Goal: Task Accomplishment & Management: Complete application form

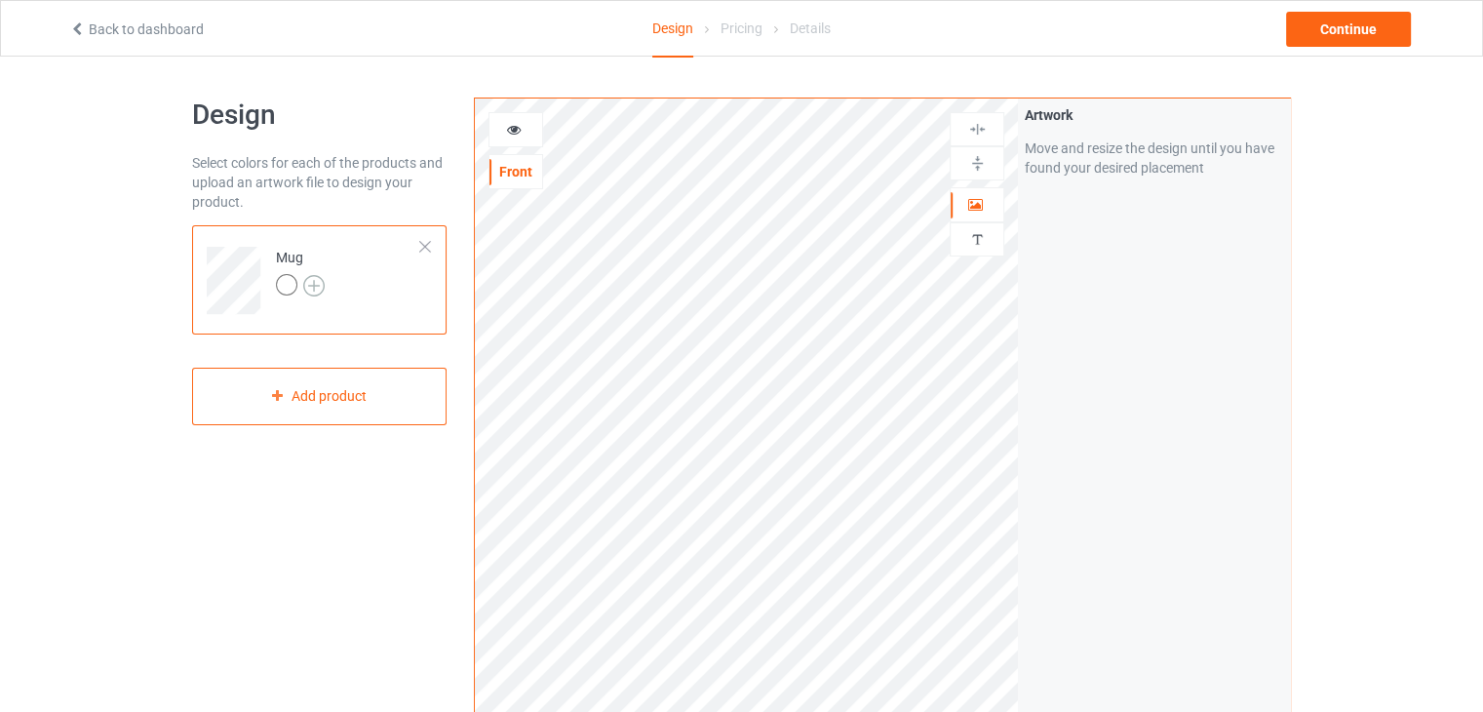
click at [307, 288] on img at bounding box center [313, 285] width 21 height 21
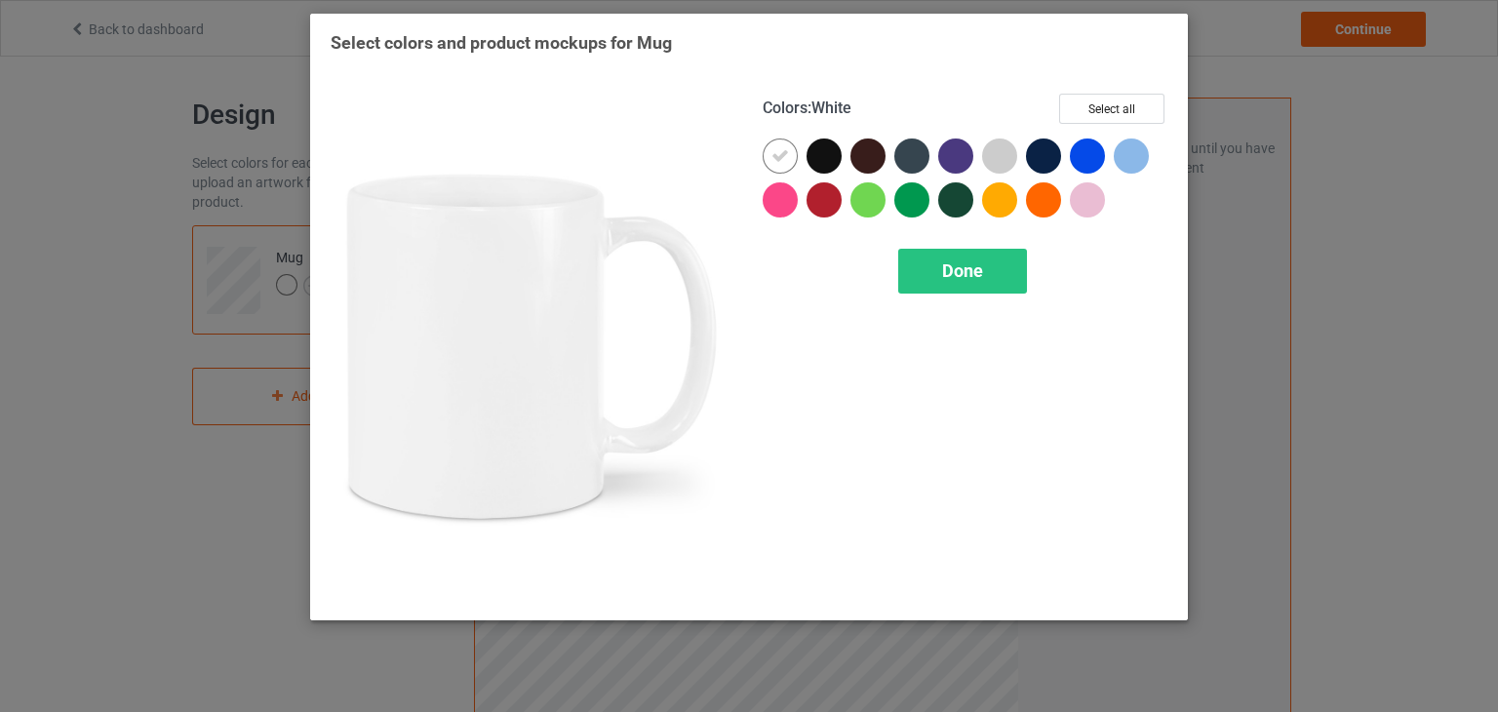
click at [606, 312] on img at bounding box center [533, 347] width 405 height 506
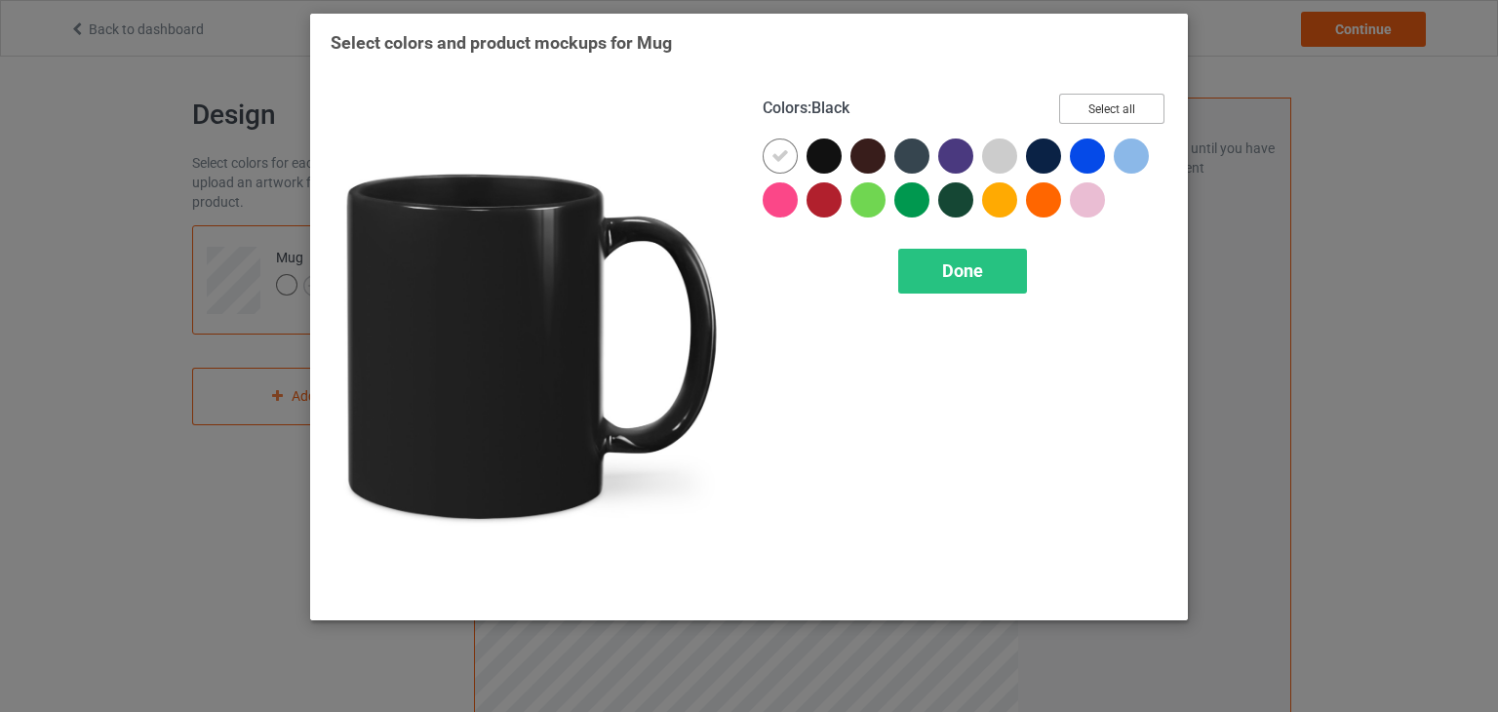
click at [1126, 98] on button "Select all" at bounding box center [1111, 109] width 105 height 30
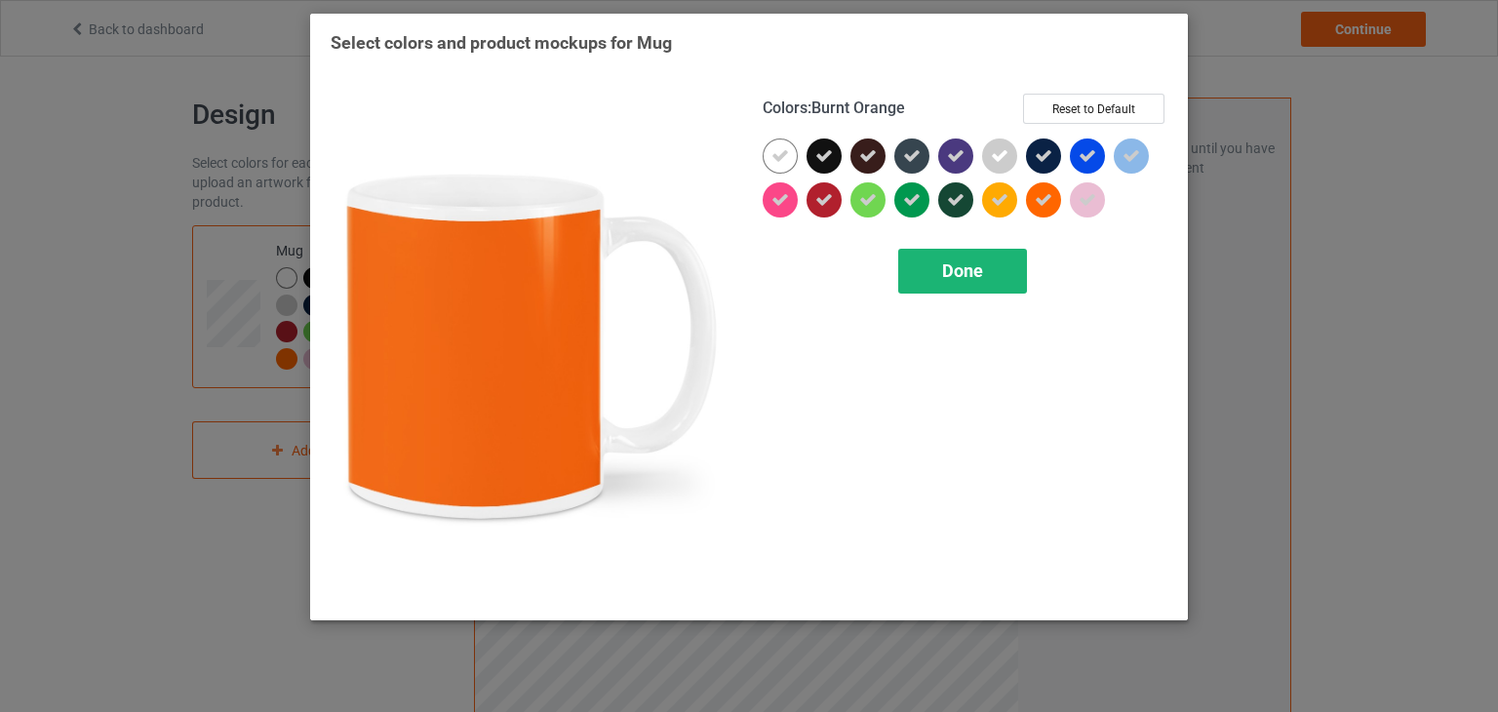
click at [929, 275] on div "Done" at bounding box center [962, 271] width 129 height 45
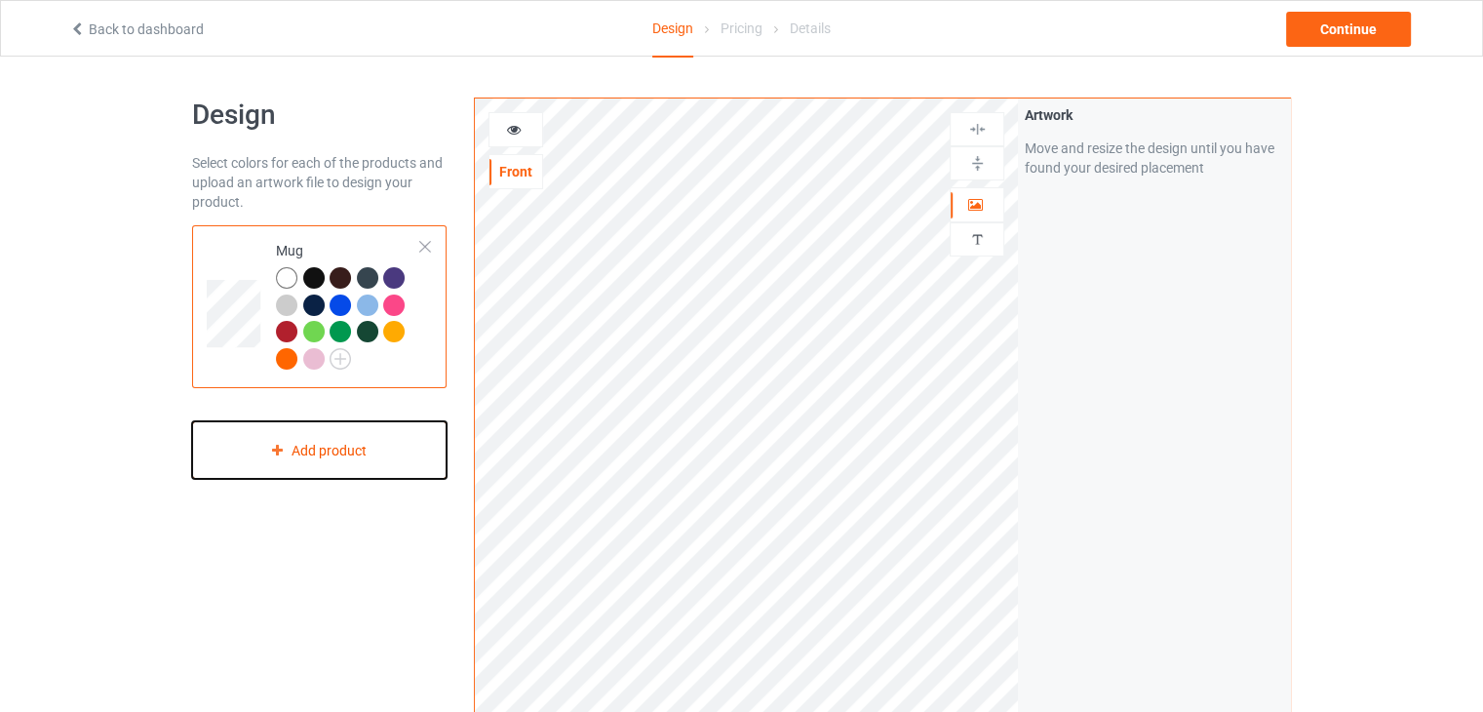
click at [293, 440] on div "Add product" at bounding box center [319, 450] width 255 height 58
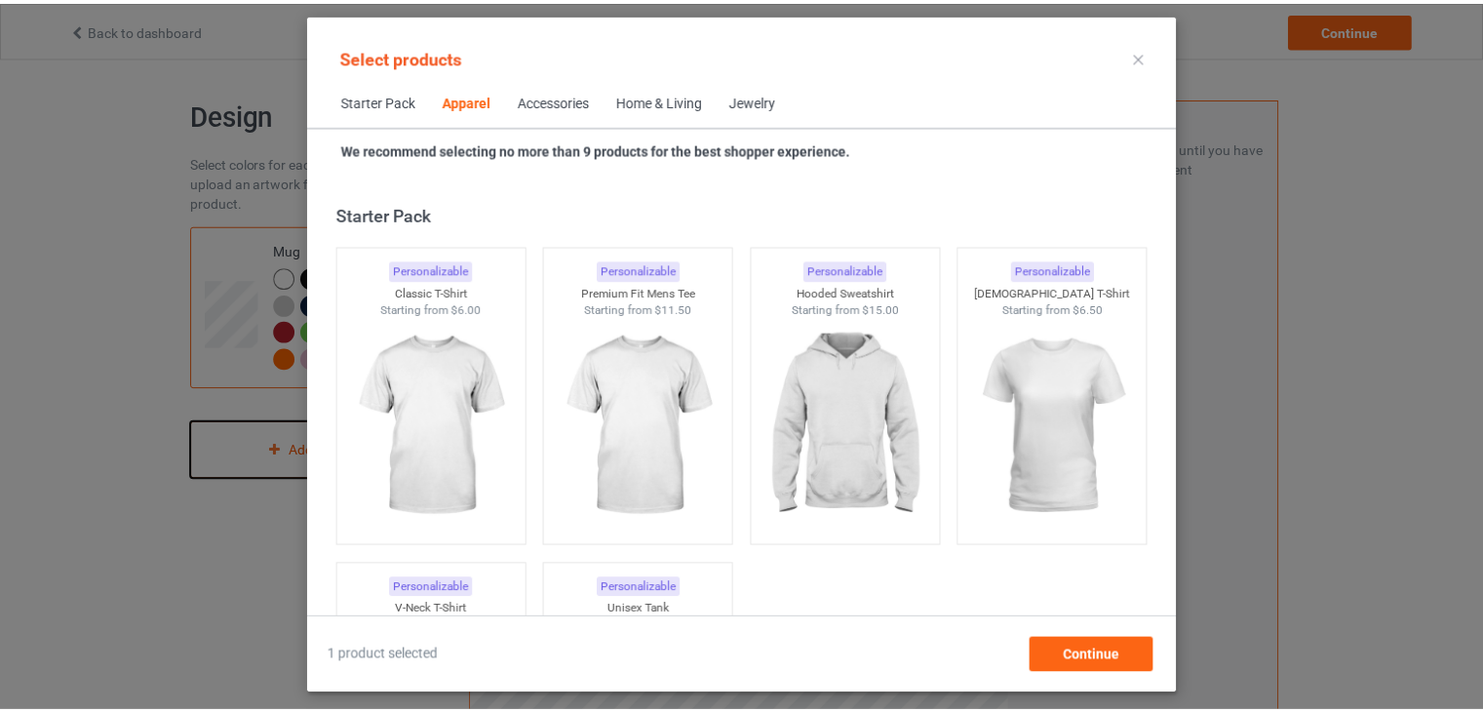
scroll to position [725, 0]
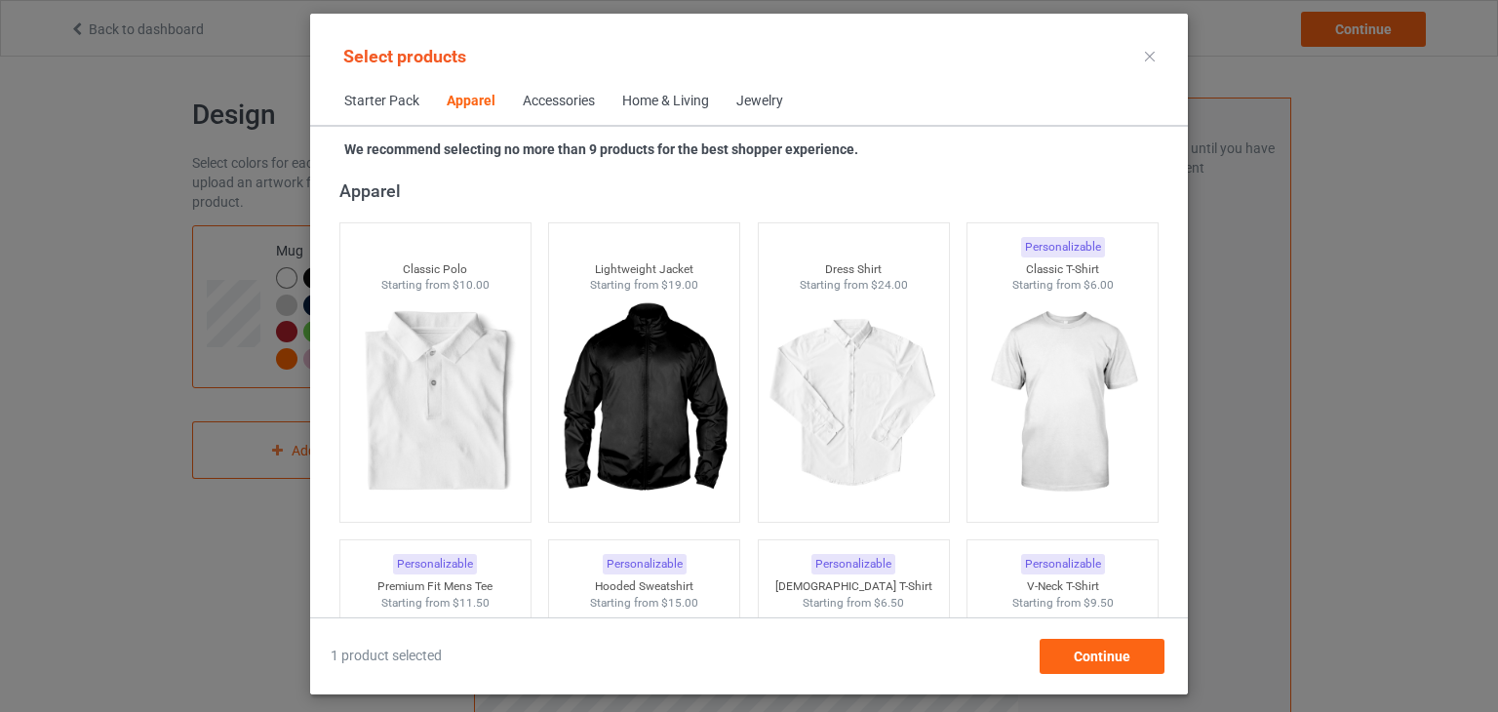
click at [1146, 61] on div at bounding box center [1149, 56] width 35 height 31
click at [1153, 59] on icon at bounding box center [1150, 57] width 10 height 10
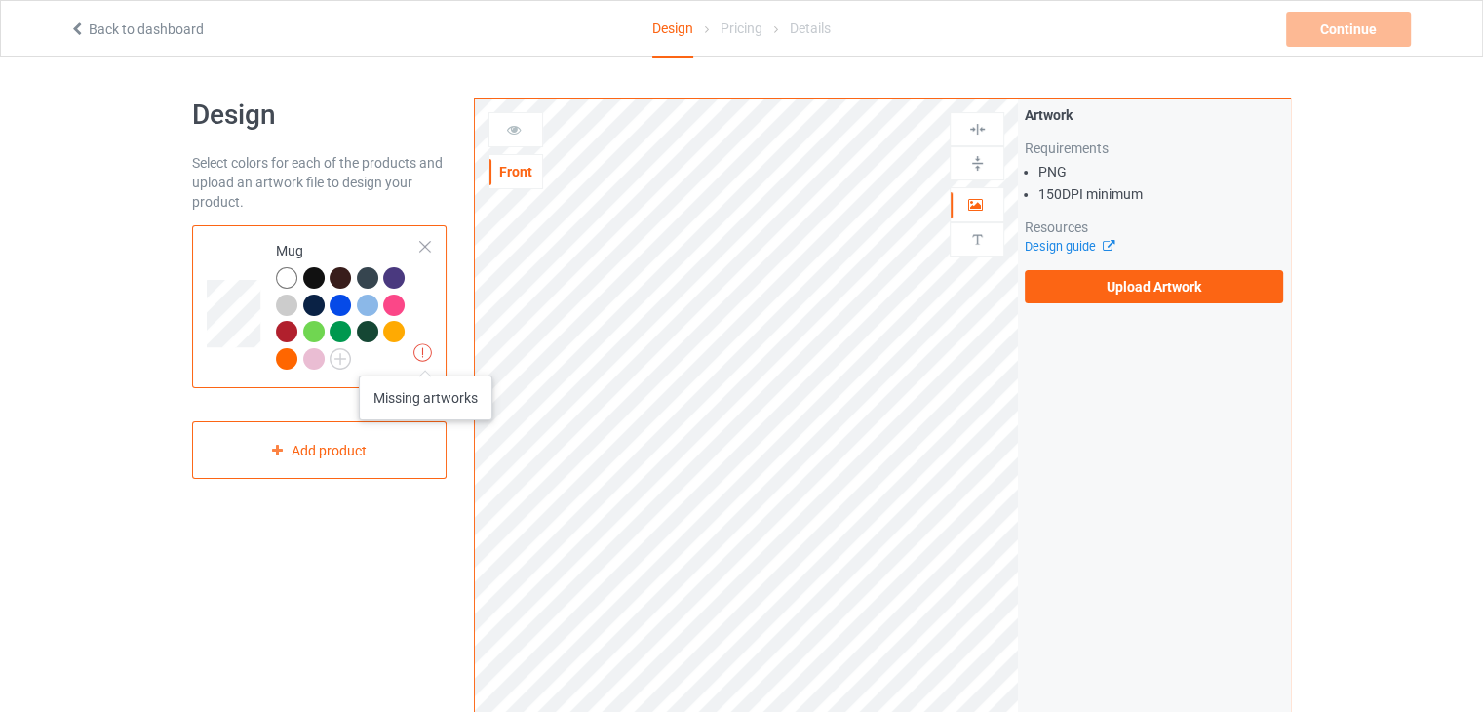
click at [425, 356] on img at bounding box center [422, 352] width 19 height 19
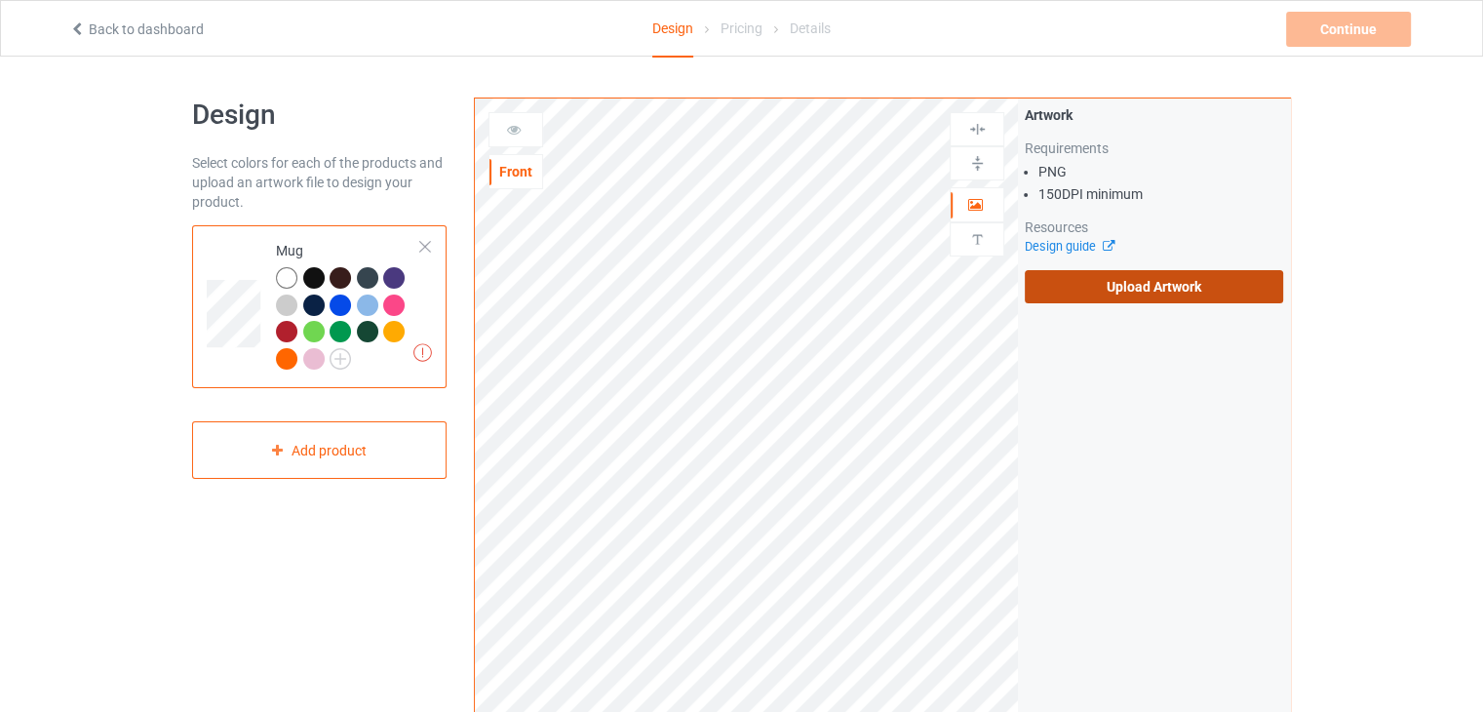
click at [1184, 290] on label "Upload Artwork" at bounding box center [1154, 286] width 258 height 33
click at [0, 0] on input "Upload Artwork" at bounding box center [0, 0] width 0 height 0
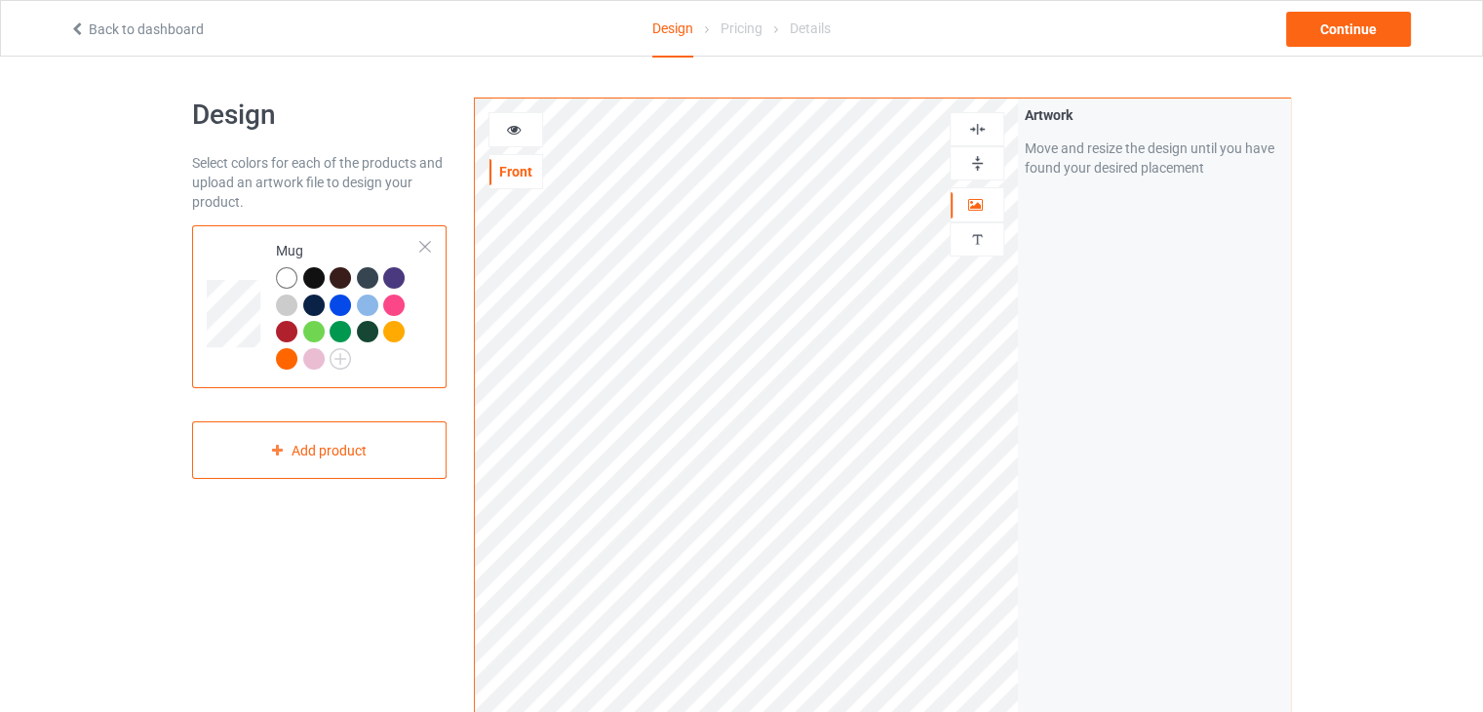
click at [363, 305] on div at bounding box center [367, 304] width 21 height 21
click at [335, 356] on img at bounding box center [340, 358] width 21 height 21
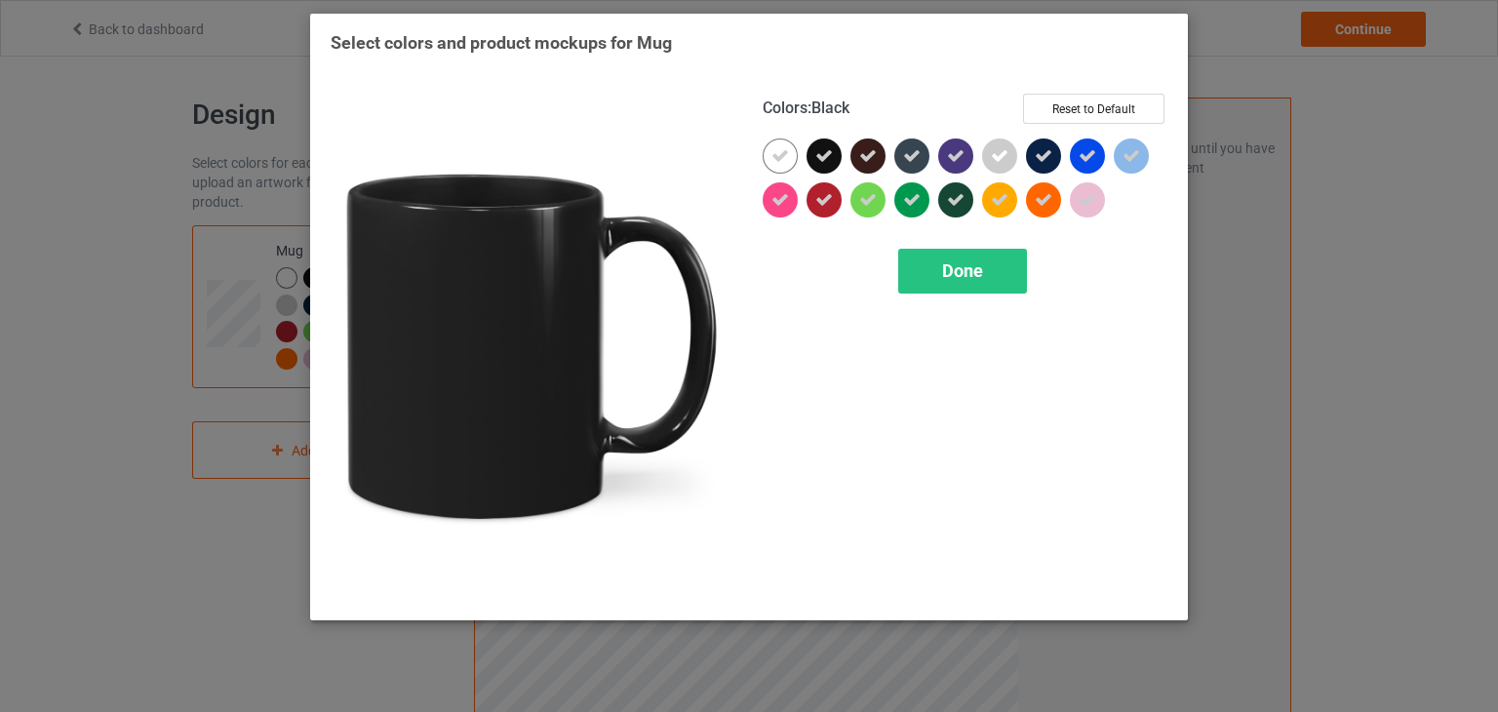
click at [836, 160] on div at bounding box center [823, 155] width 35 height 35
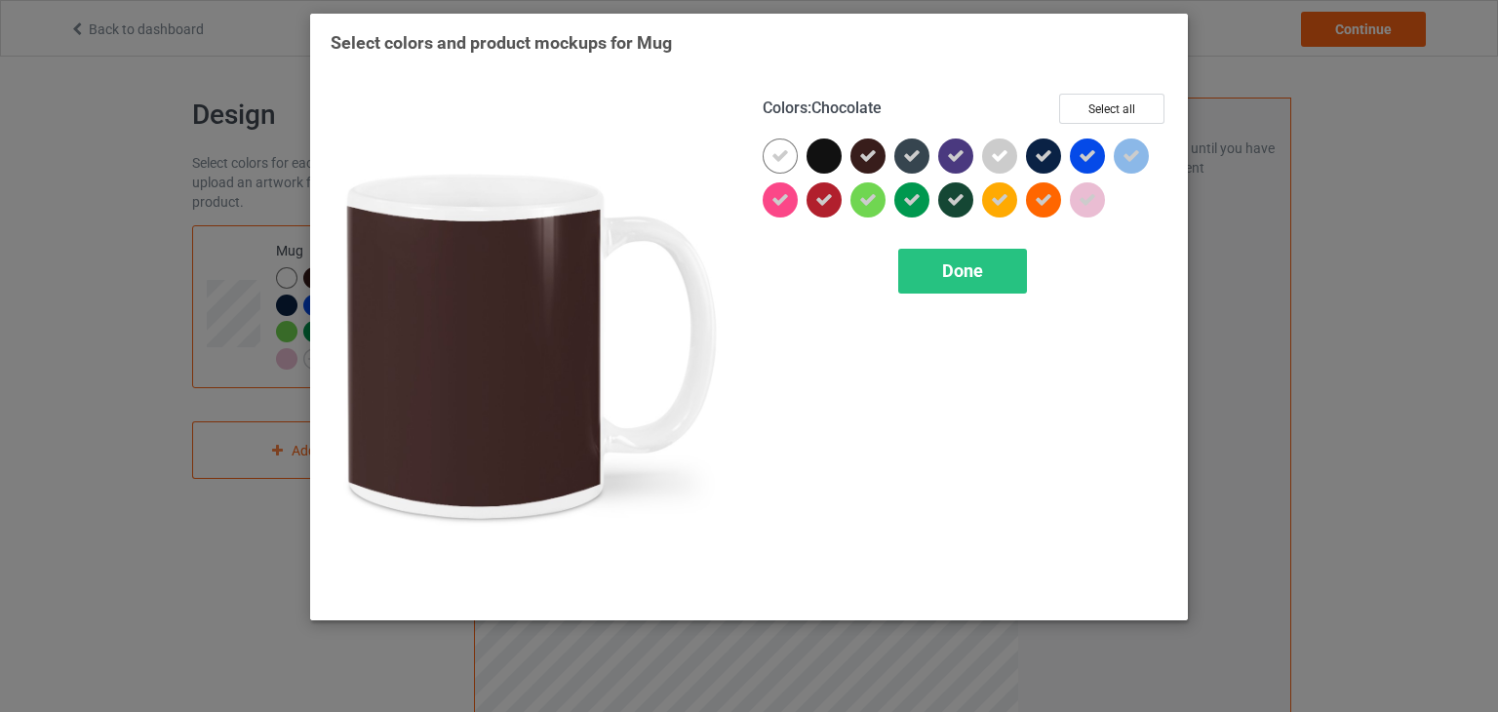
click at [880, 156] on div at bounding box center [867, 155] width 35 height 35
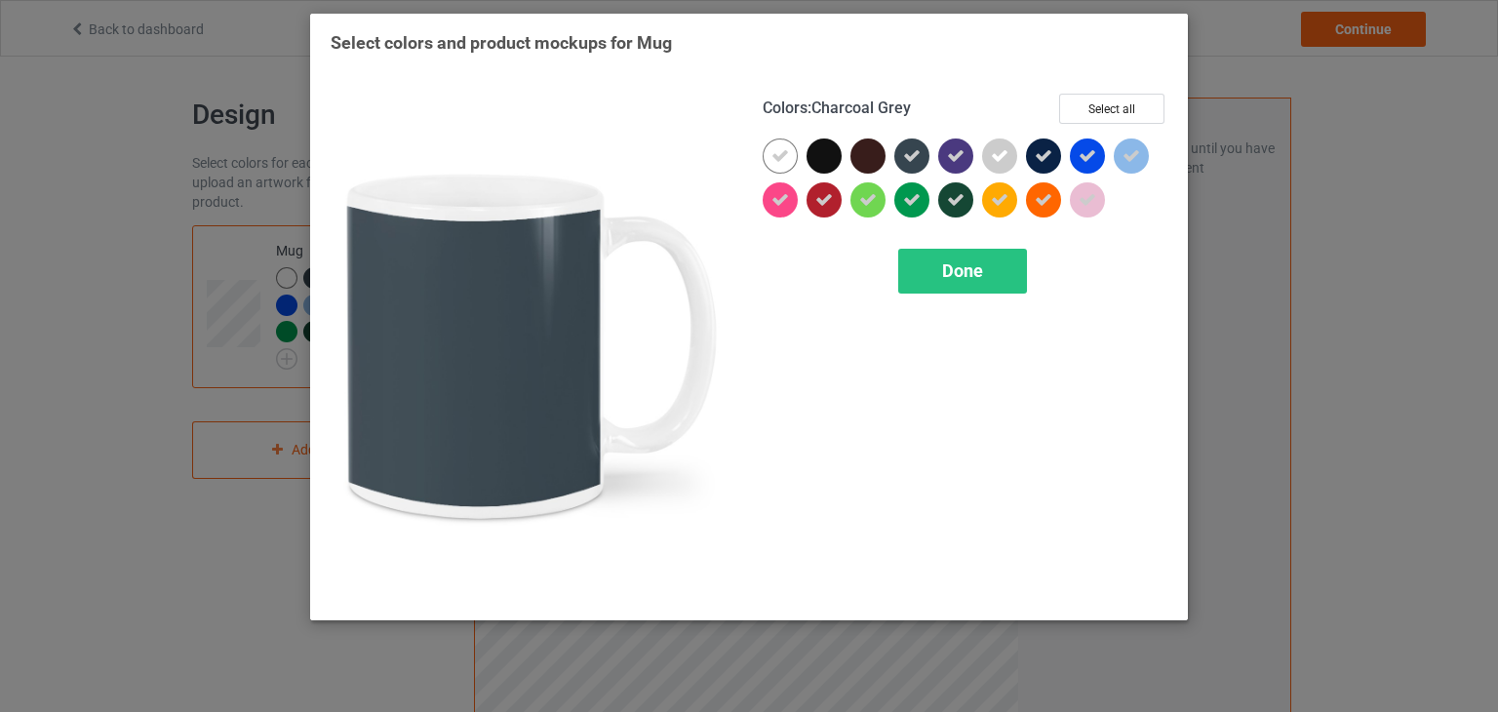
click at [912, 160] on icon at bounding box center [912, 156] width 18 height 18
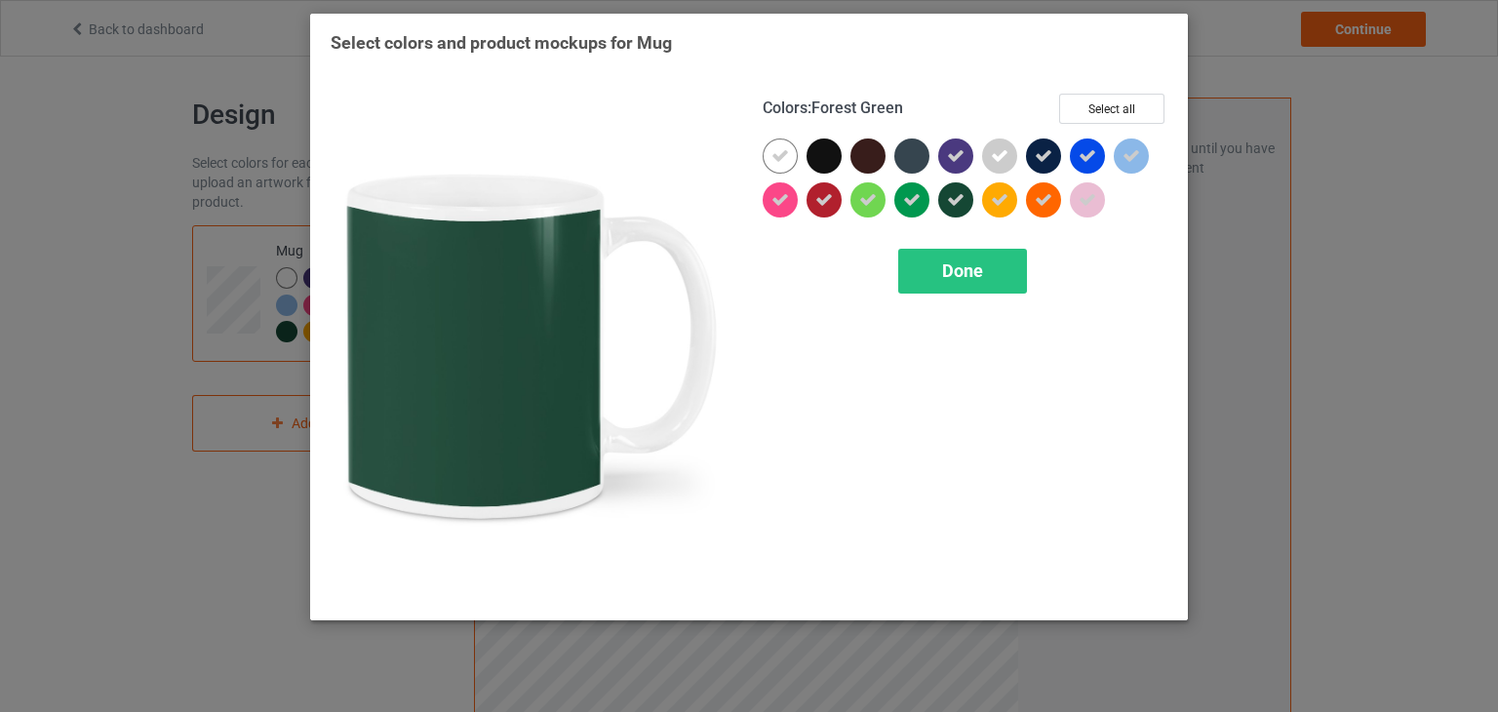
click at [950, 197] on icon at bounding box center [956, 200] width 18 height 18
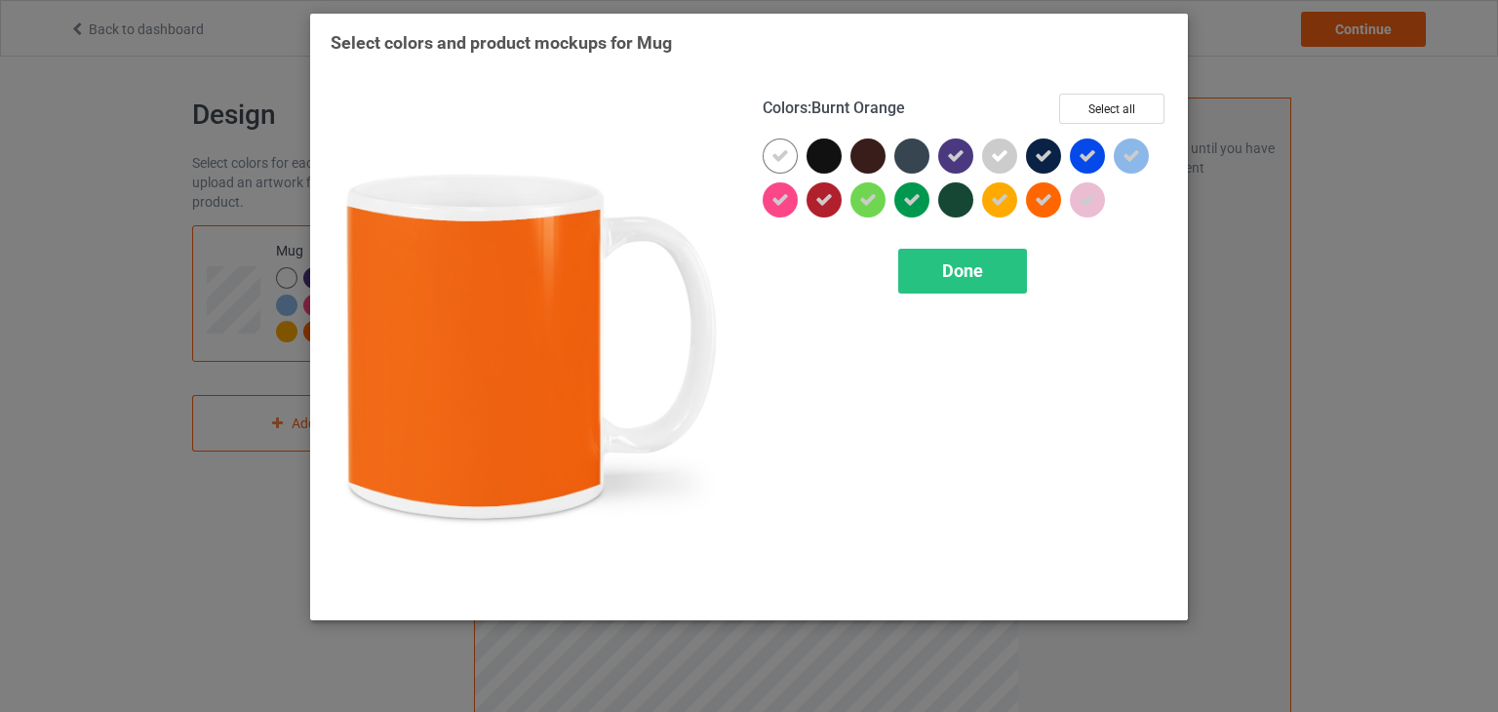
click at [1040, 201] on icon at bounding box center [1044, 200] width 18 height 18
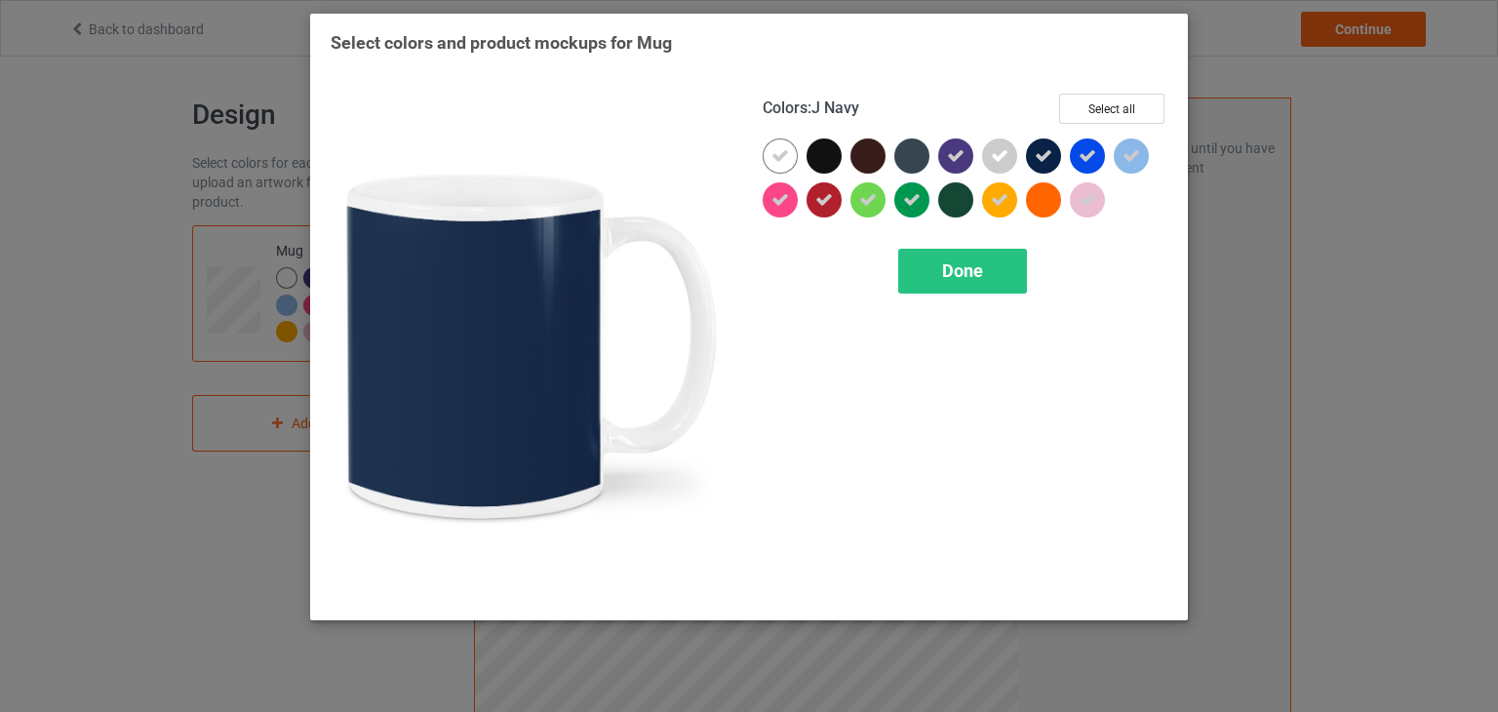
click at [1041, 157] on icon at bounding box center [1044, 156] width 18 height 18
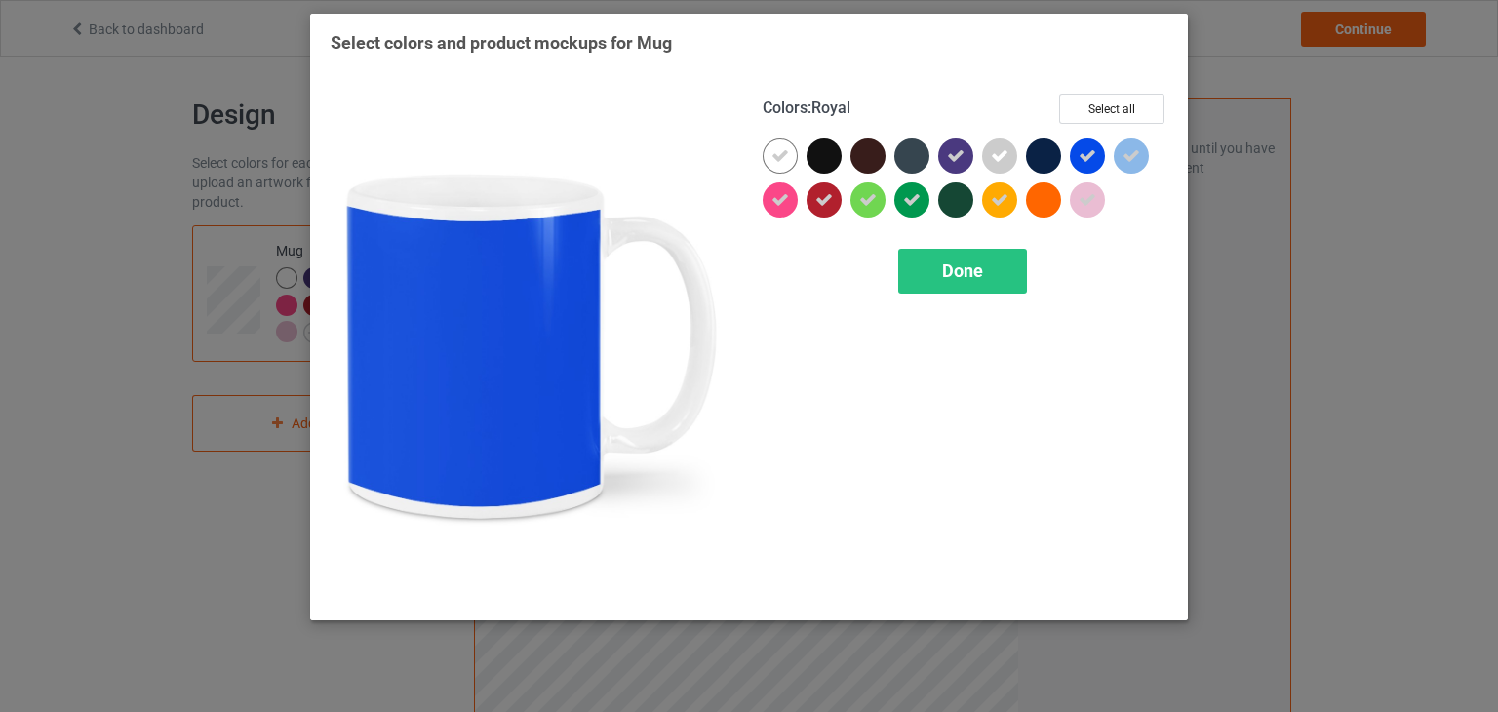
click at [1082, 157] on icon at bounding box center [1087, 156] width 18 height 18
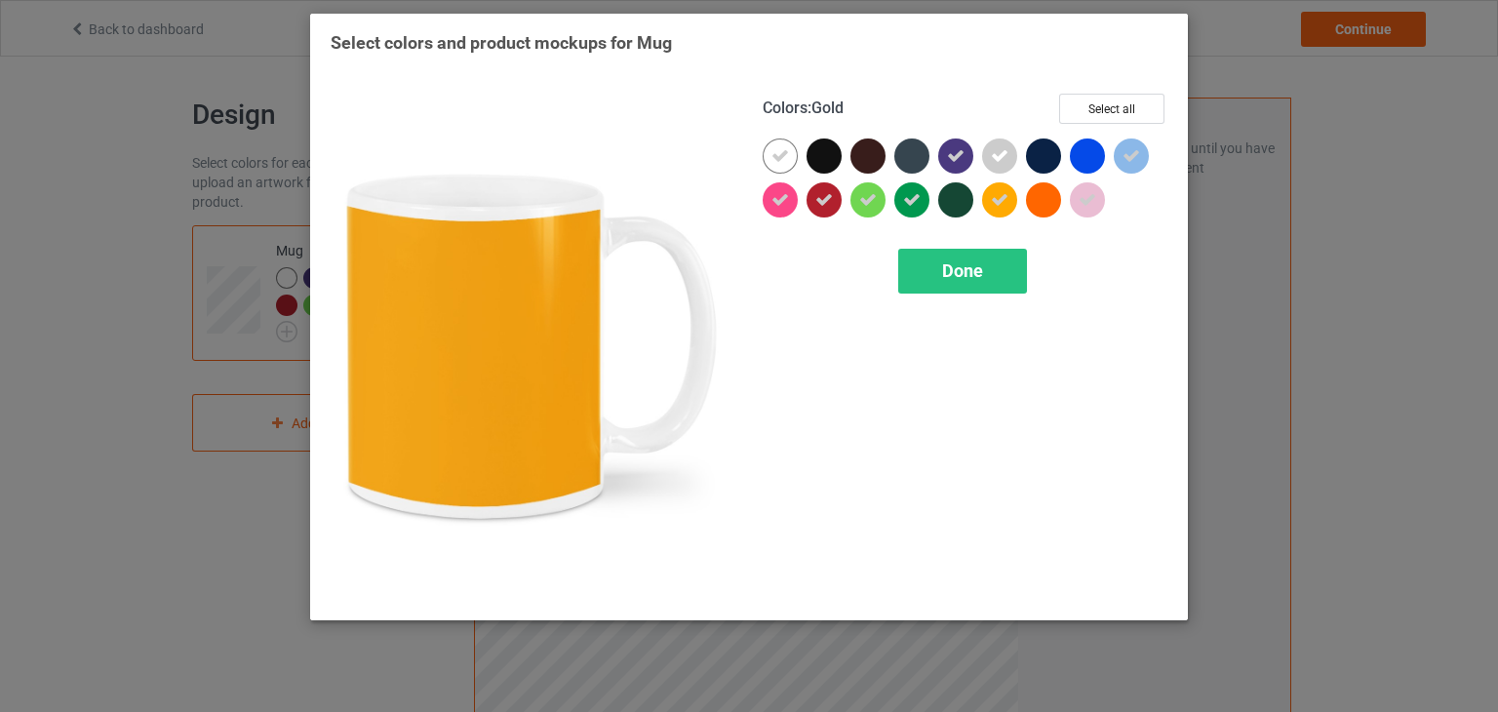
click at [1002, 213] on div at bounding box center [999, 199] width 35 height 35
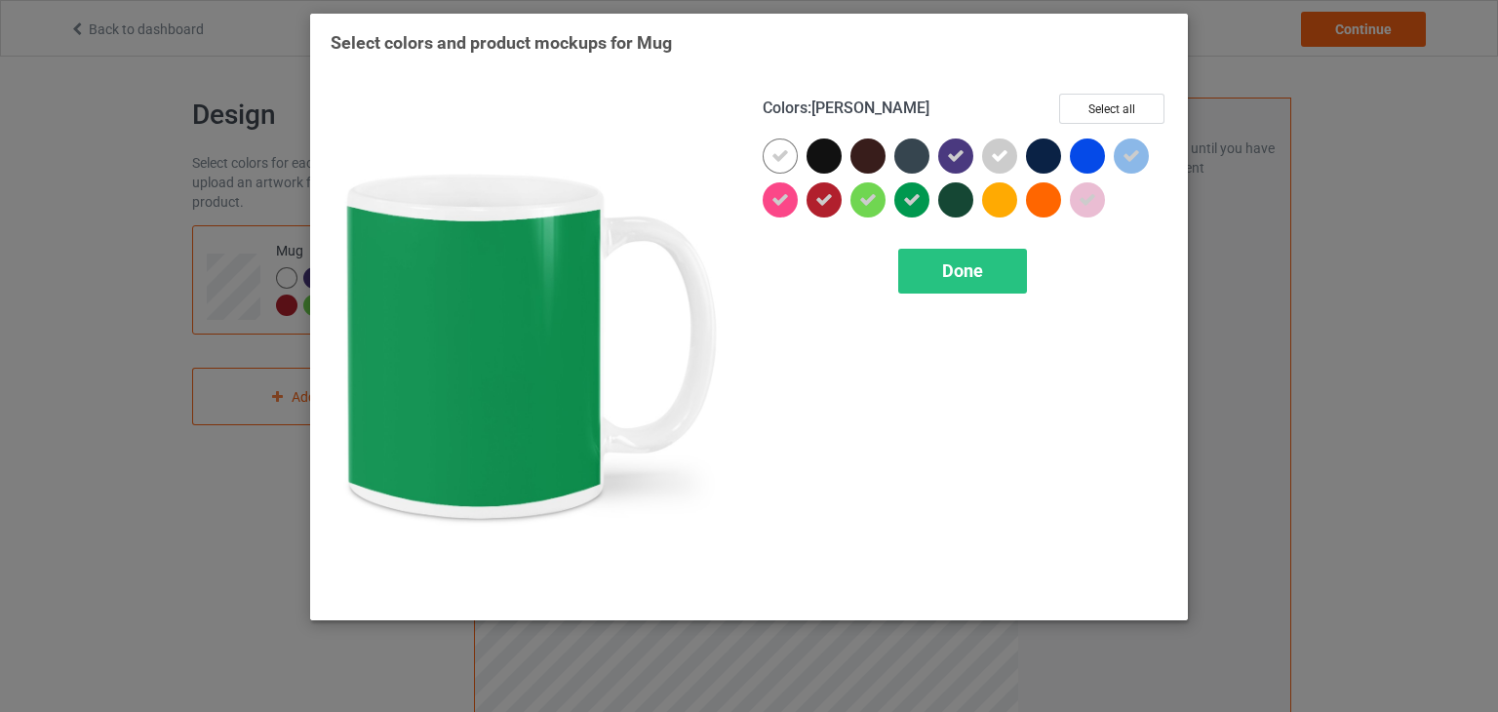
click at [897, 205] on div at bounding box center [911, 199] width 35 height 35
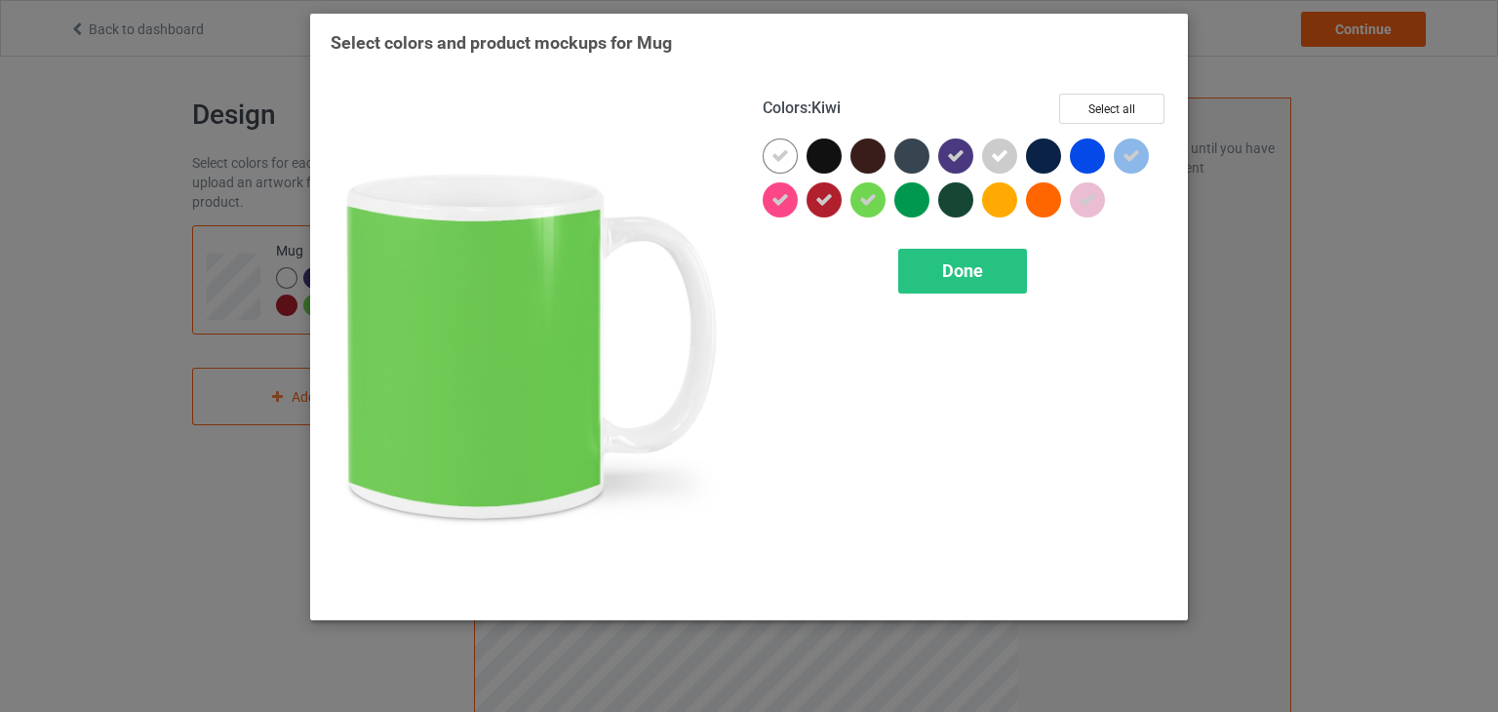
drag, startPoint x: 872, startPoint y: 203, endPoint x: 823, endPoint y: 207, distance: 48.9
click at [871, 203] on icon at bounding box center [868, 200] width 18 height 18
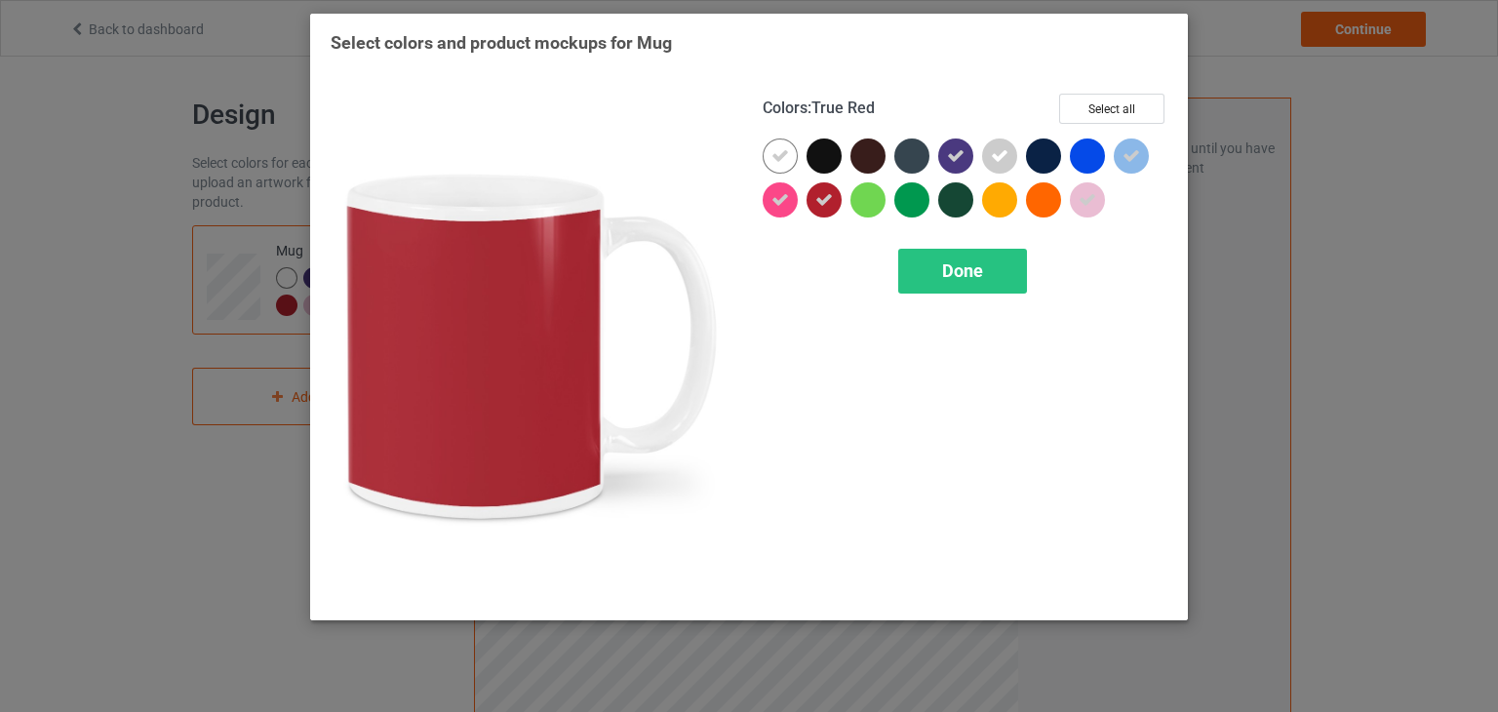
click at [823, 207] on icon at bounding box center [824, 200] width 18 height 18
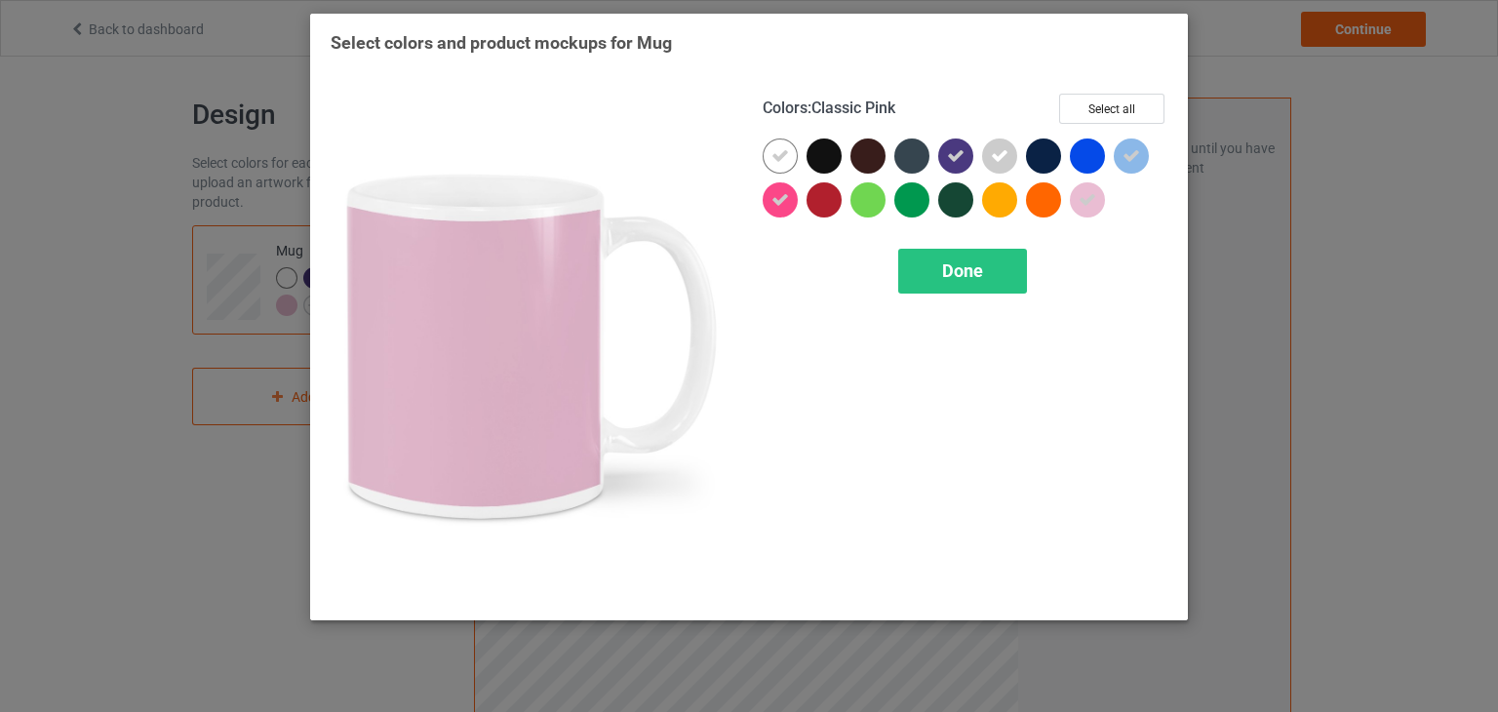
click at [1080, 200] on icon at bounding box center [1087, 200] width 18 height 18
click at [1083, 199] on div at bounding box center [1087, 199] width 35 height 35
click at [975, 266] on span "Done" at bounding box center [962, 270] width 41 height 20
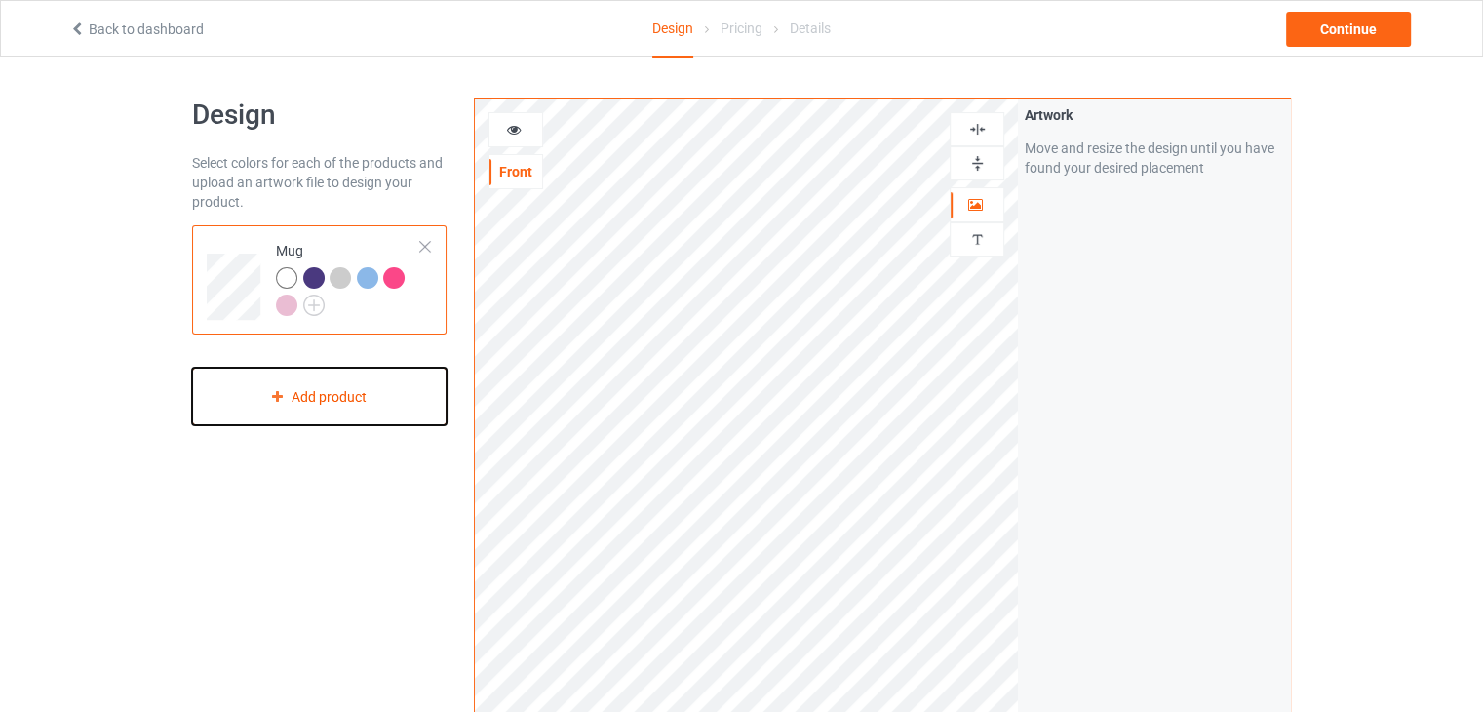
click at [343, 405] on div "Add product" at bounding box center [319, 397] width 255 height 58
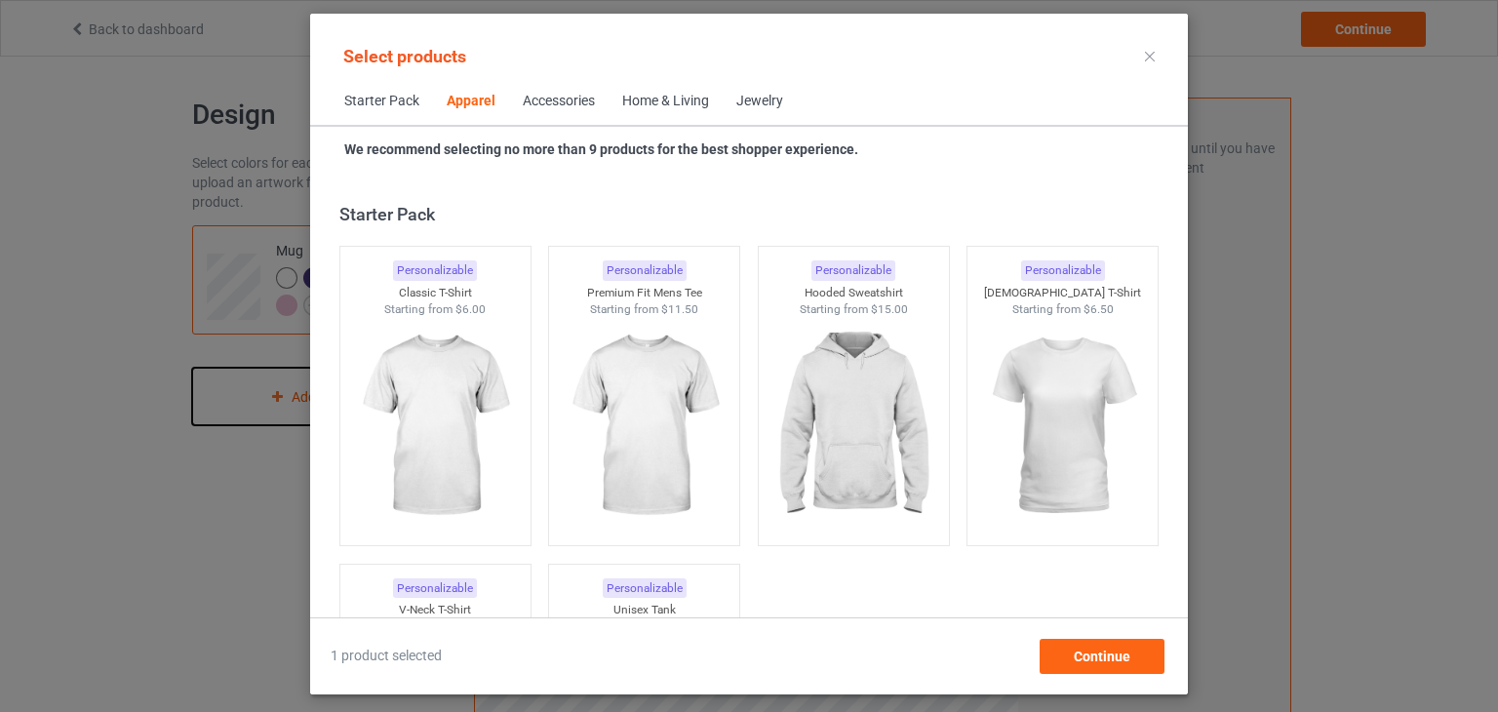
scroll to position [725, 0]
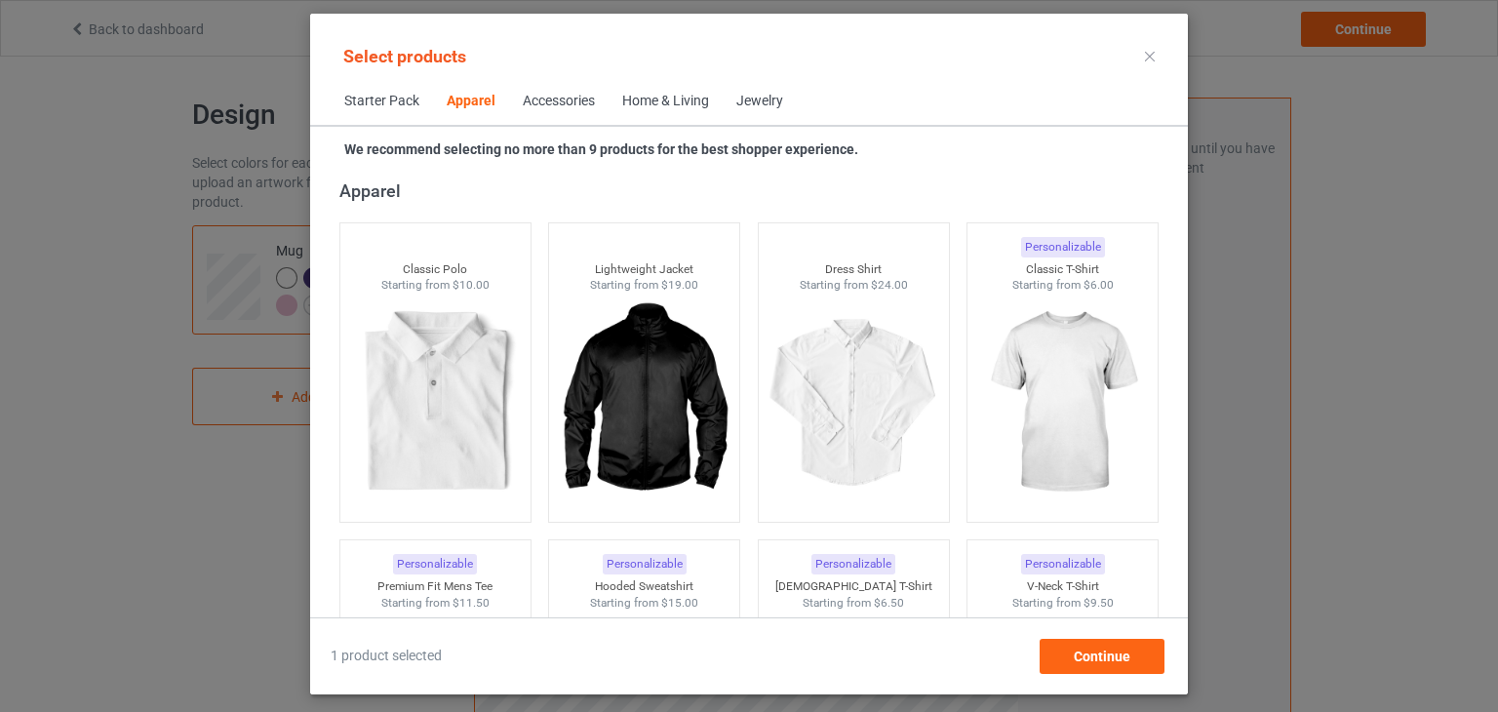
click at [579, 103] on div "Accessories" at bounding box center [559, 102] width 72 height 20
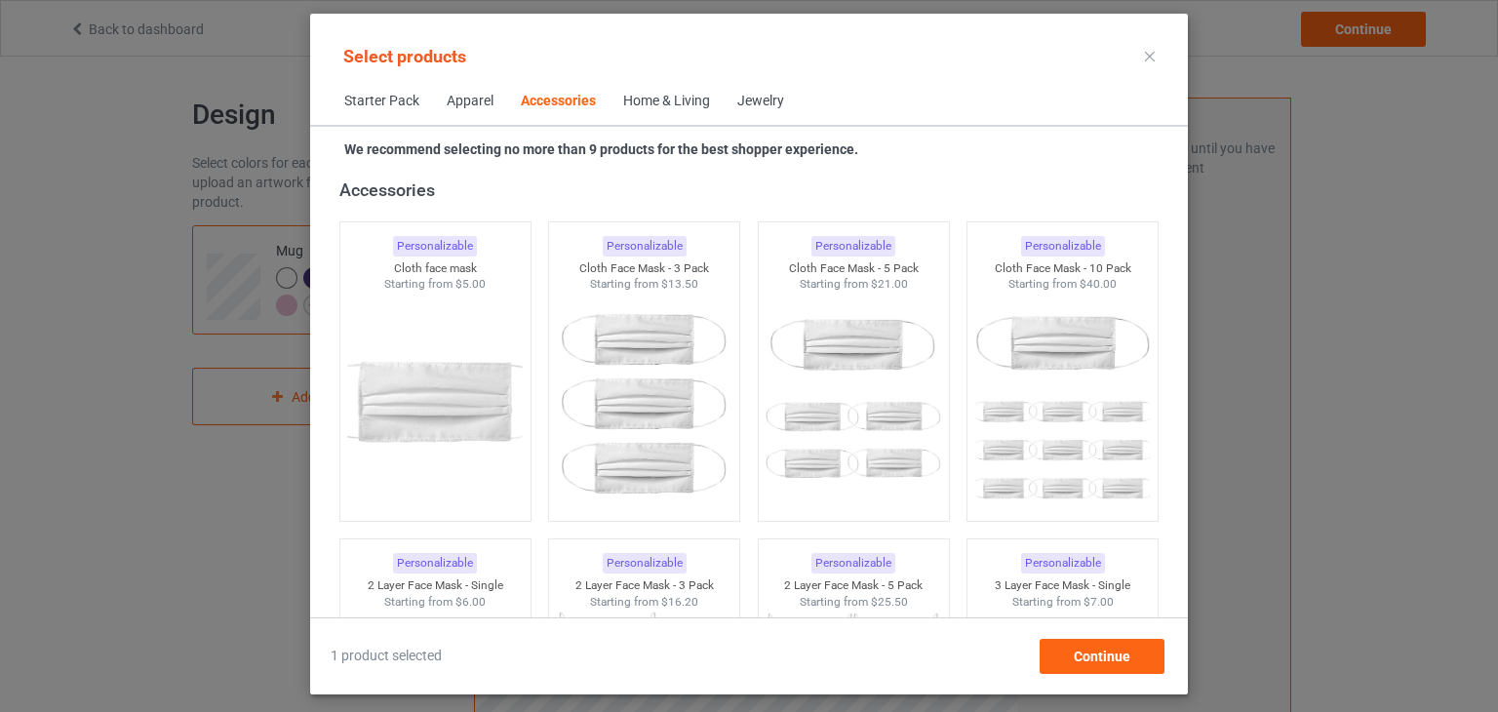
click at [685, 98] on div "Home & Living" at bounding box center [666, 102] width 87 height 20
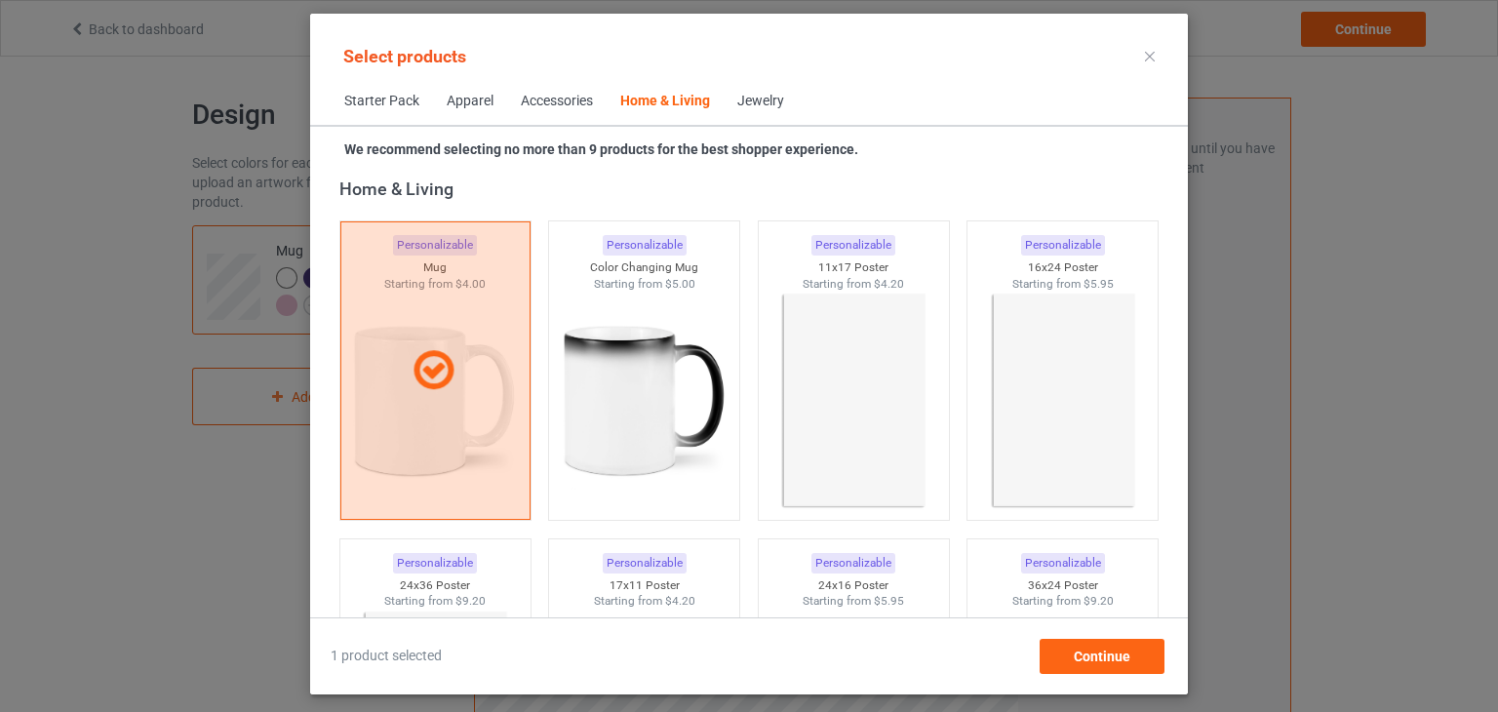
click at [765, 102] on div "Jewelry" at bounding box center [760, 102] width 47 height 20
click at [646, 401] on img at bounding box center [644, 402] width 183 height 229
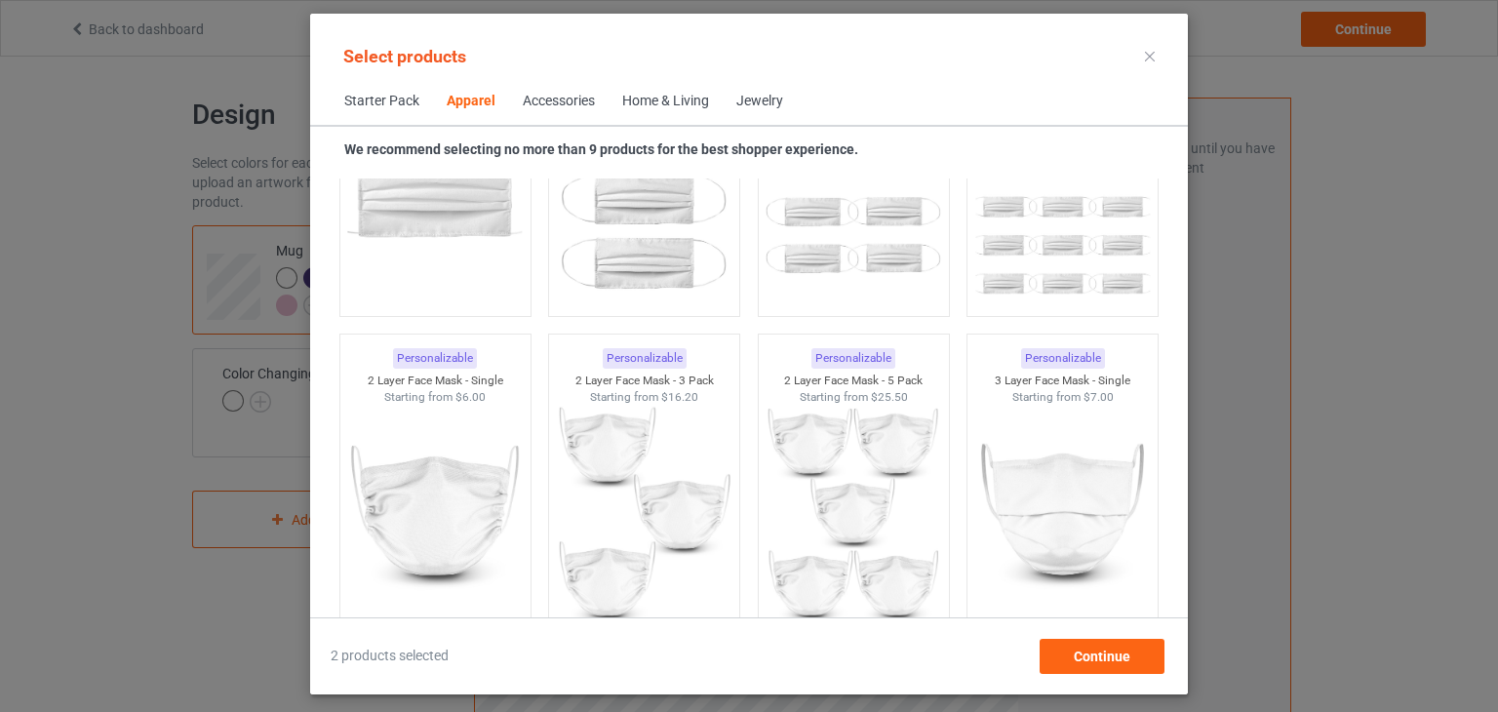
scroll to position [1468, 0]
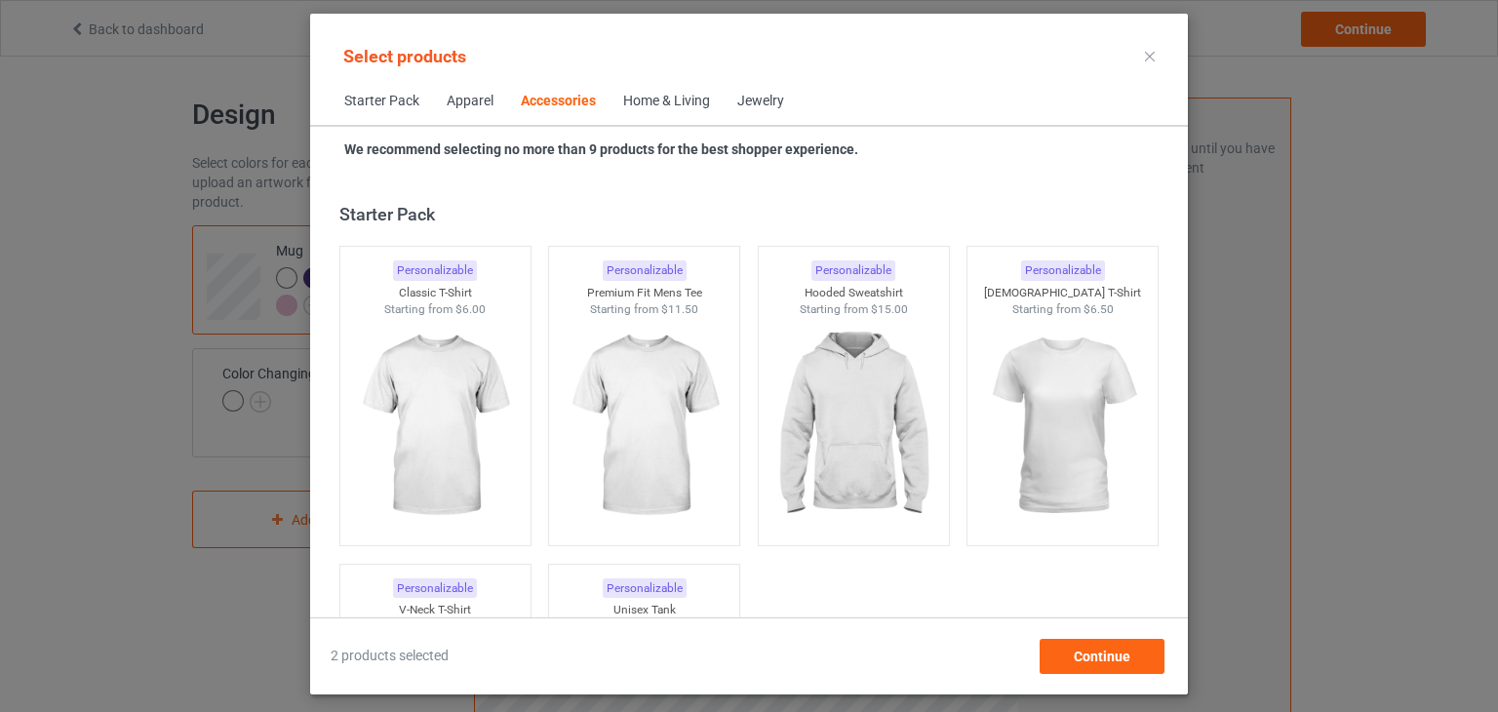
scroll to position [6126, 0]
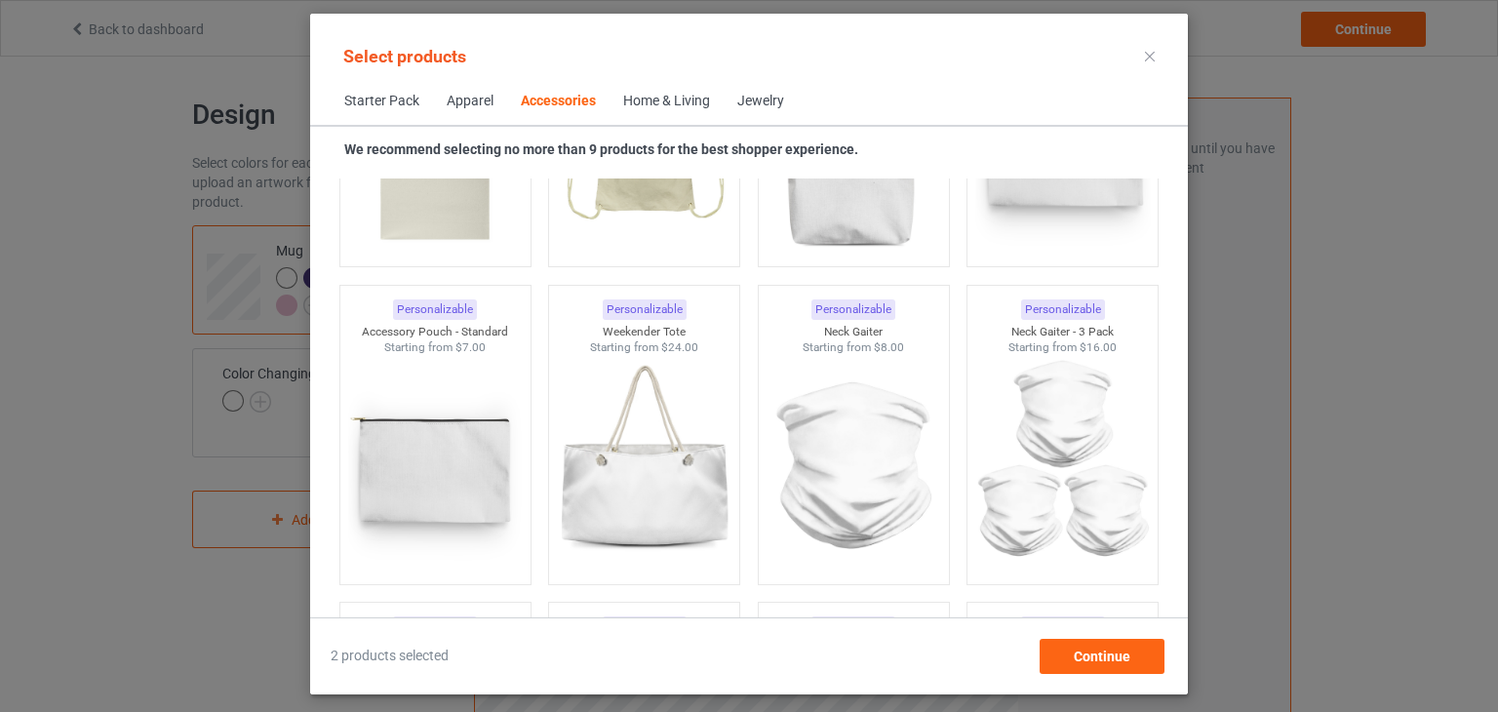
click at [765, 103] on div "Jewelry" at bounding box center [760, 102] width 47 height 20
click at [675, 104] on div "Home & Living" at bounding box center [666, 102] width 87 height 20
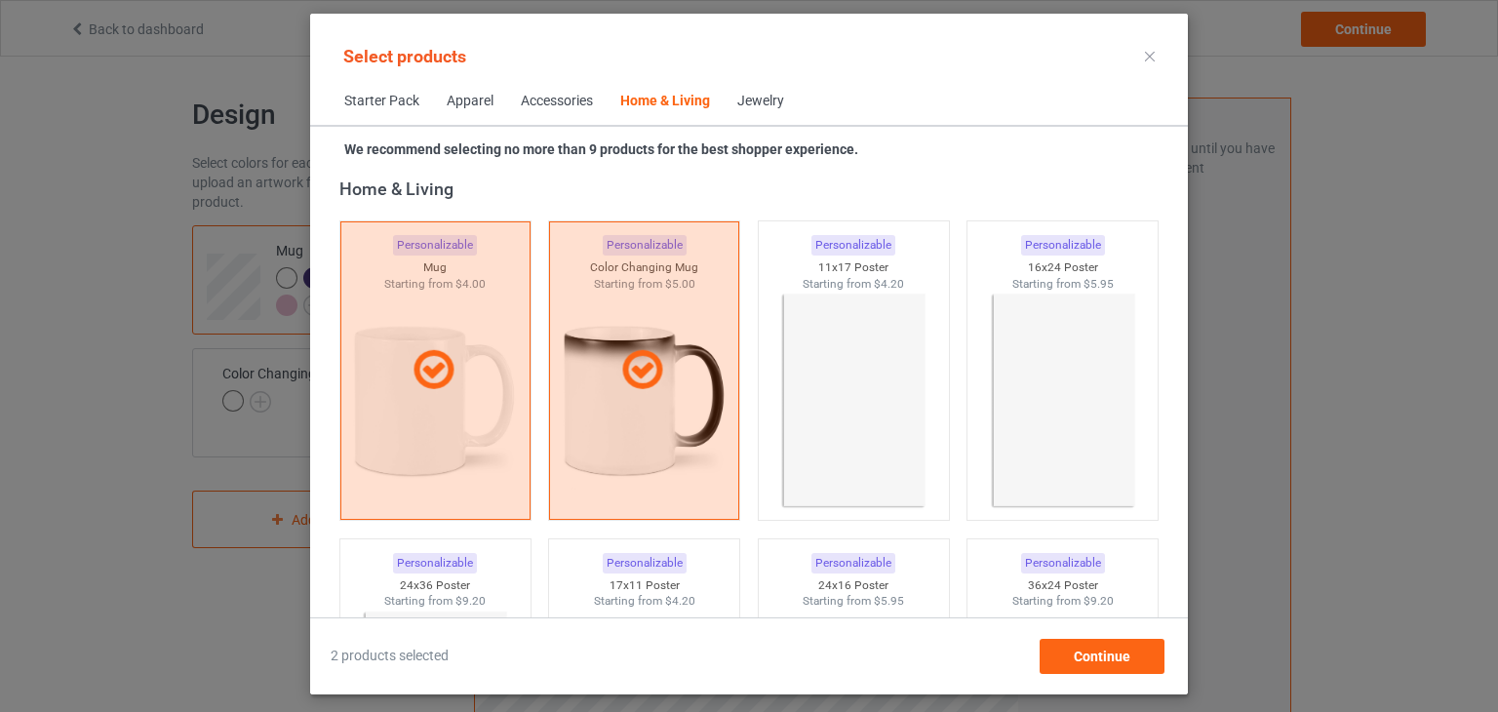
click at [764, 102] on div "Jewelry" at bounding box center [760, 102] width 47 height 20
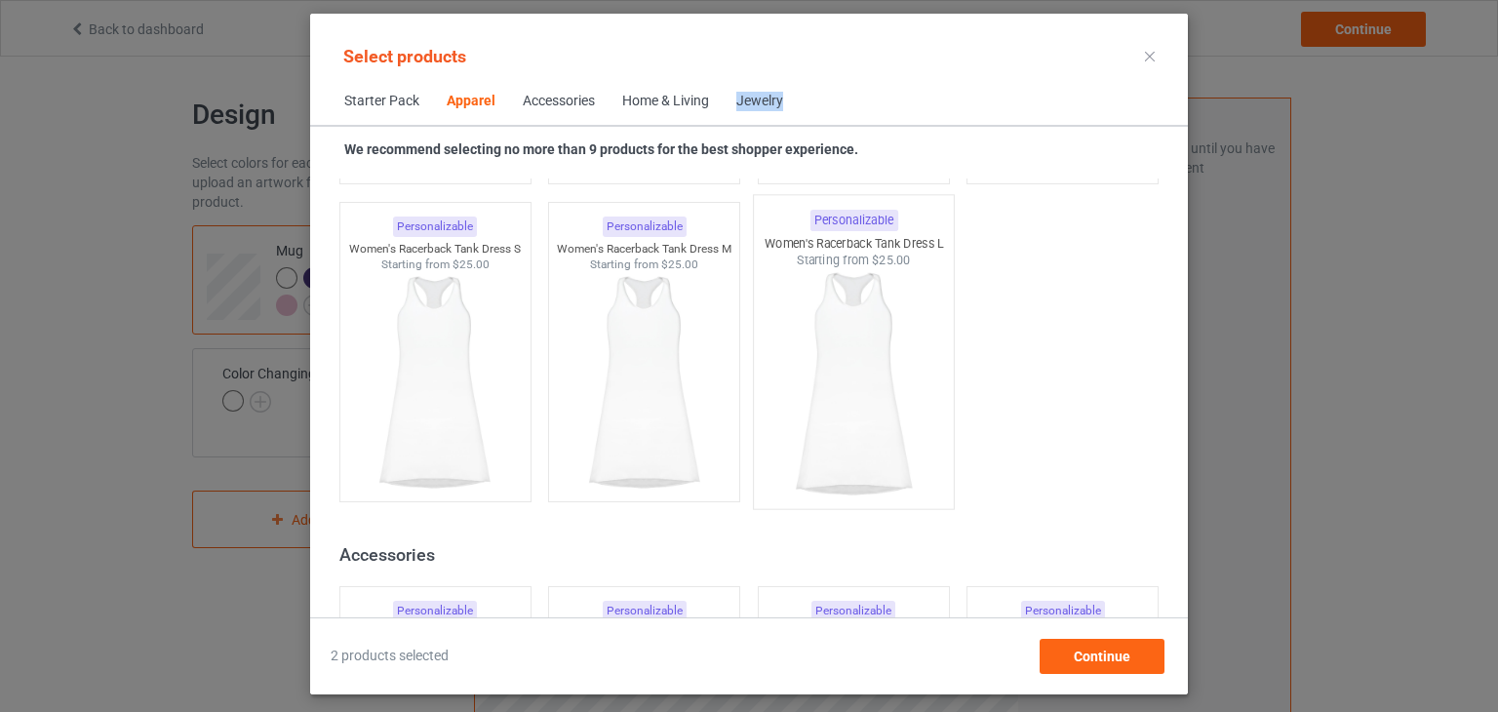
scroll to position [1279, 0]
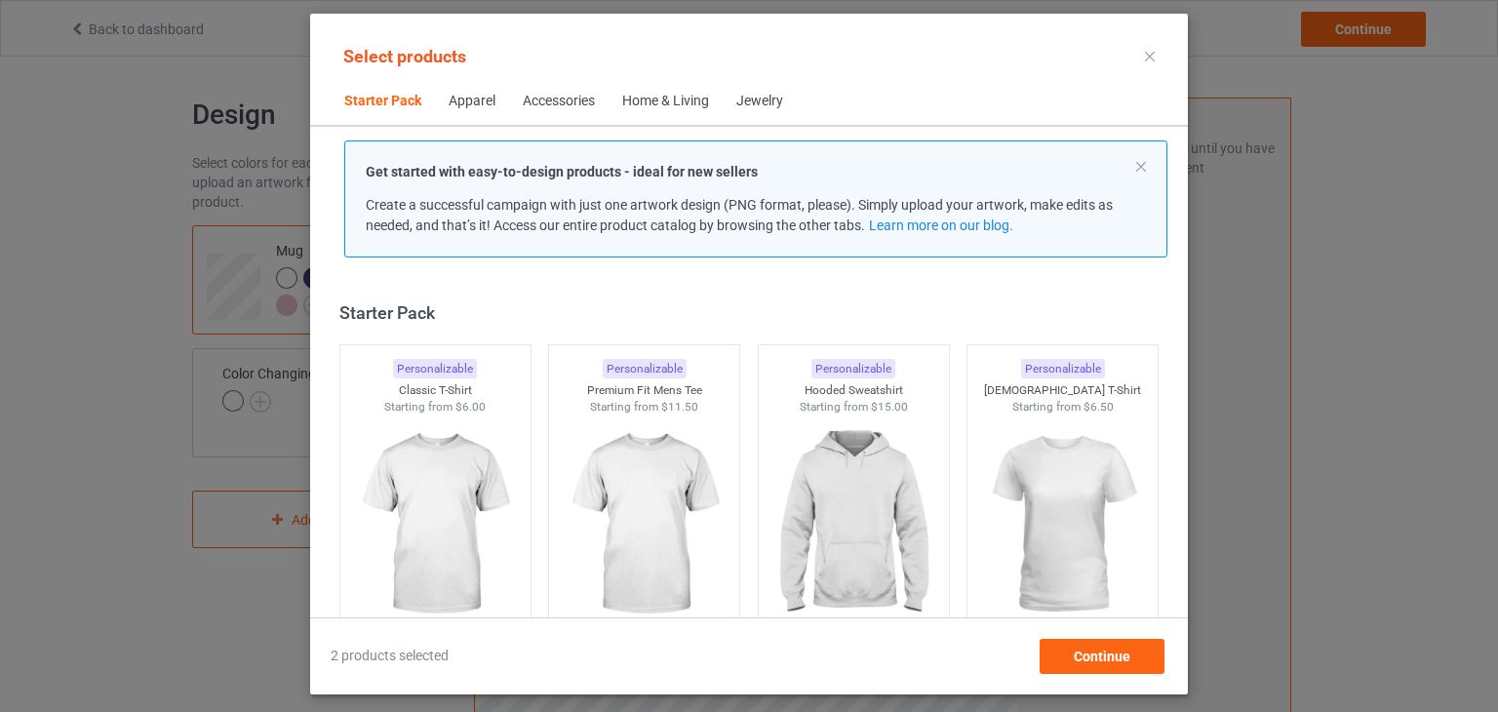
click at [468, 102] on div "Apparel" at bounding box center [472, 102] width 47 height 20
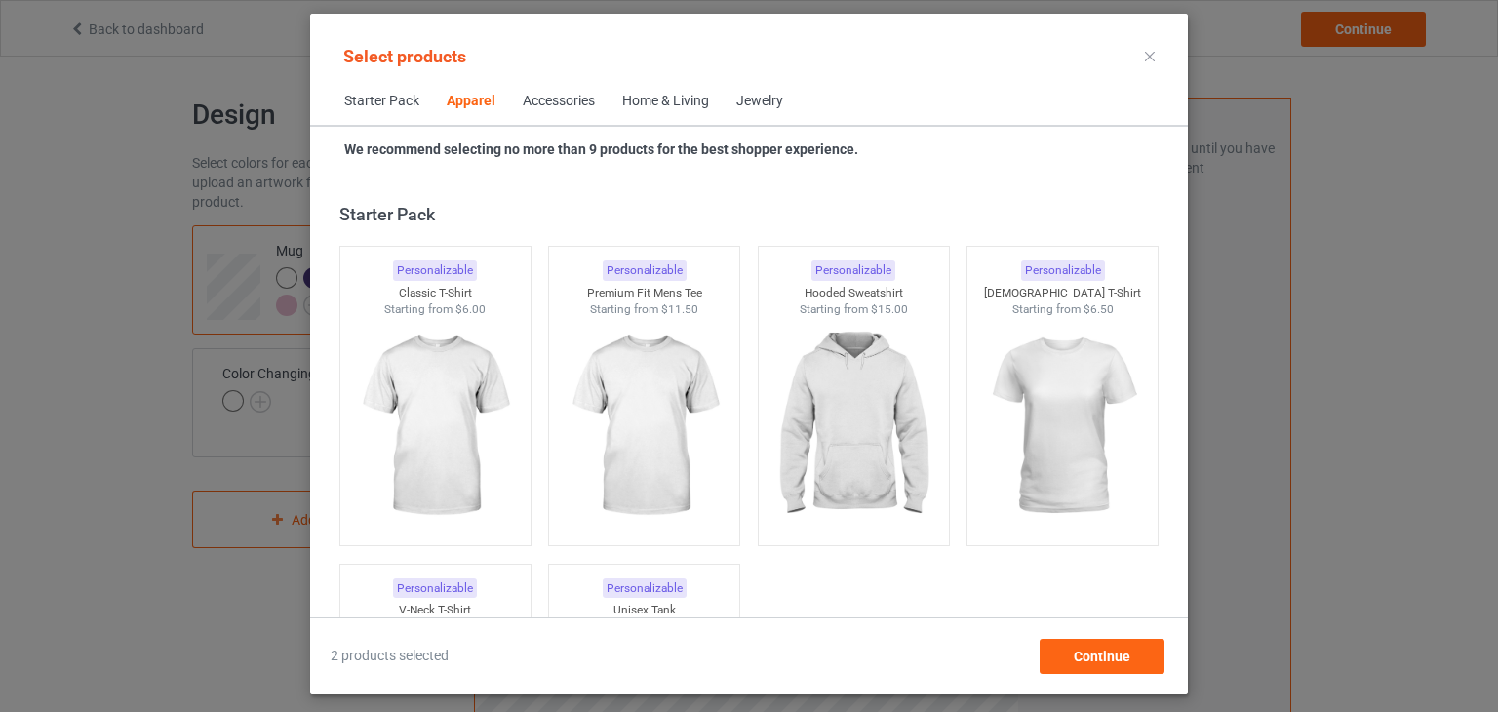
scroll to position [725, 0]
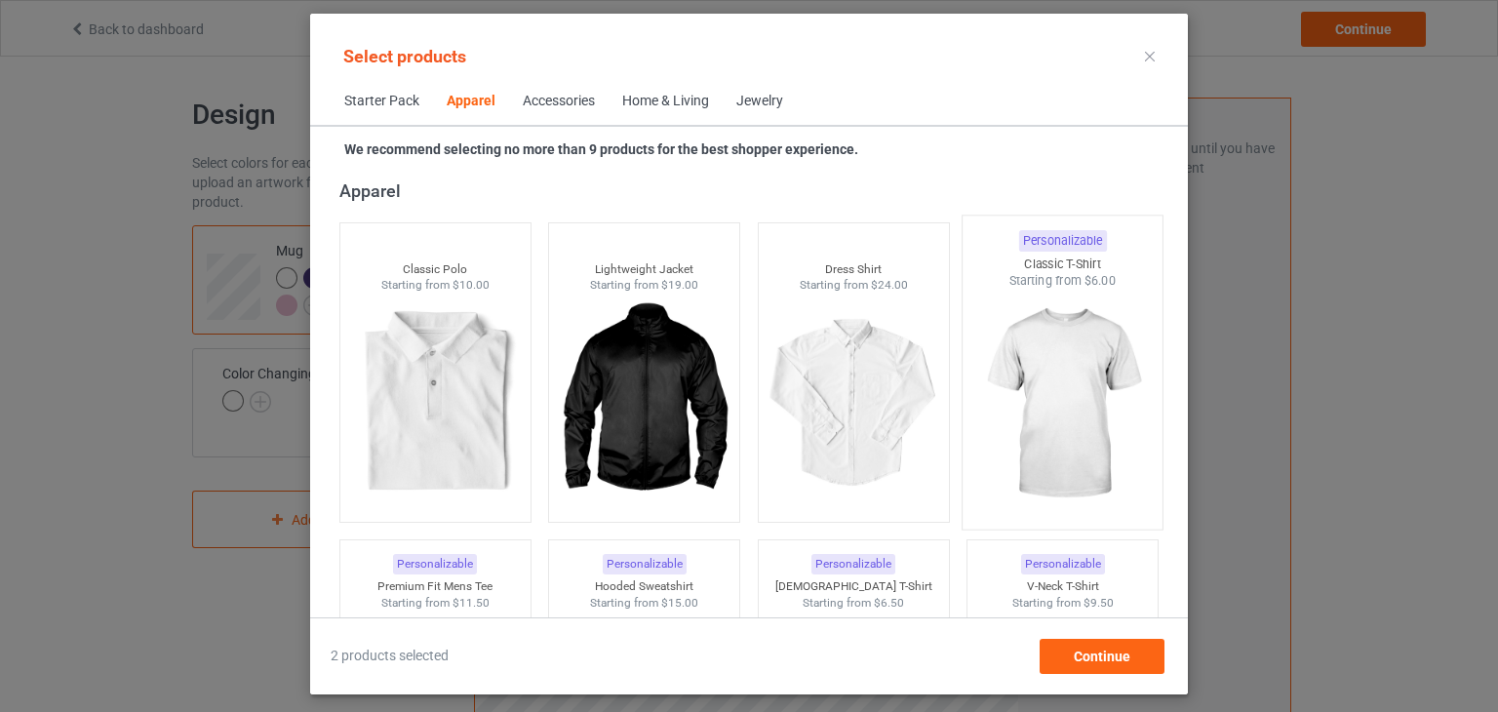
click at [1073, 351] on img at bounding box center [1062, 404] width 183 height 229
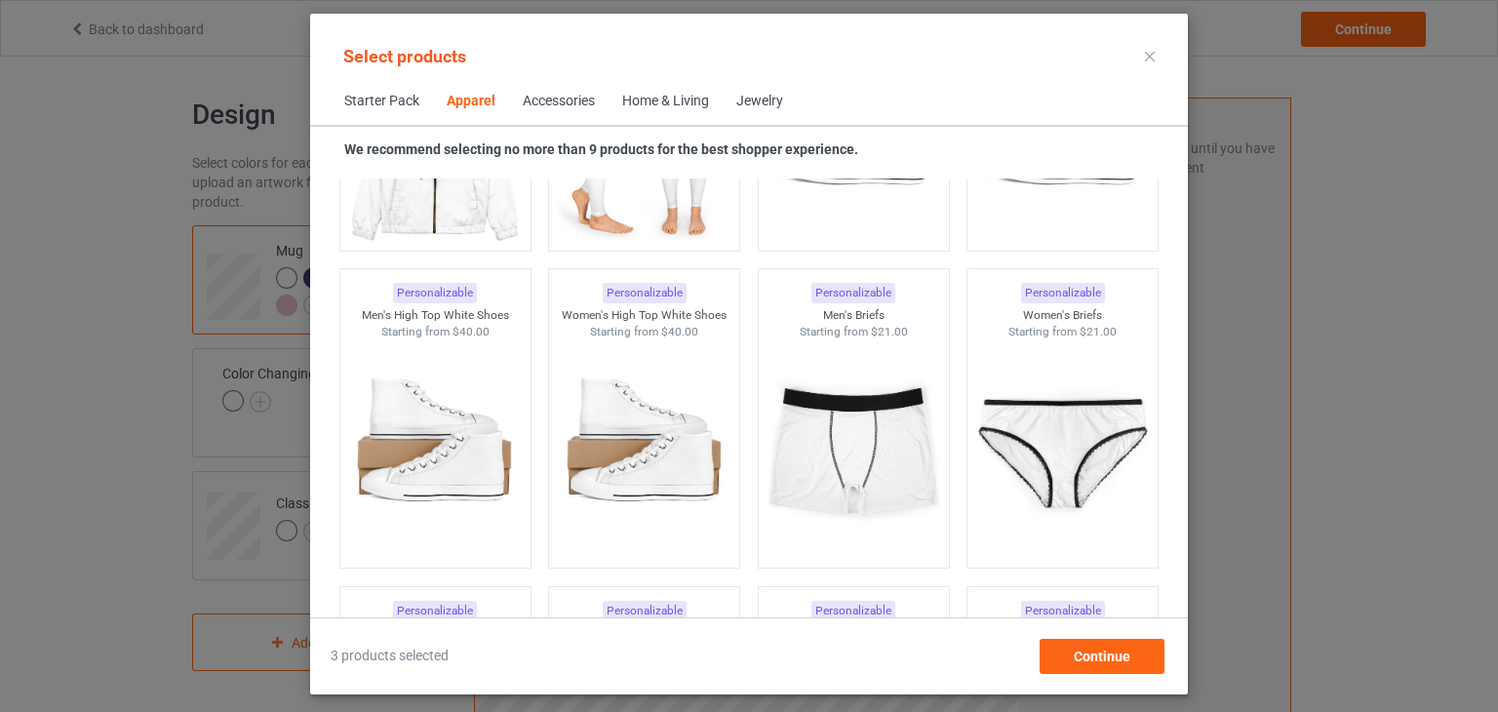
scroll to position [2726, 0]
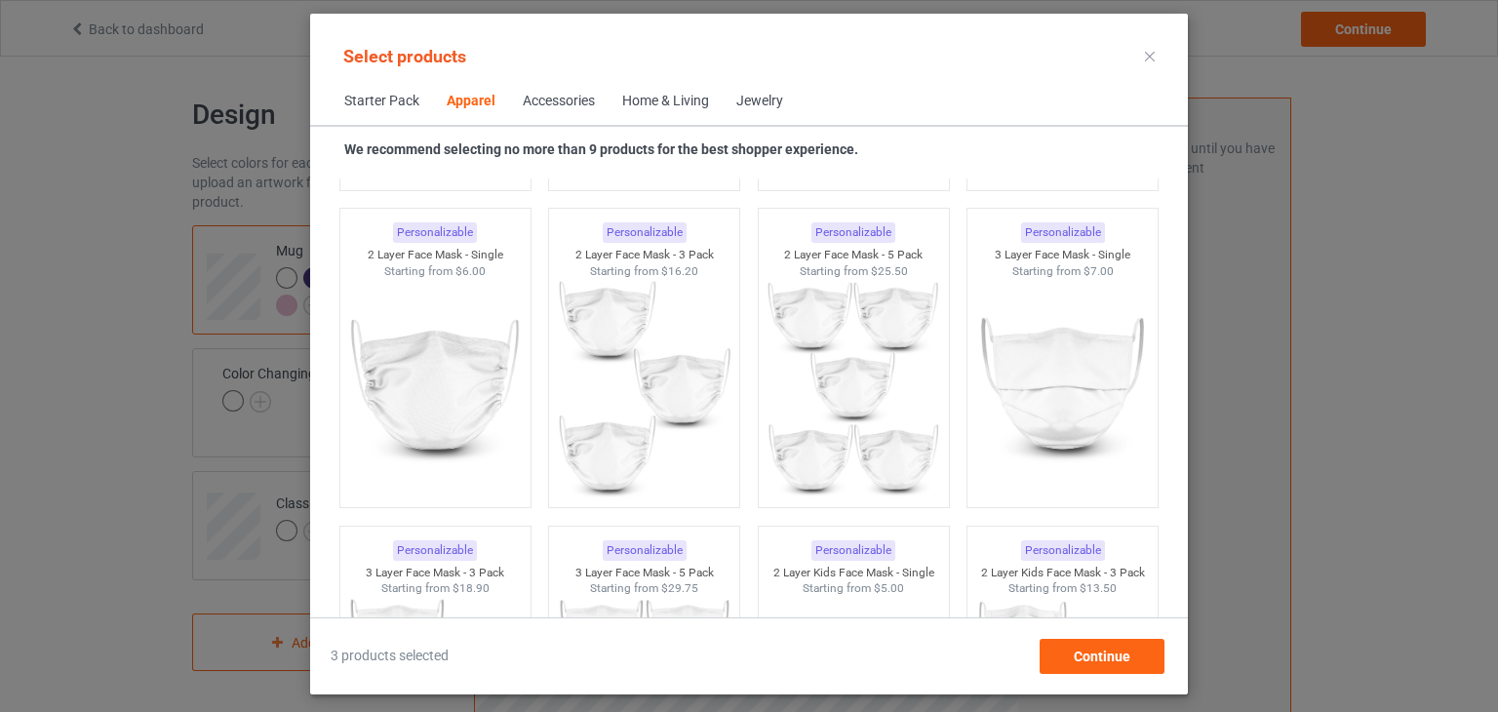
scroll to position [922, 0]
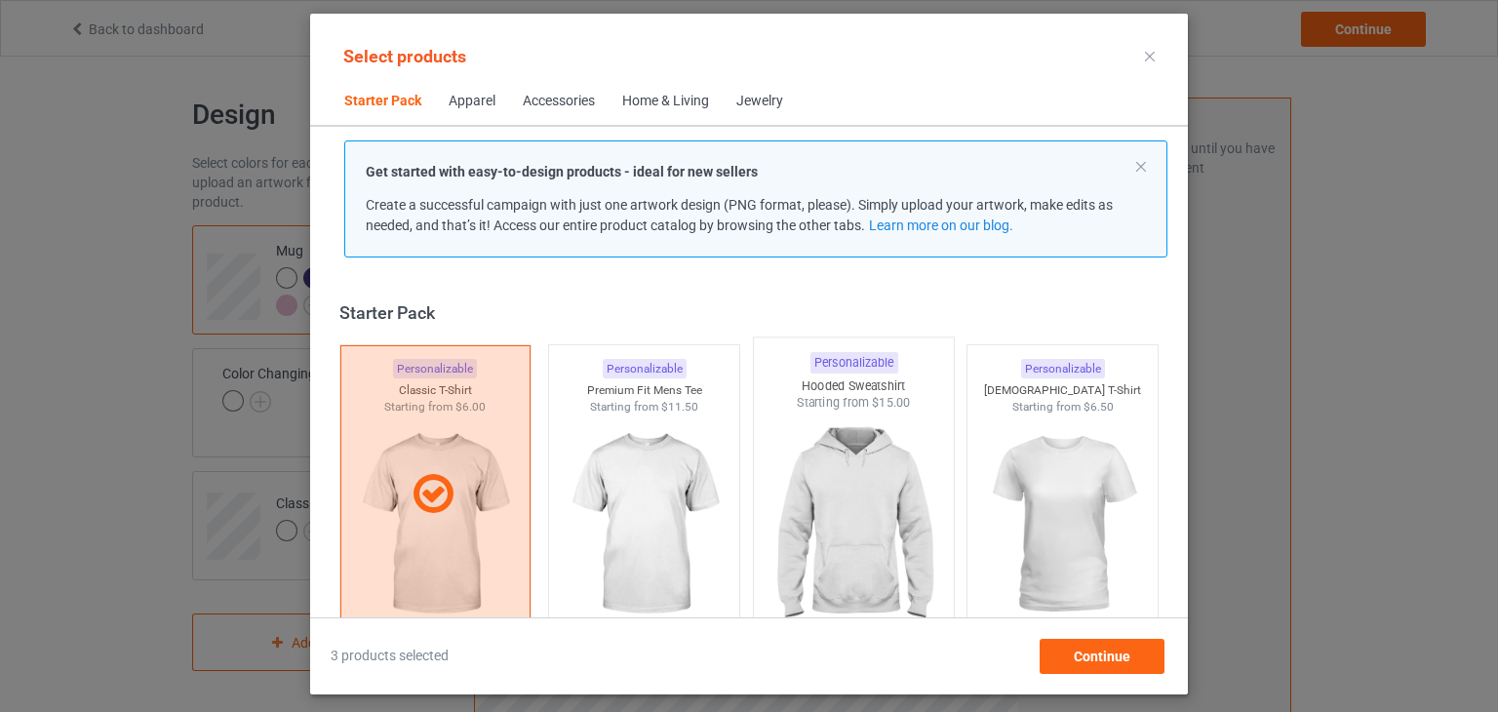
click at [858, 529] on img at bounding box center [853, 525] width 183 height 229
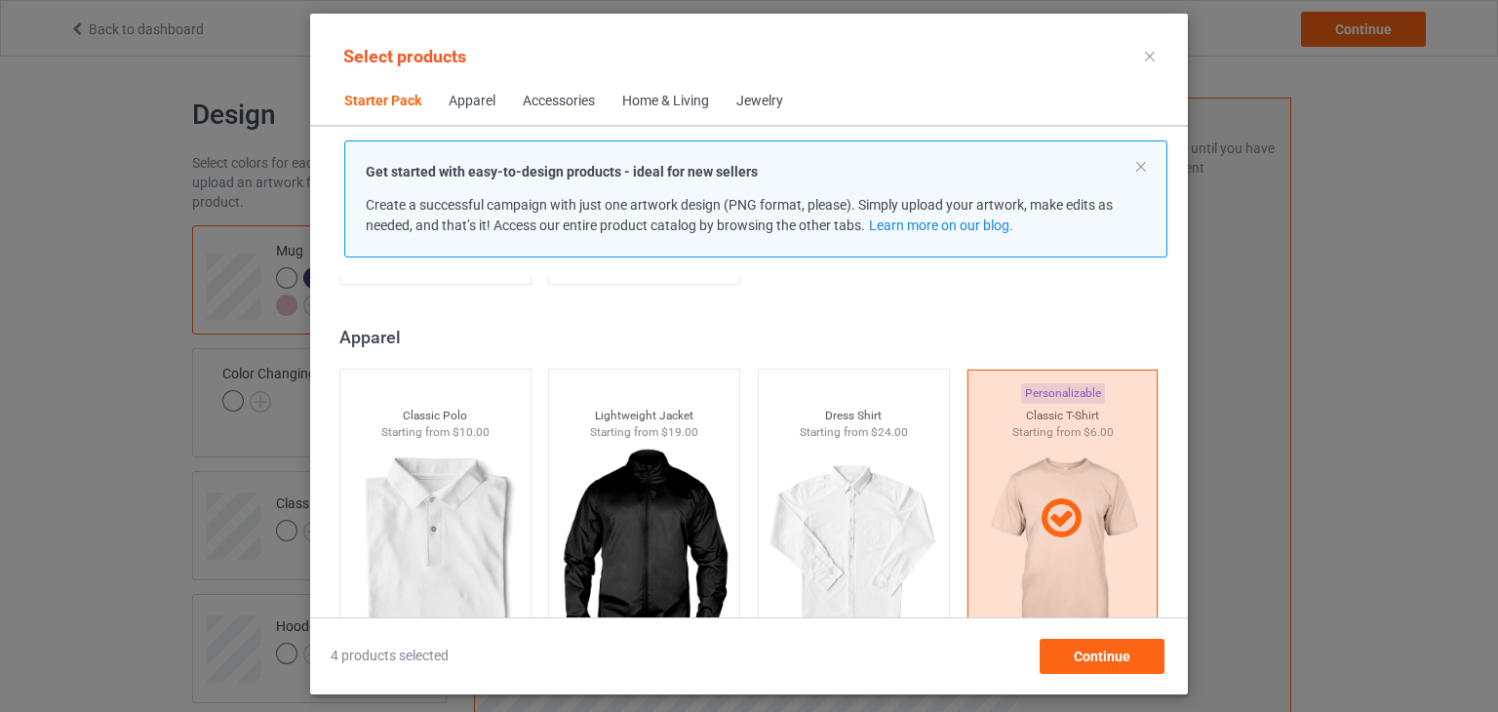
scroll to position [620, 0]
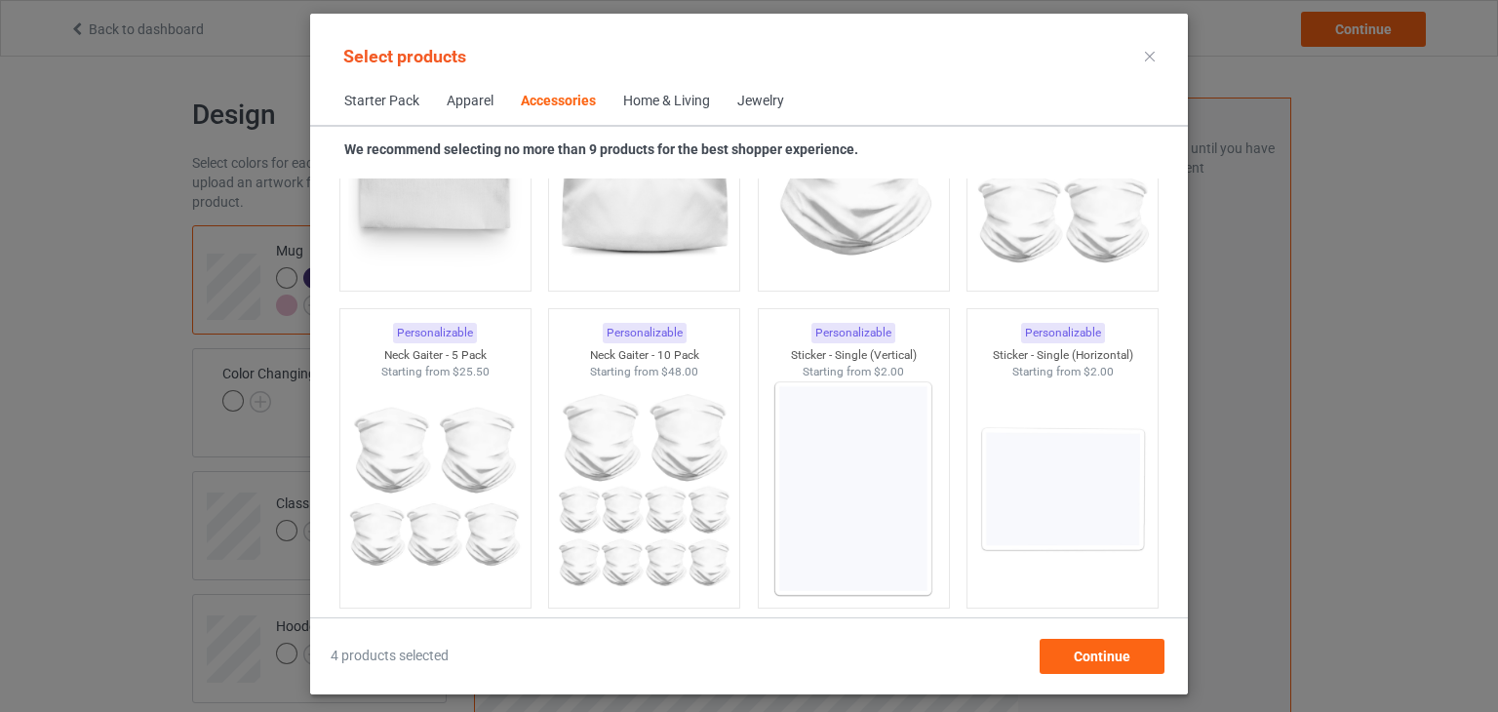
scroll to position [6084, 0]
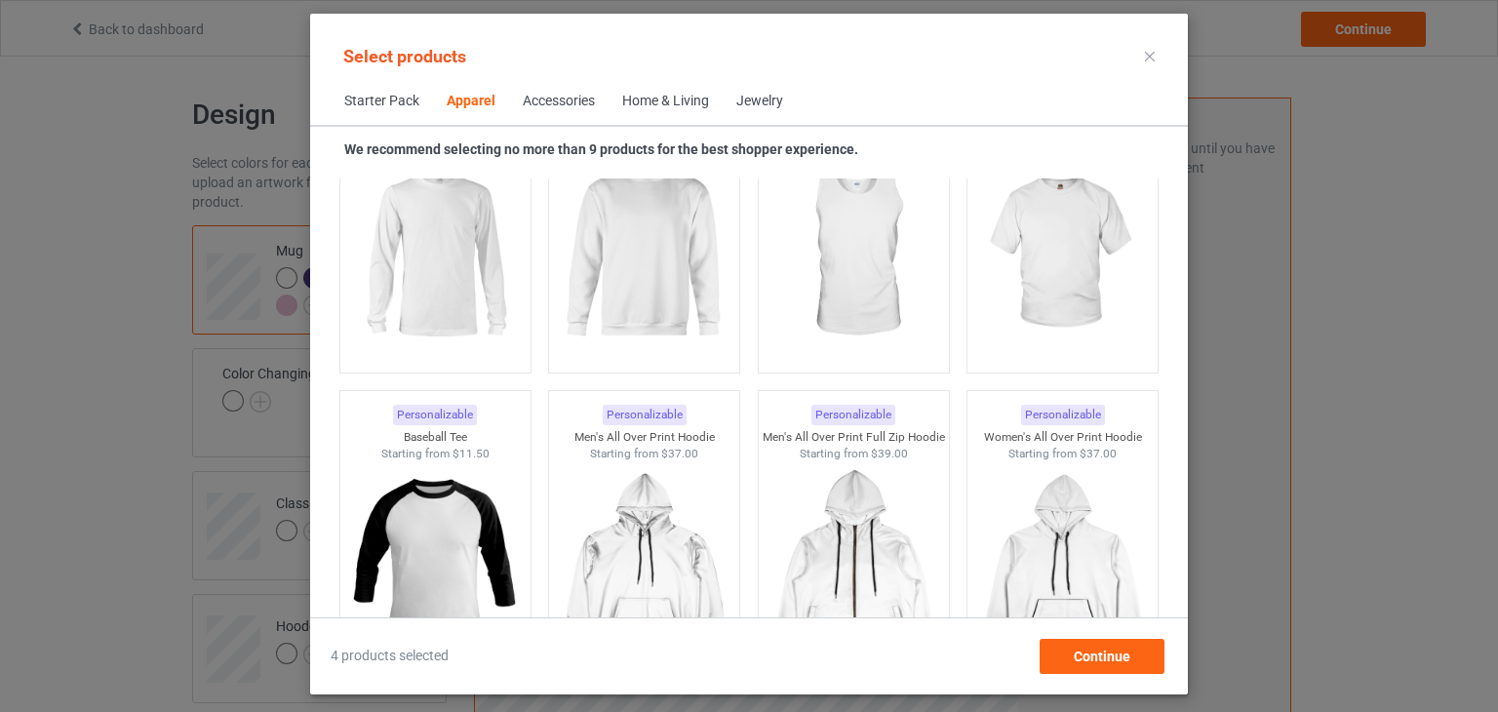
scroll to position [1385, 0]
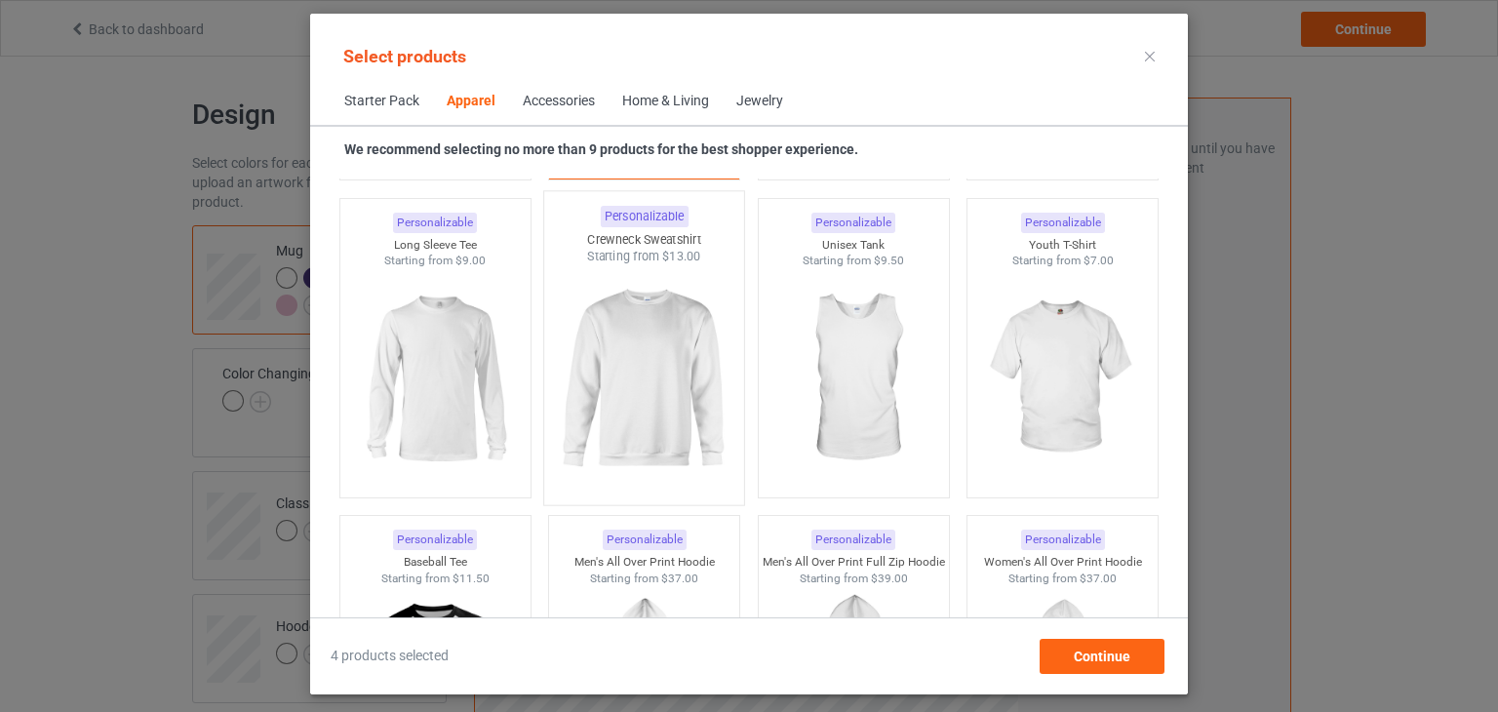
click at [639, 368] on img at bounding box center [644, 379] width 183 height 229
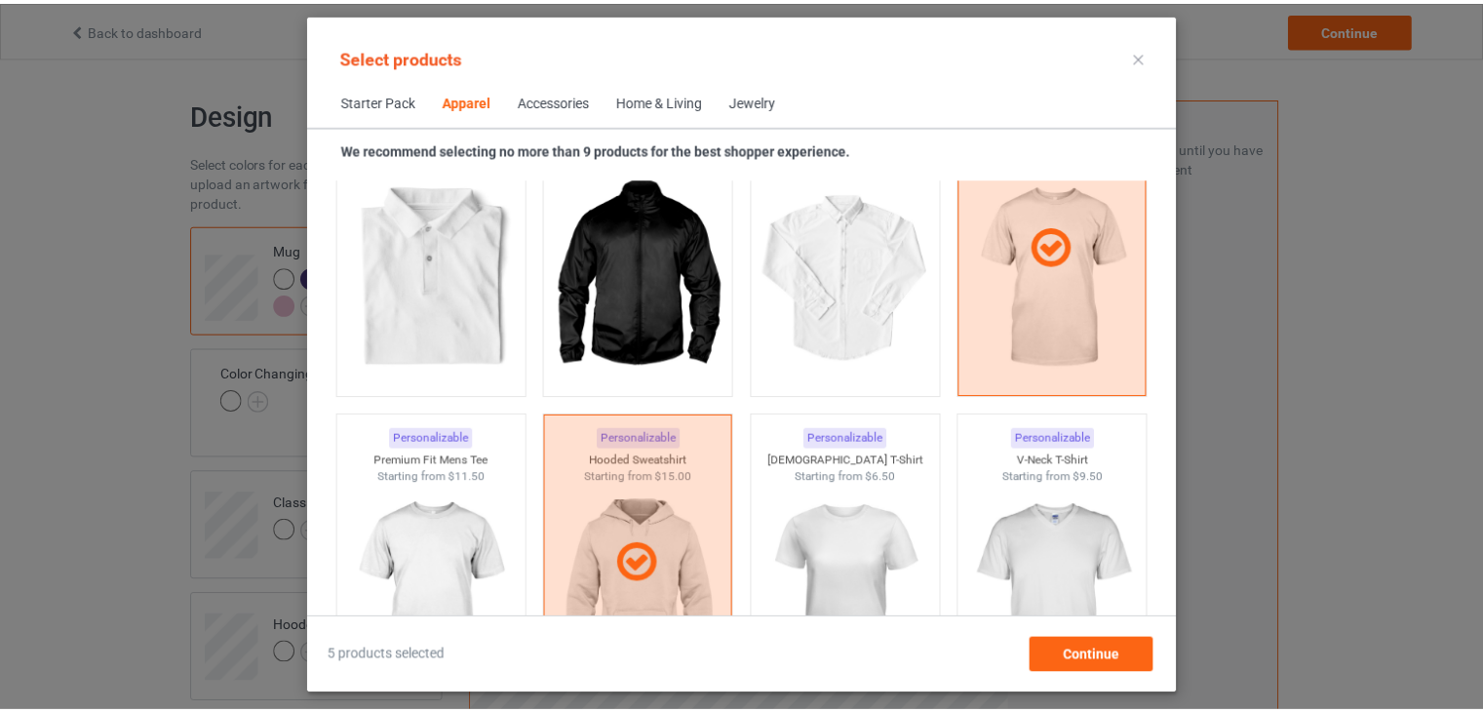
scroll to position [839, 0]
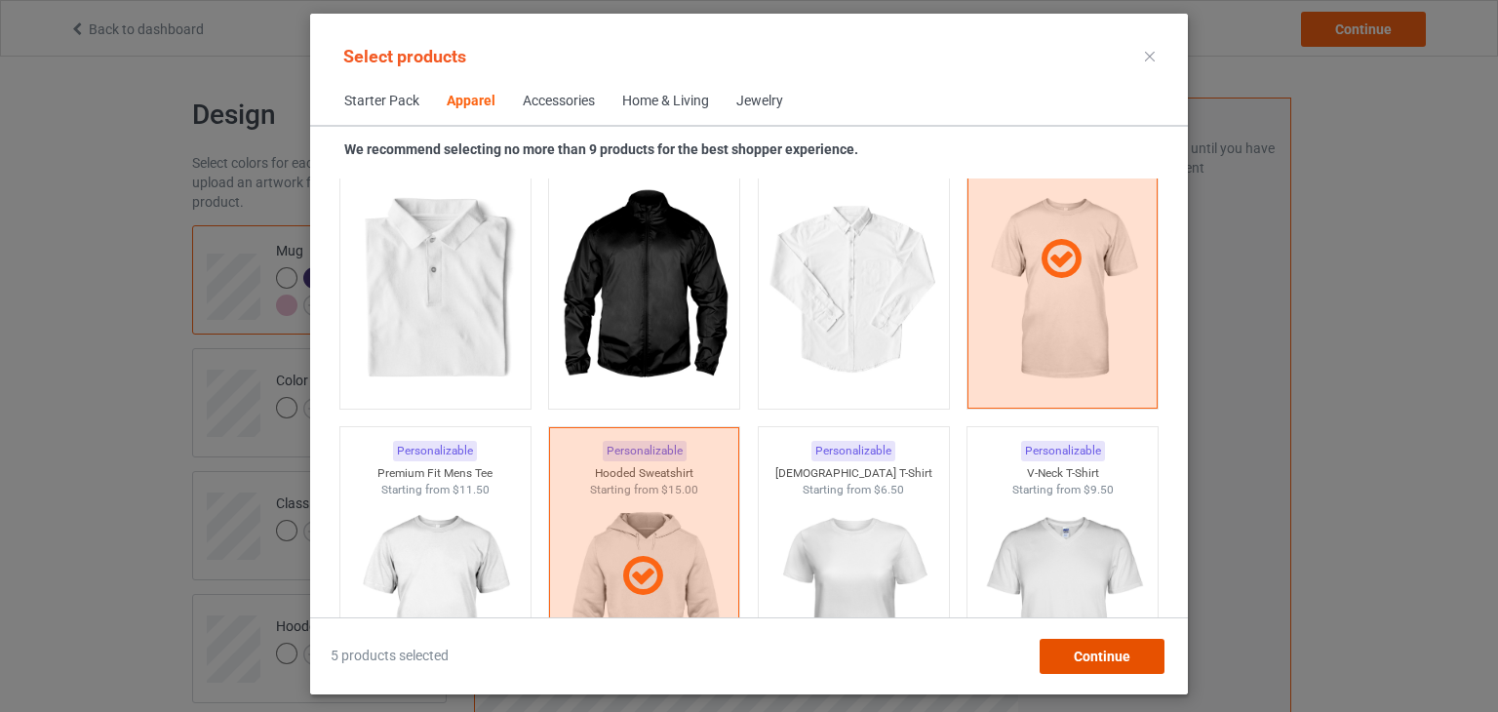
click at [1092, 653] on span "Continue" at bounding box center [1102, 656] width 57 height 16
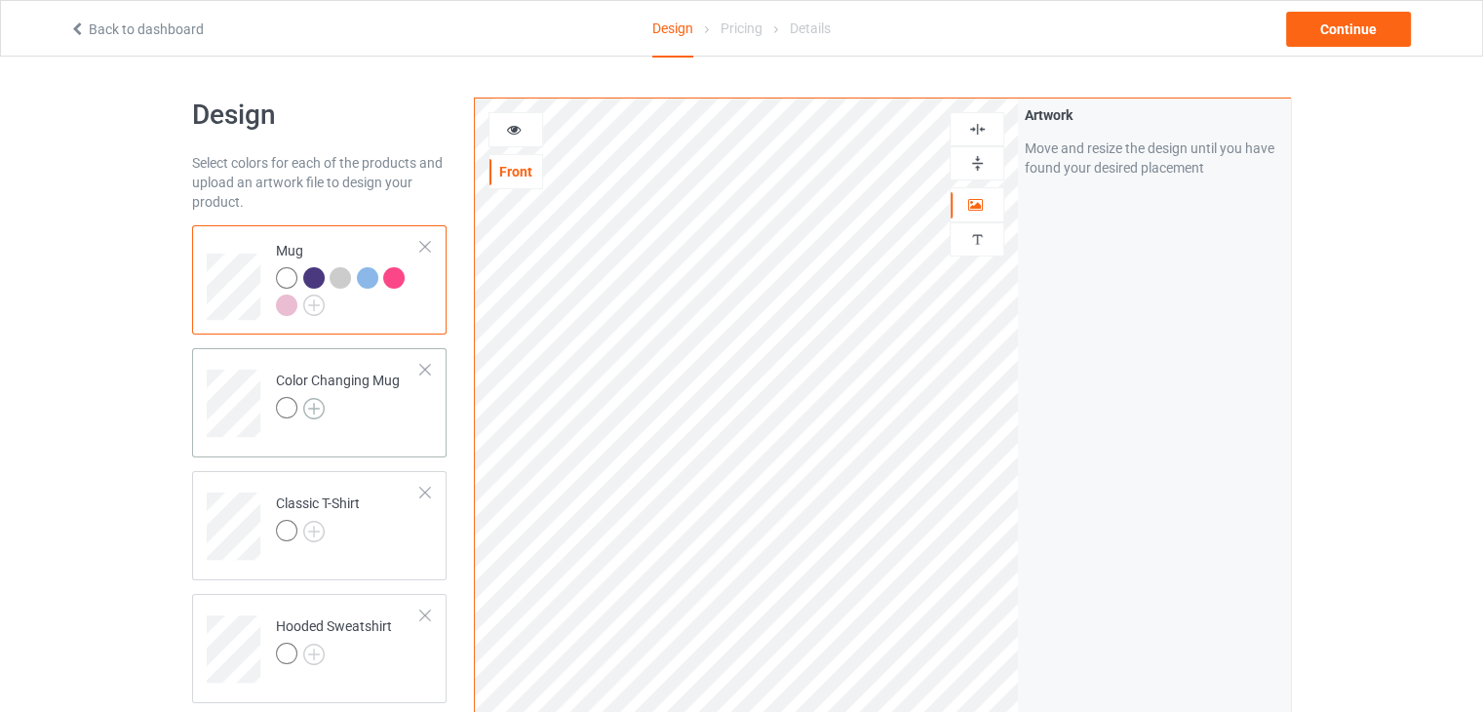
click at [311, 403] on img at bounding box center [313, 408] width 21 height 21
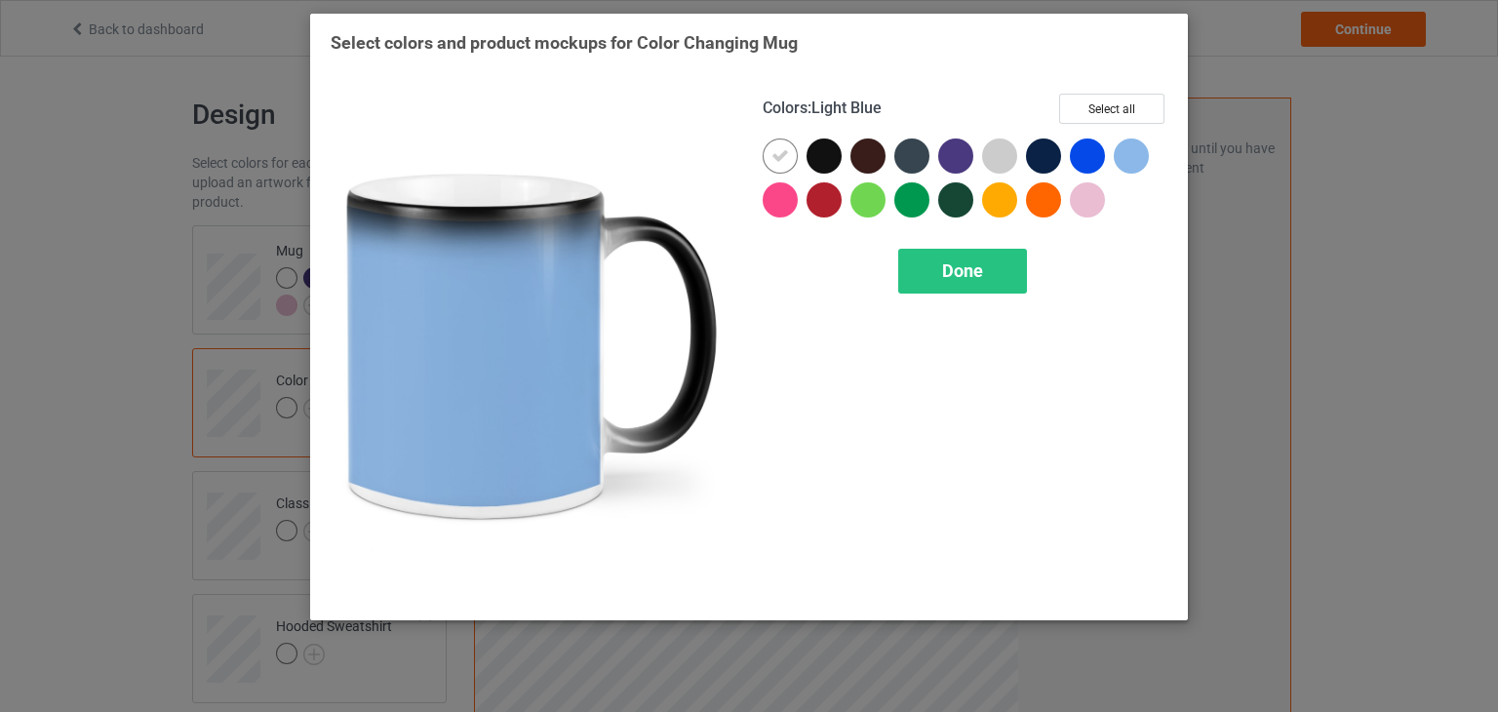
drag, startPoint x: 1128, startPoint y: 162, endPoint x: 1053, endPoint y: 169, distance: 75.4
click at [1129, 161] on div at bounding box center [1131, 155] width 35 height 35
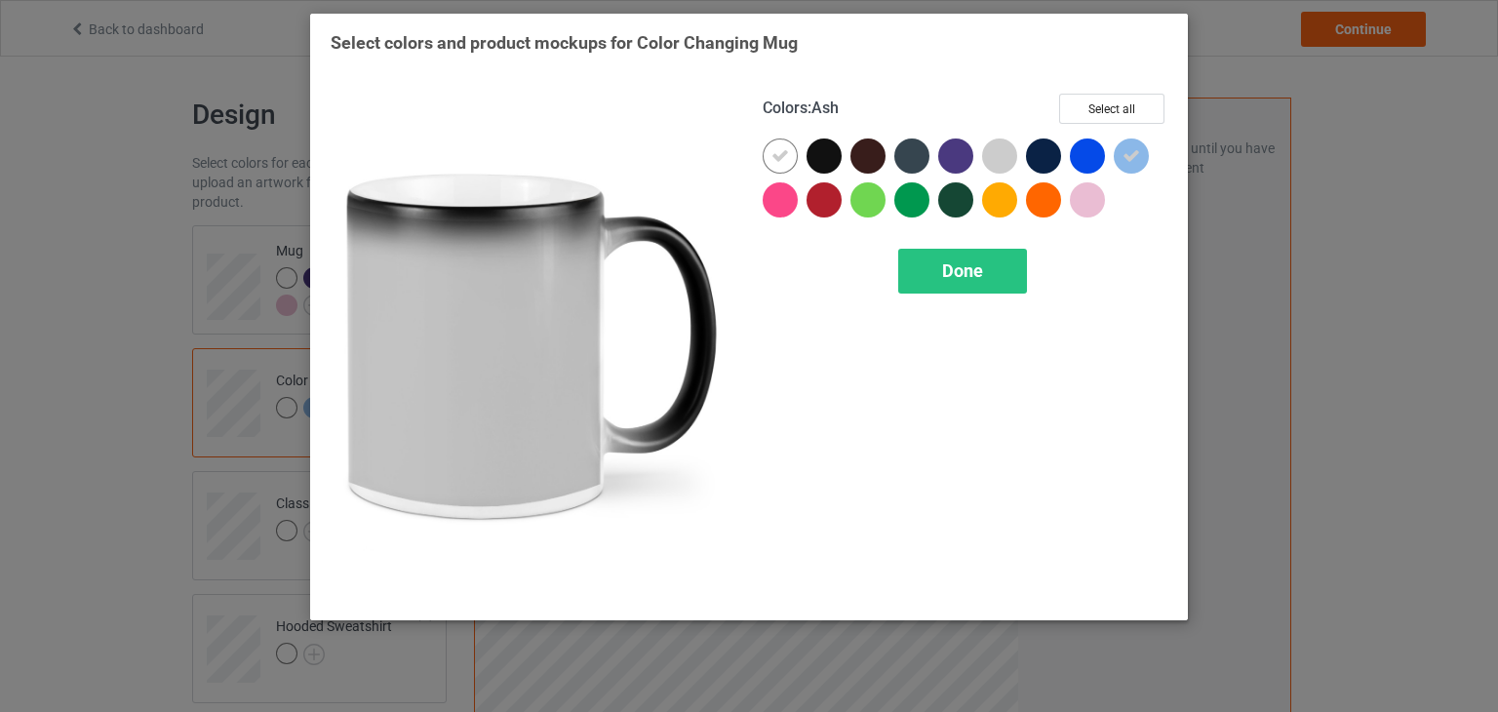
click at [1004, 158] on div at bounding box center [999, 155] width 35 height 35
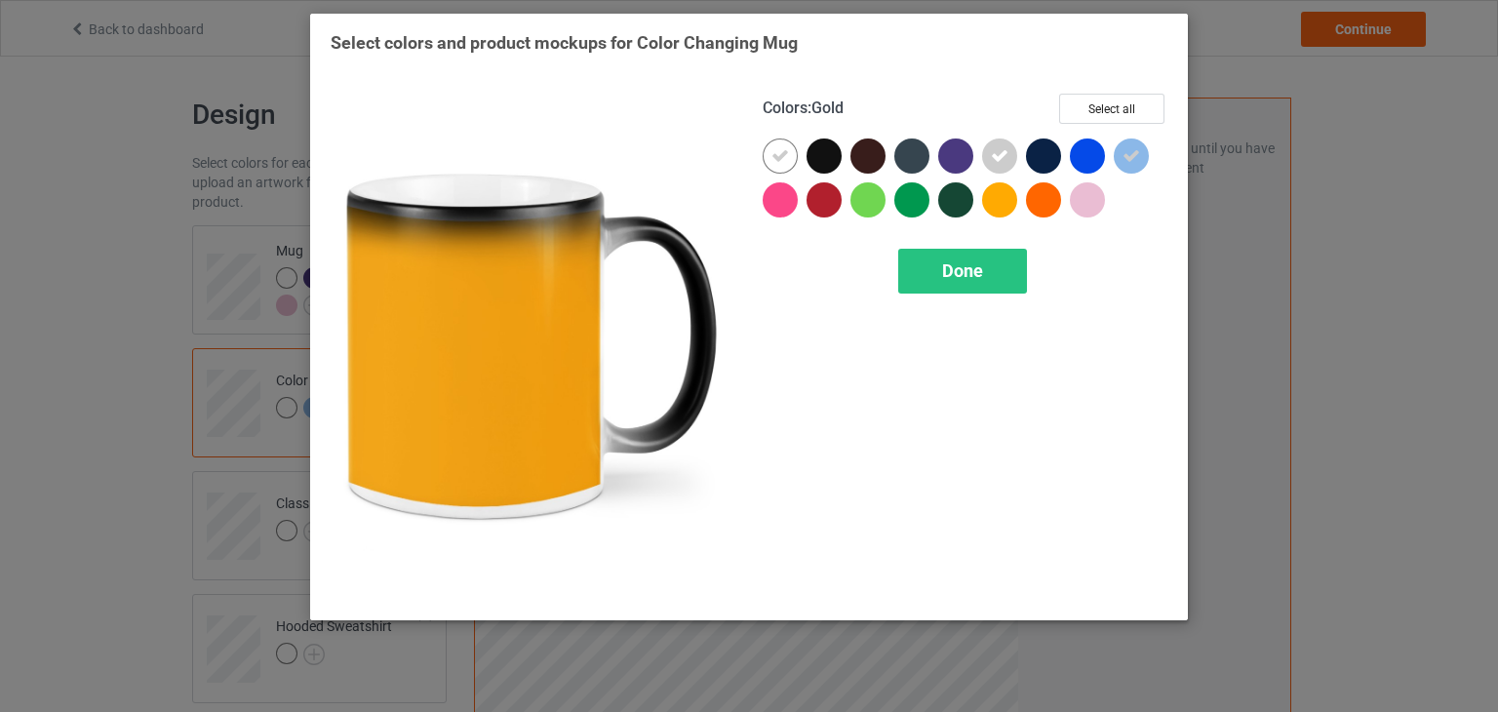
click at [1091, 283] on div "Done" at bounding box center [965, 271] width 405 height 45
click at [956, 276] on span "Done" at bounding box center [962, 270] width 41 height 20
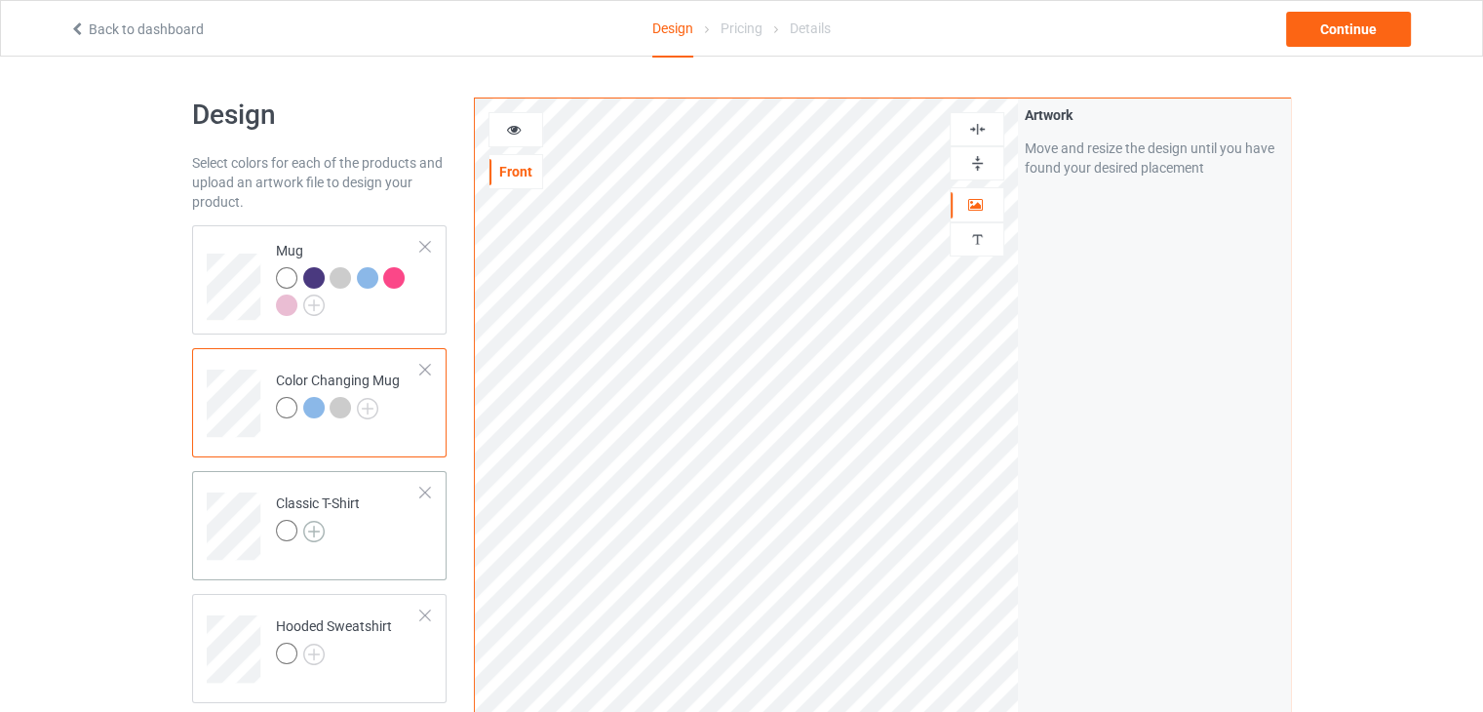
click at [319, 529] on img at bounding box center [313, 531] width 21 height 21
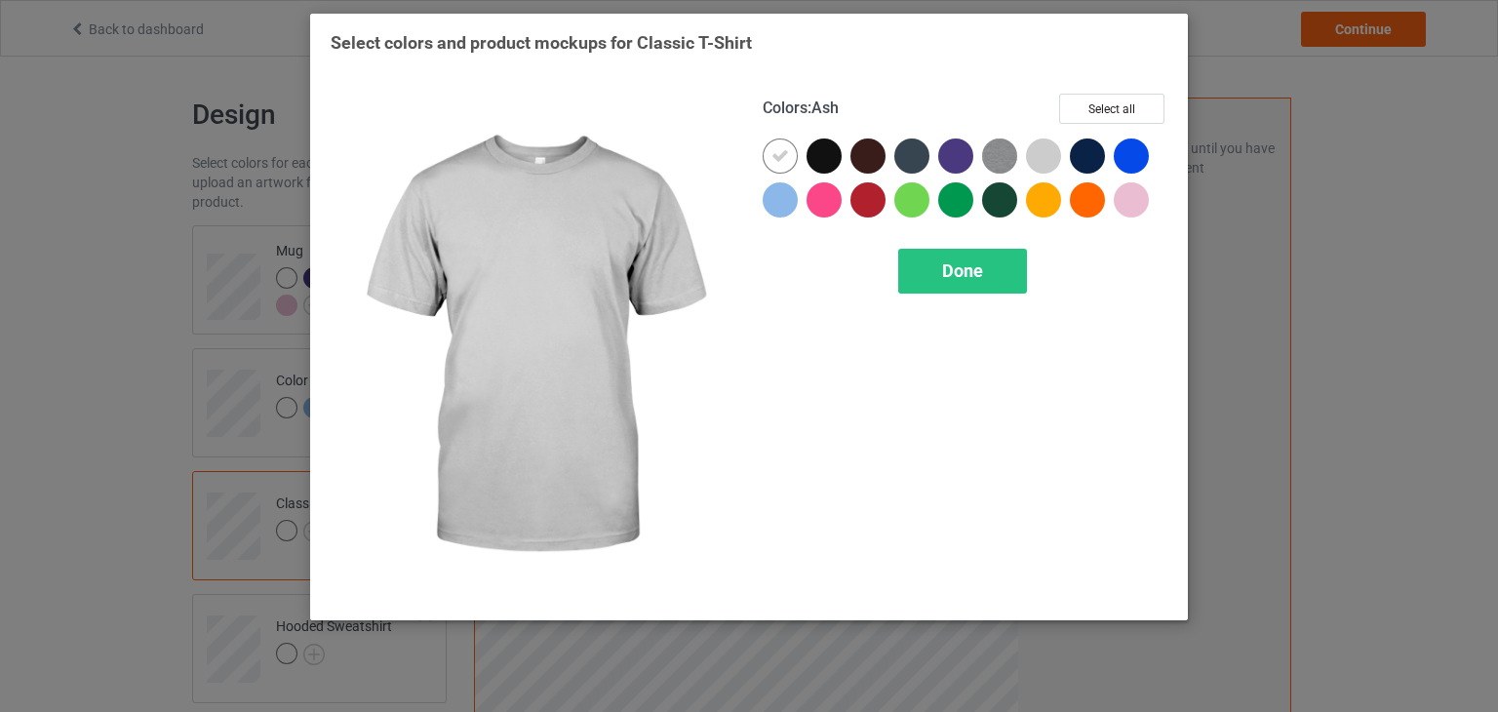
click at [1038, 151] on div at bounding box center [1043, 155] width 35 height 35
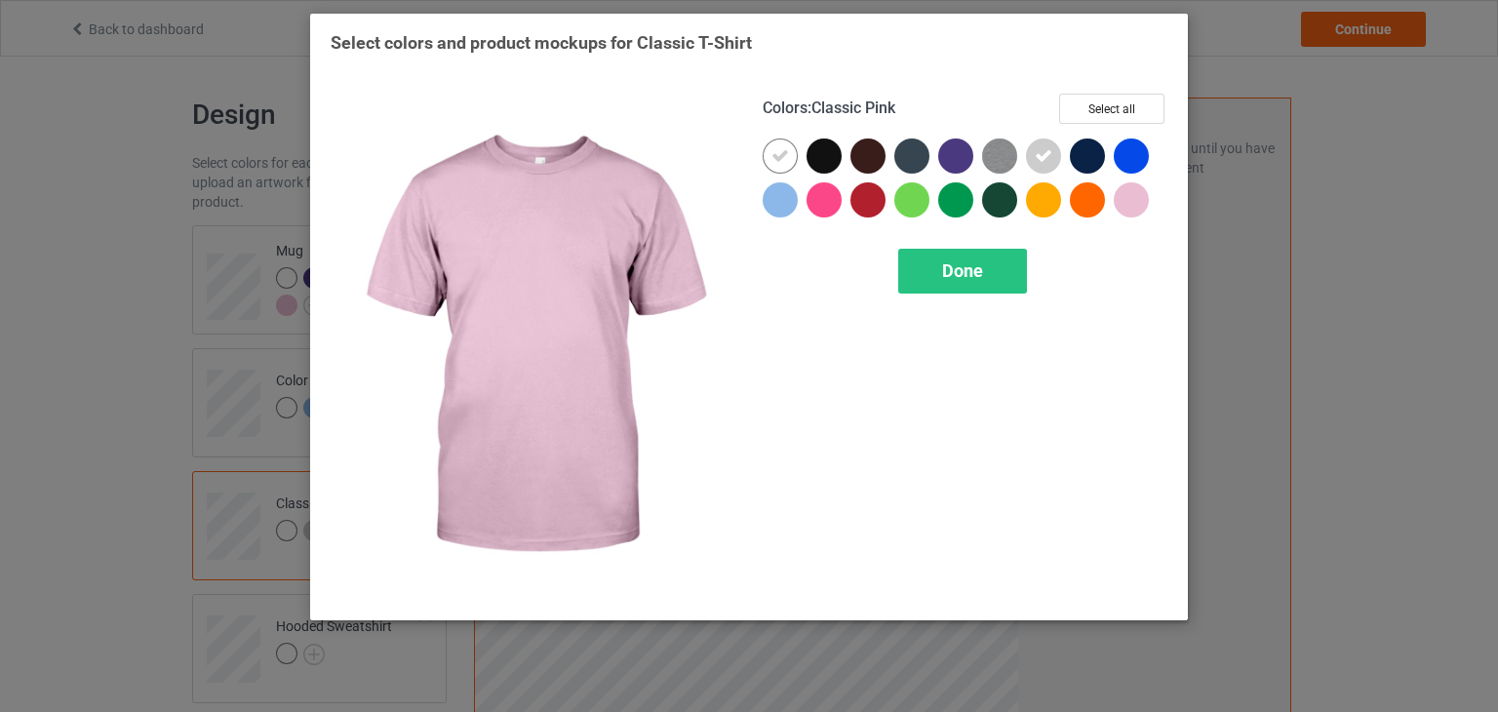
click at [1119, 196] on div at bounding box center [1131, 199] width 35 height 35
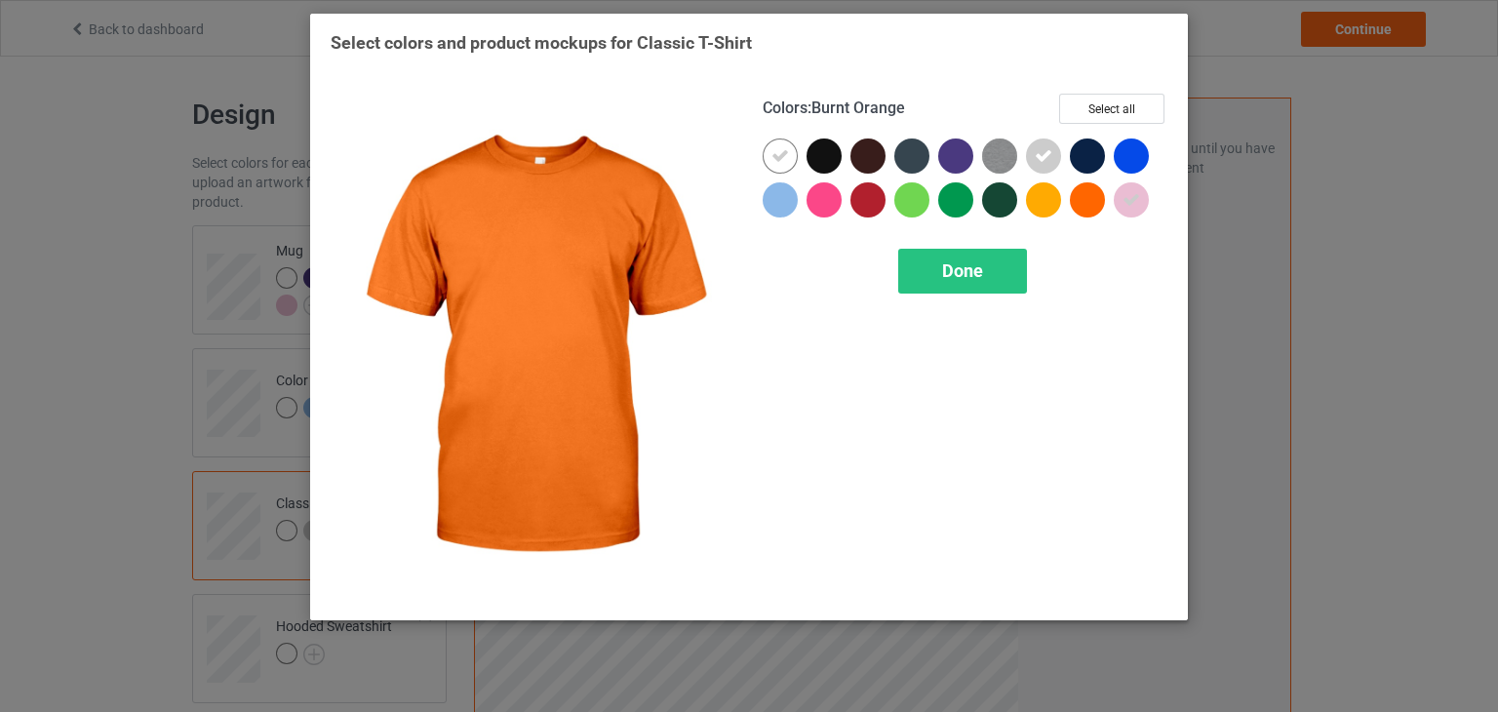
click at [1077, 209] on div at bounding box center [1087, 199] width 35 height 35
click at [1075, 204] on div at bounding box center [1087, 199] width 35 height 35
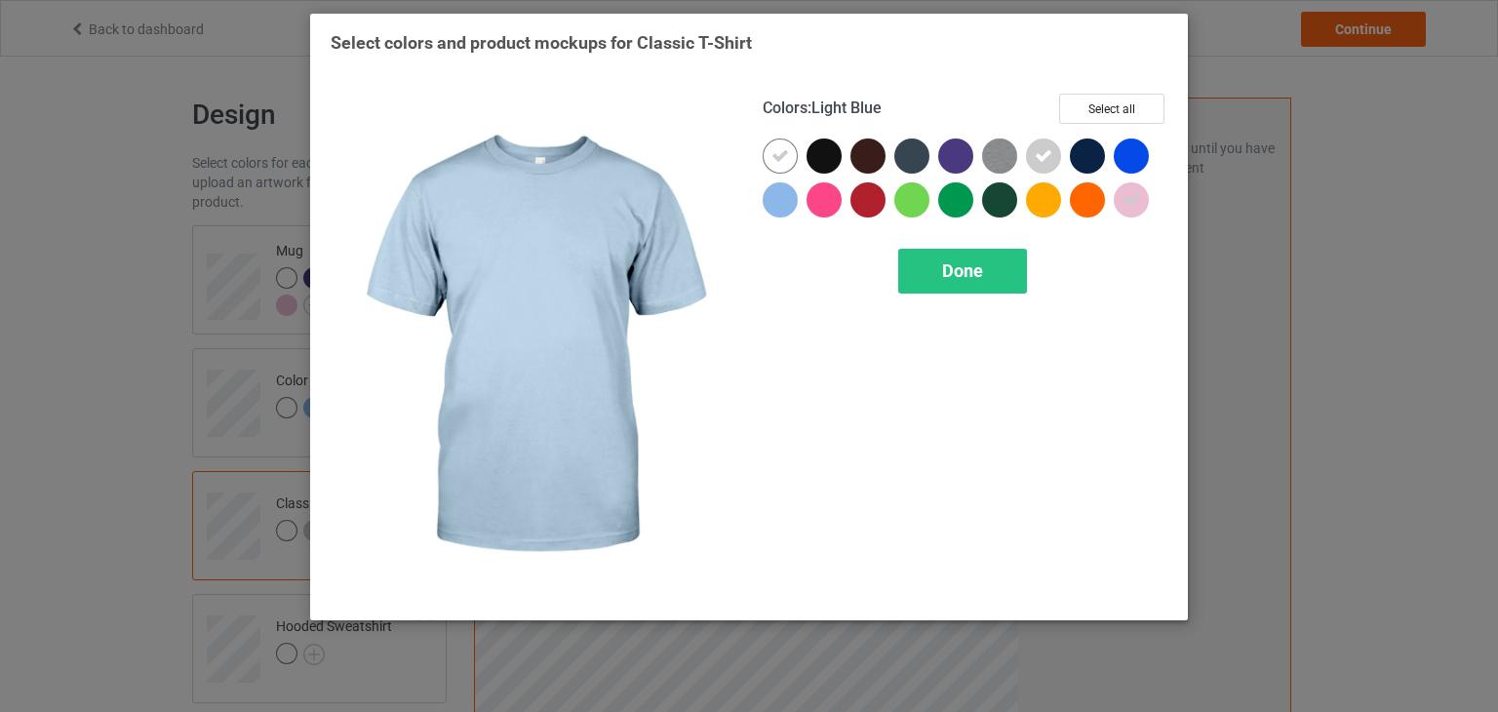
click at [764, 196] on div at bounding box center [780, 199] width 35 height 35
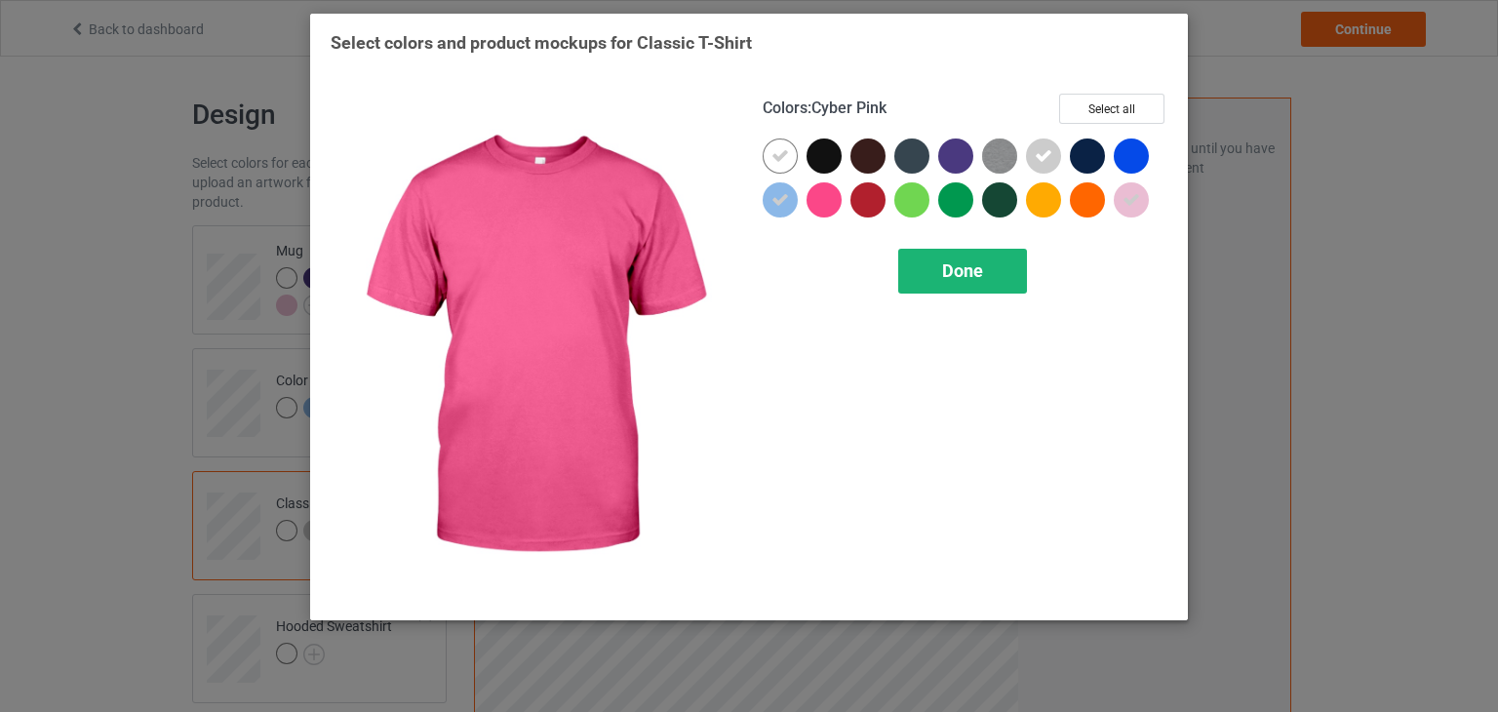
click at [947, 262] on span "Done" at bounding box center [962, 270] width 41 height 20
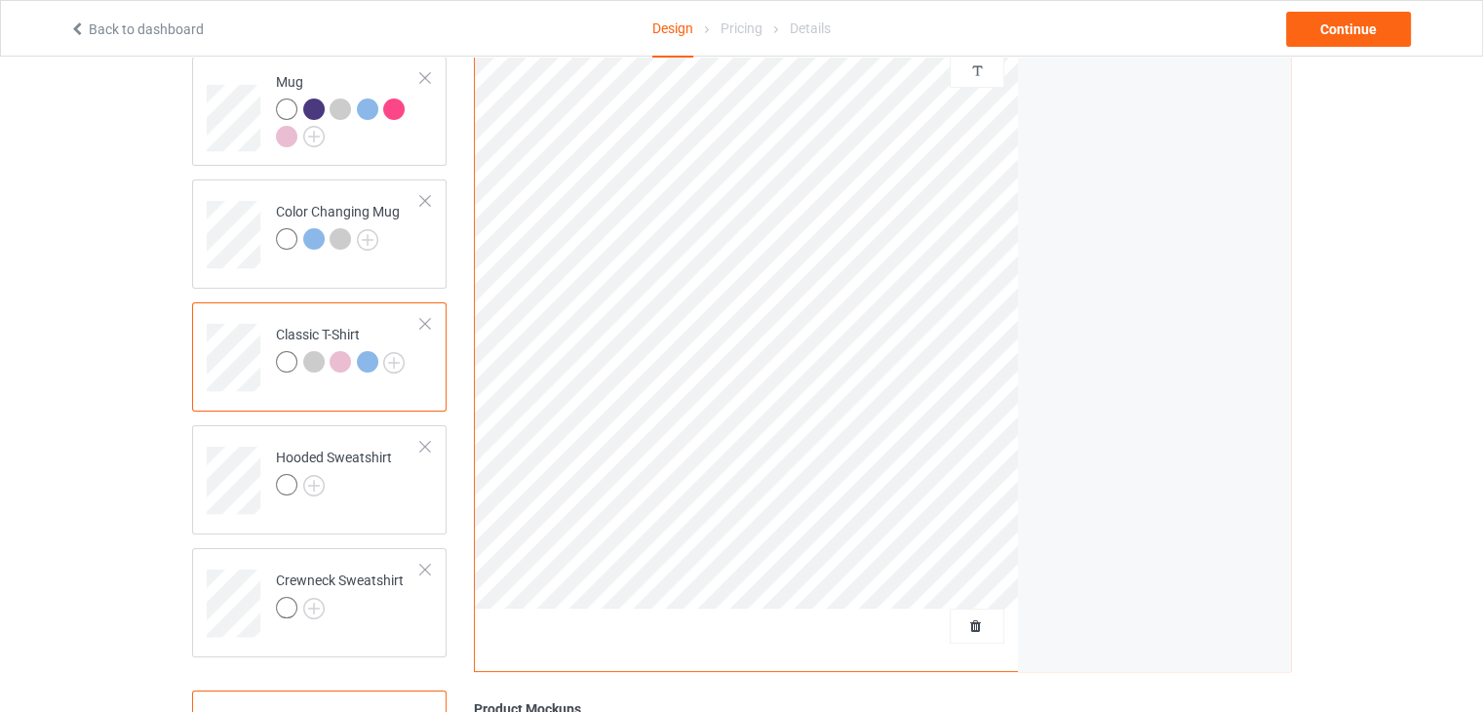
scroll to position [174, 0]
click at [324, 453] on div "Hooded Sweatshirt" at bounding box center [334, 466] width 116 height 47
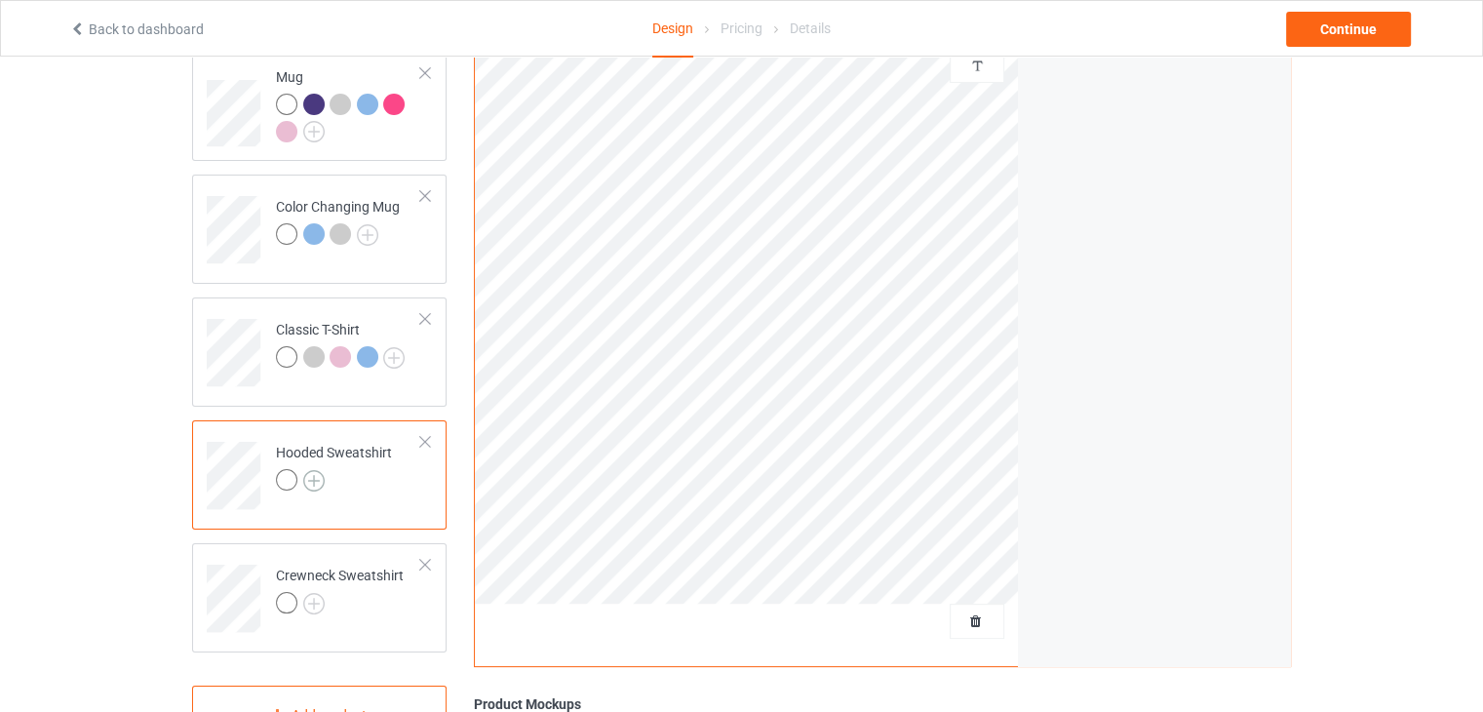
click at [320, 483] on img at bounding box center [313, 480] width 21 height 21
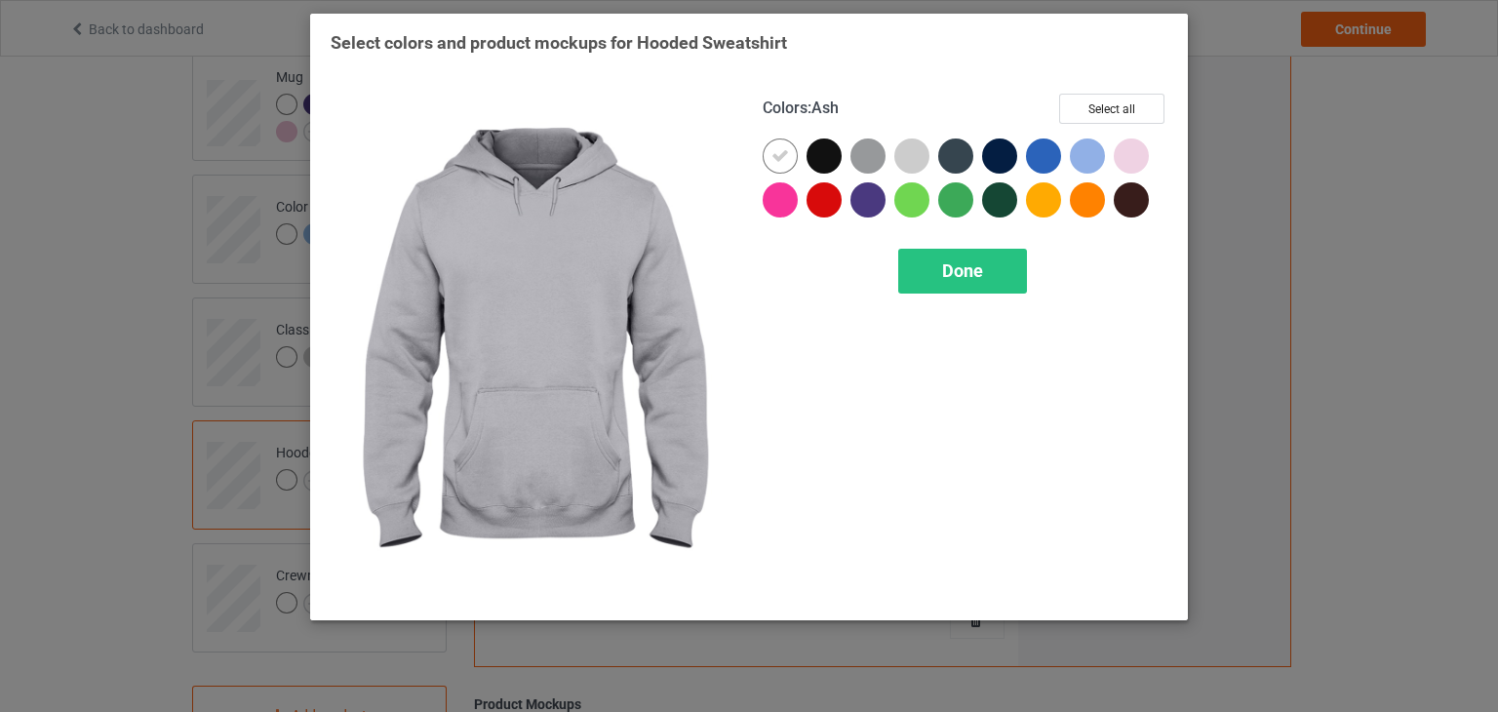
click at [914, 163] on div at bounding box center [911, 155] width 35 height 35
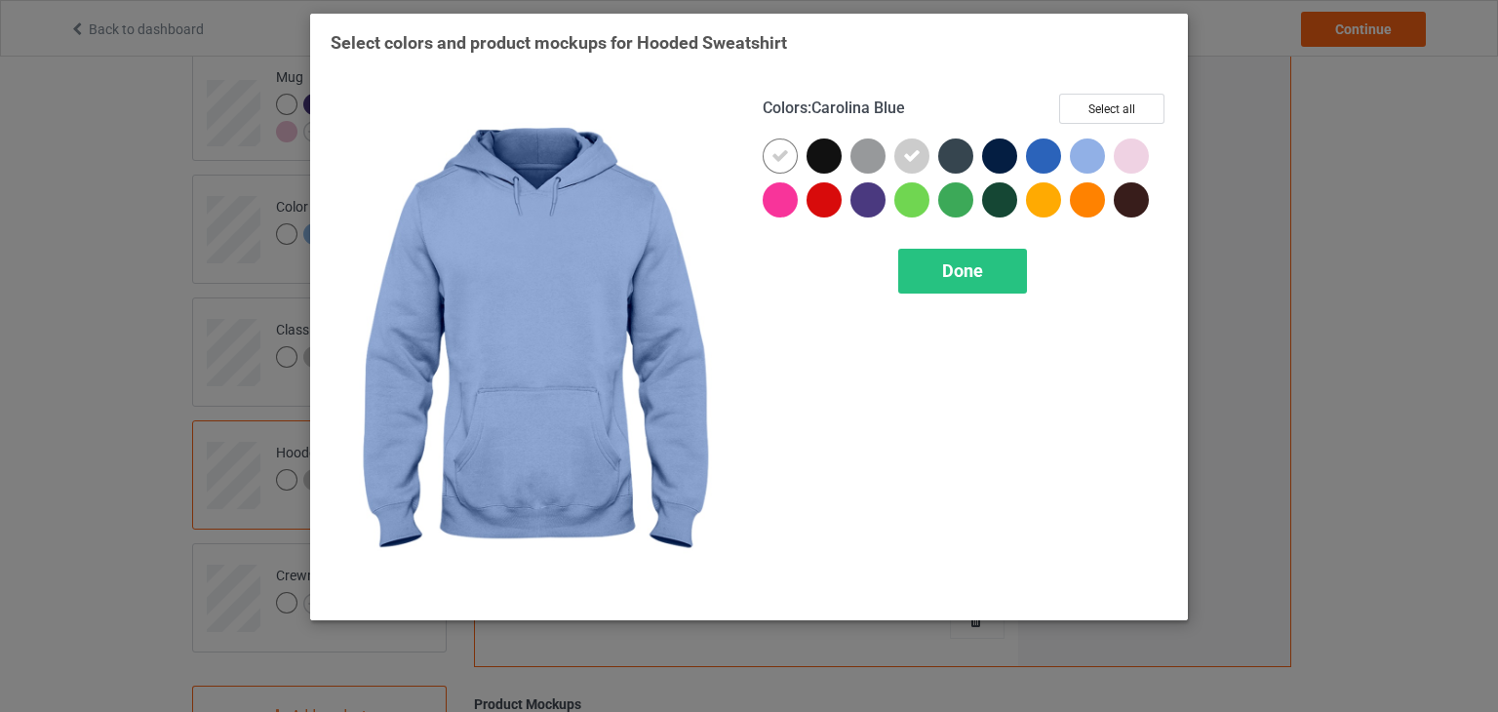
click at [1084, 160] on div at bounding box center [1087, 155] width 35 height 35
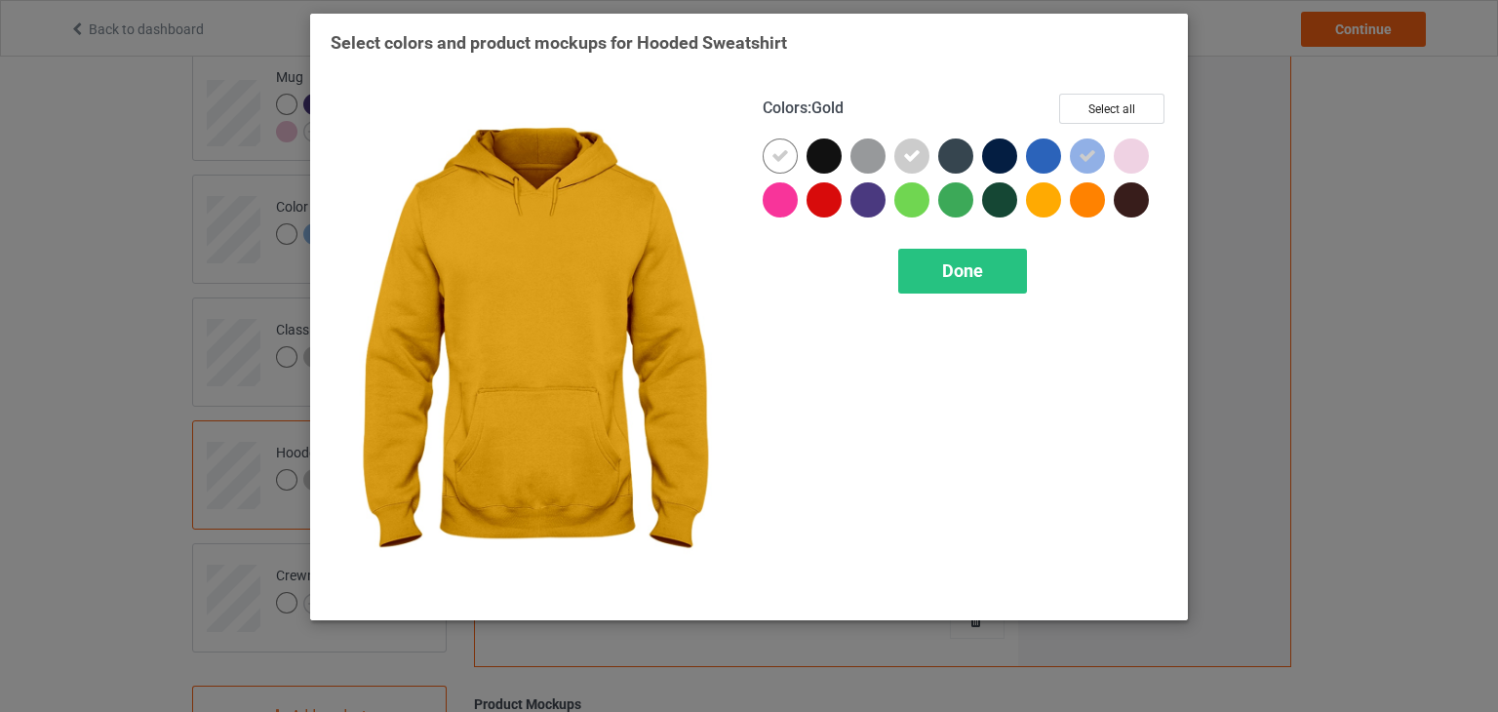
click at [1160, 420] on div "Colors : Gold Select all Done" at bounding box center [965, 346] width 432 height 533
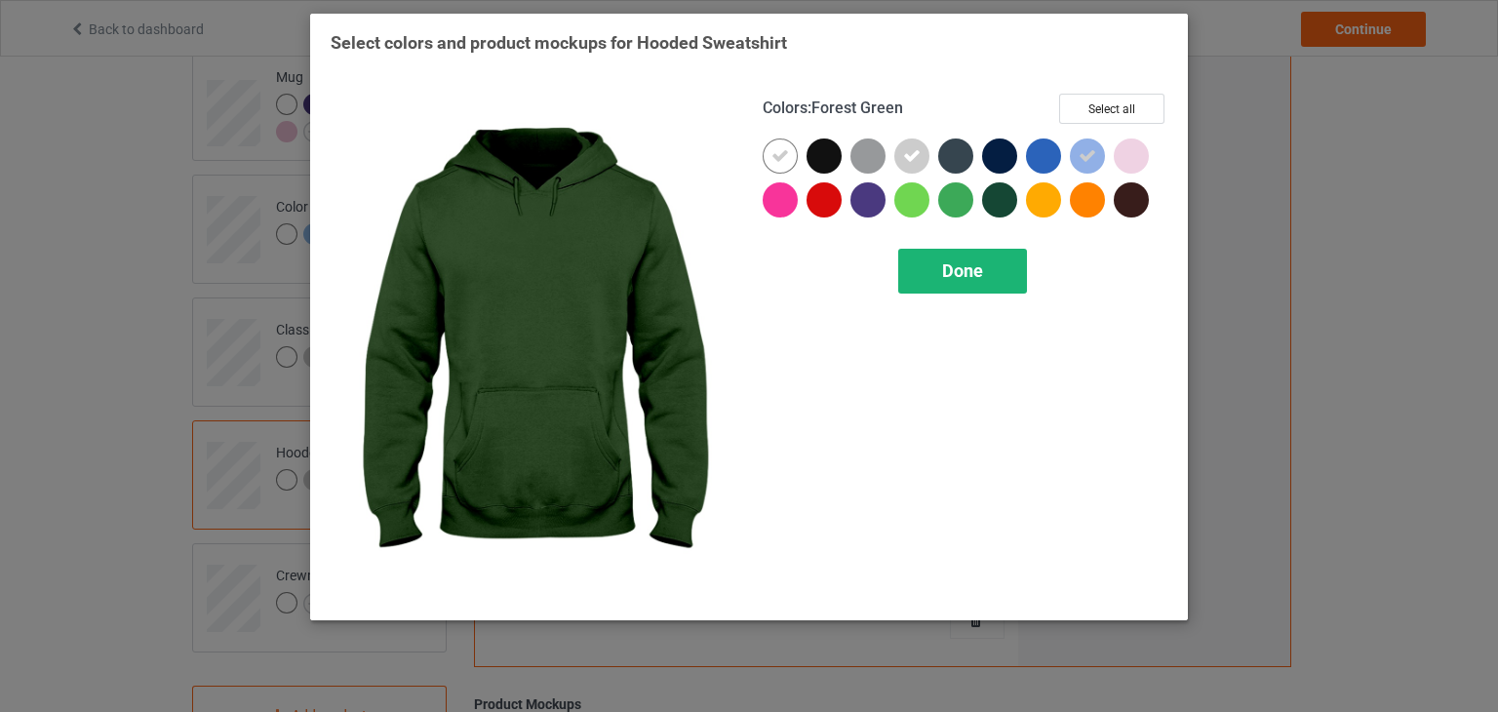
click at [960, 261] on span "Done" at bounding box center [962, 270] width 41 height 20
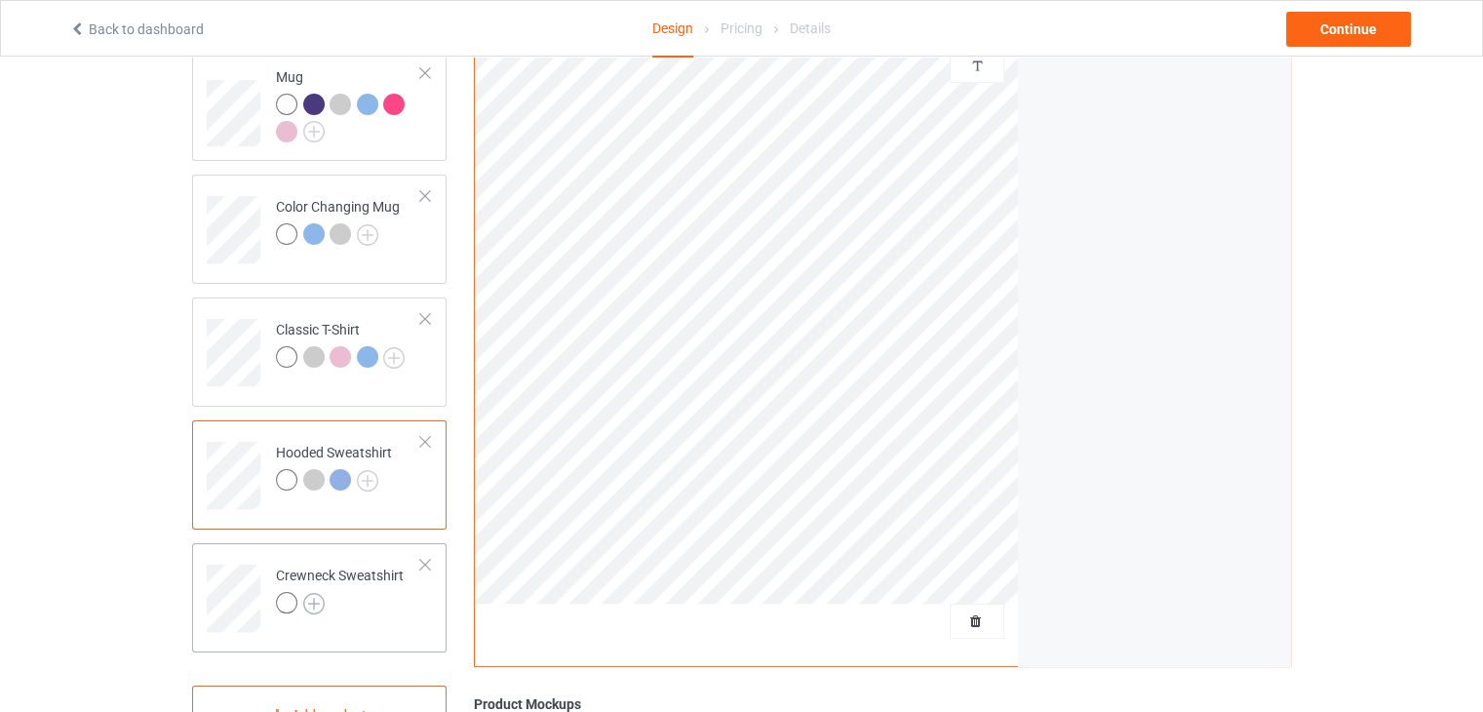
click at [306, 600] on img at bounding box center [313, 603] width 21 height 21
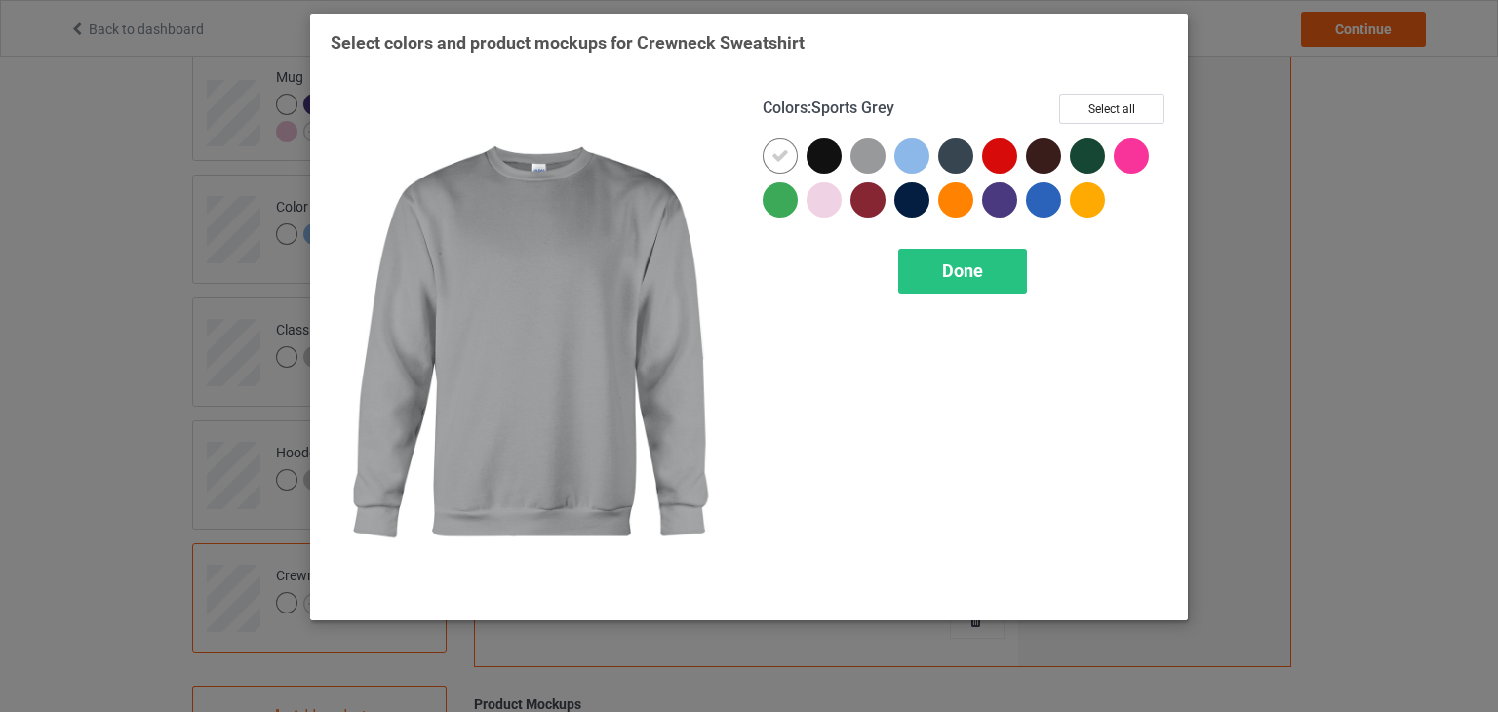
click at [855, 165] on div at bounding box center [867, 155] width 35 height 35
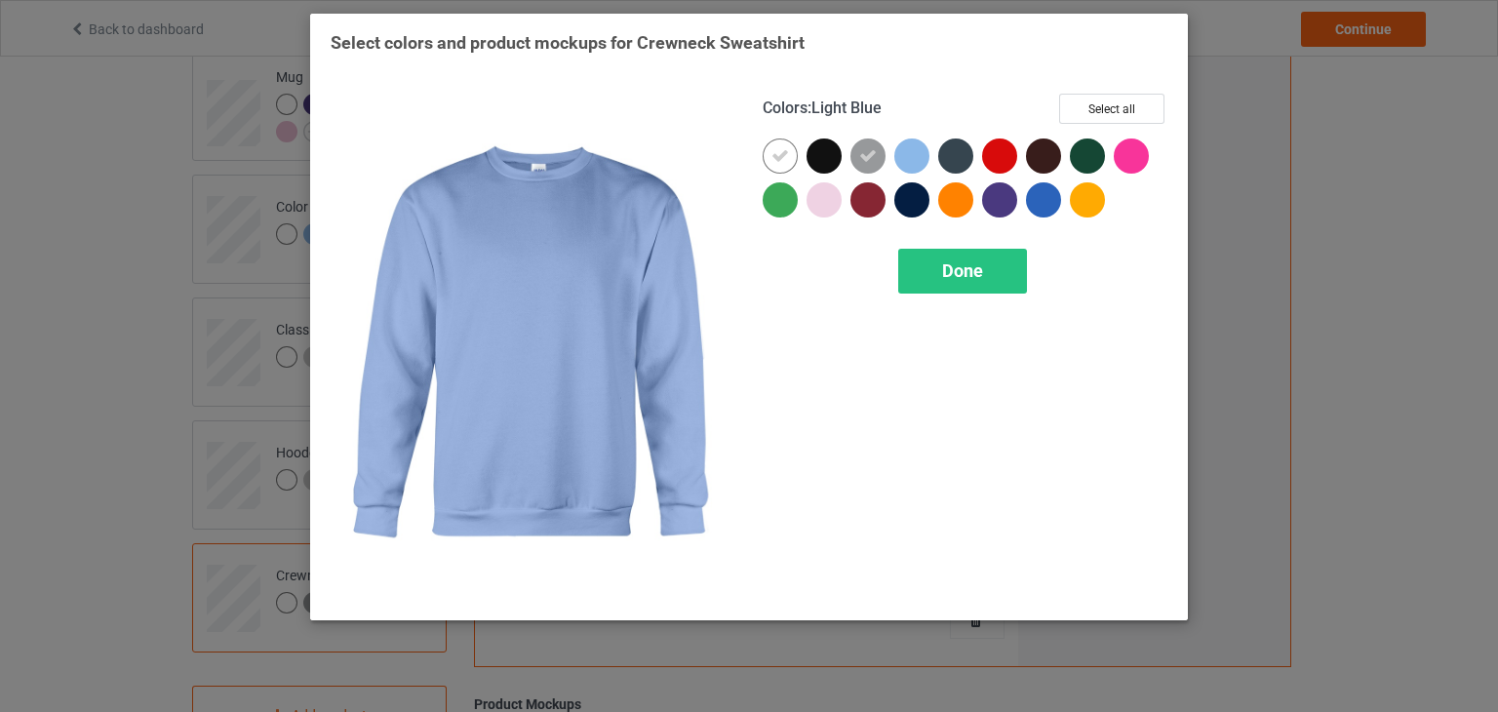
click at [924, 157] on div at bounding box center [911, 155] width 35 height 35
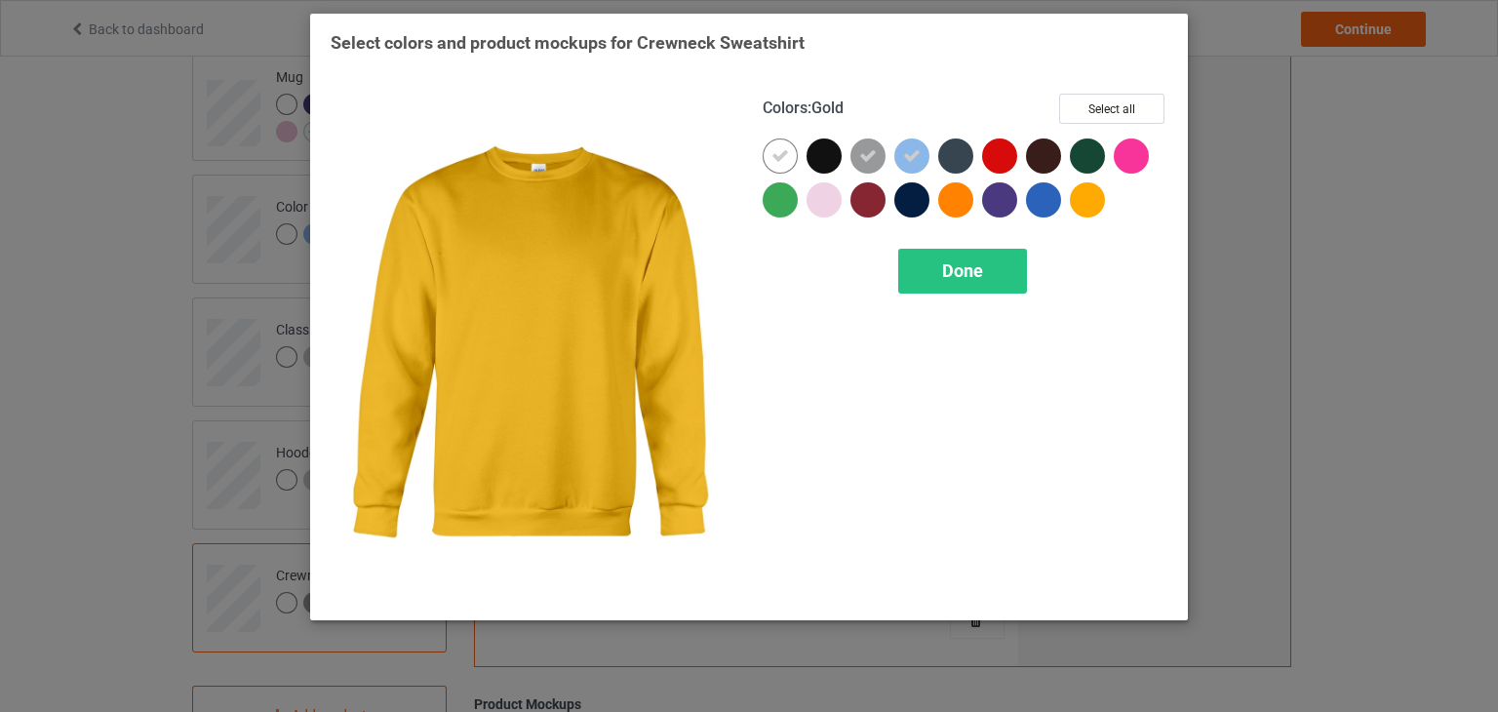
click at [1134, 215] on div at bounding box center [965, 182] width 405 height 88
click at [961, 268] on span "Done" at bounding box center [962, 270] width 41 height 20
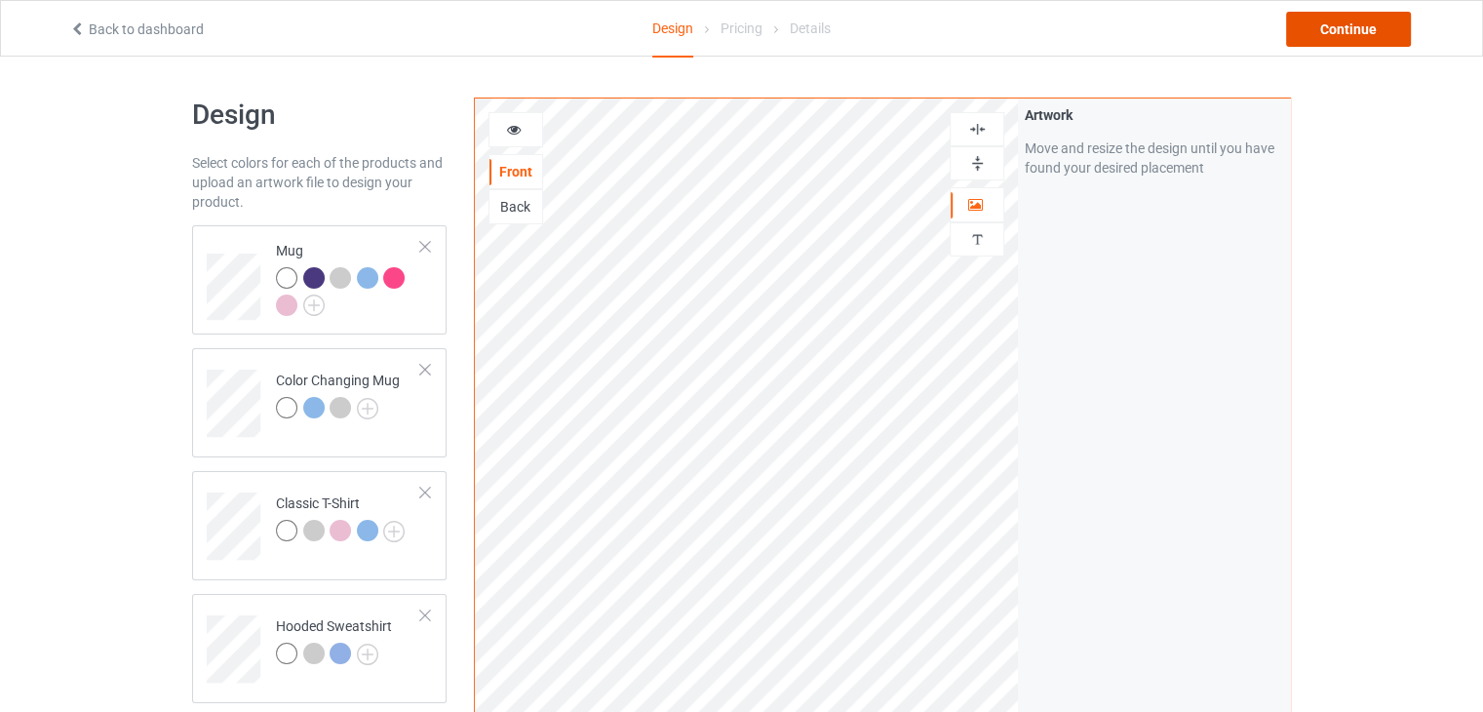
click at [1354, 40] on div "Continue" at bounding box center [1348, 29] width 125 height 35
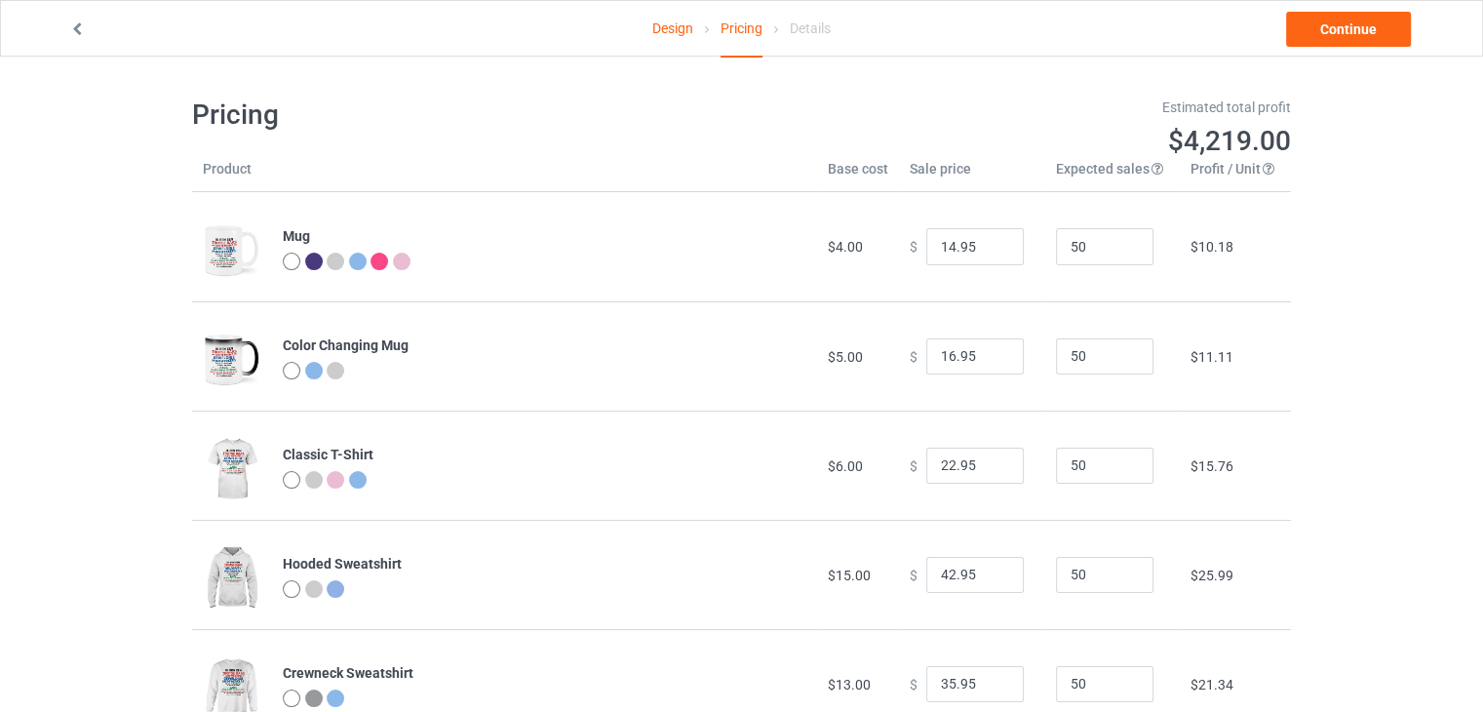
click at [221, 369] on img at bounding box center [232, 360] width 59 height 73
click at [966, 254] on input "14.95" at bounding box center [975, 246] width 98 height 37
click at [948, 257] on input "14.95" at bounding box center [975, 246] width 98 height 37
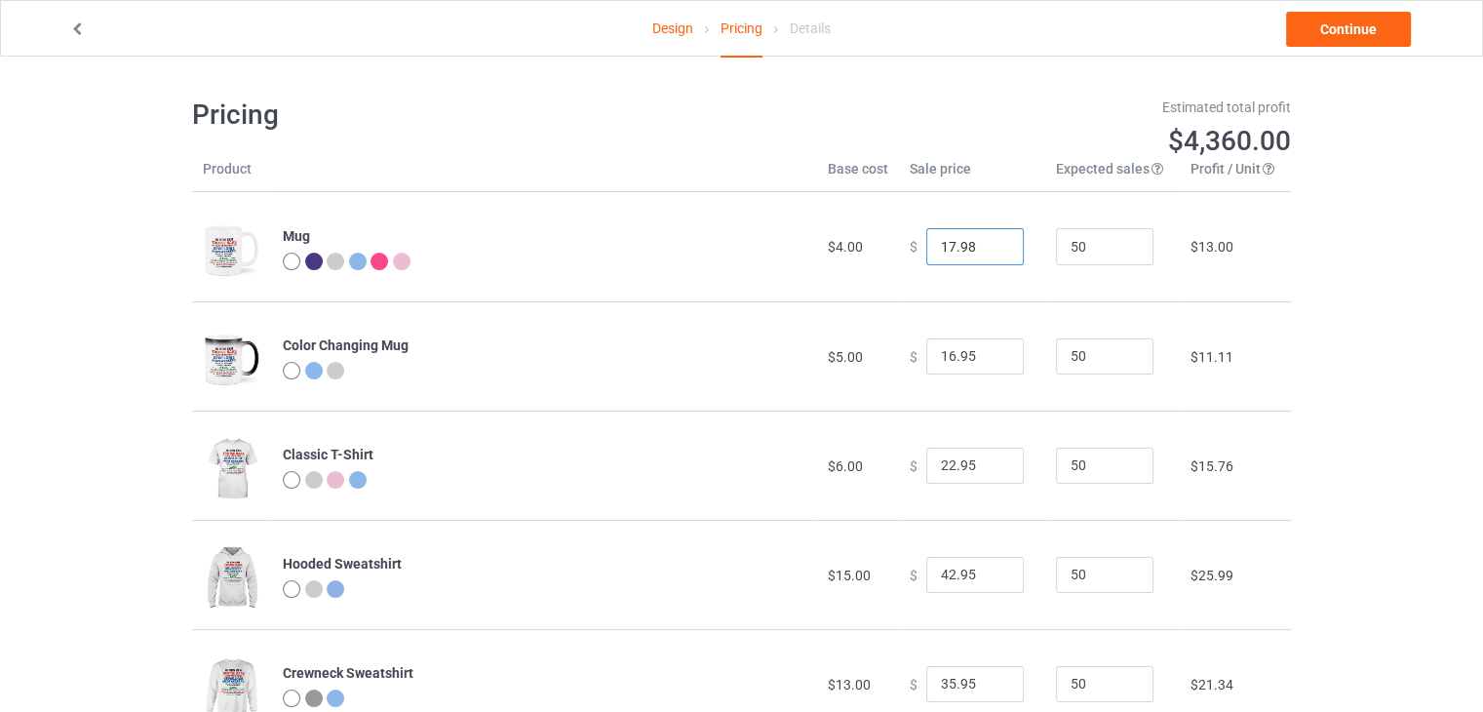
type input "17.98"
click at [1084, 361] on input "50" at bounding box center [1105, 356] width 98 height 37
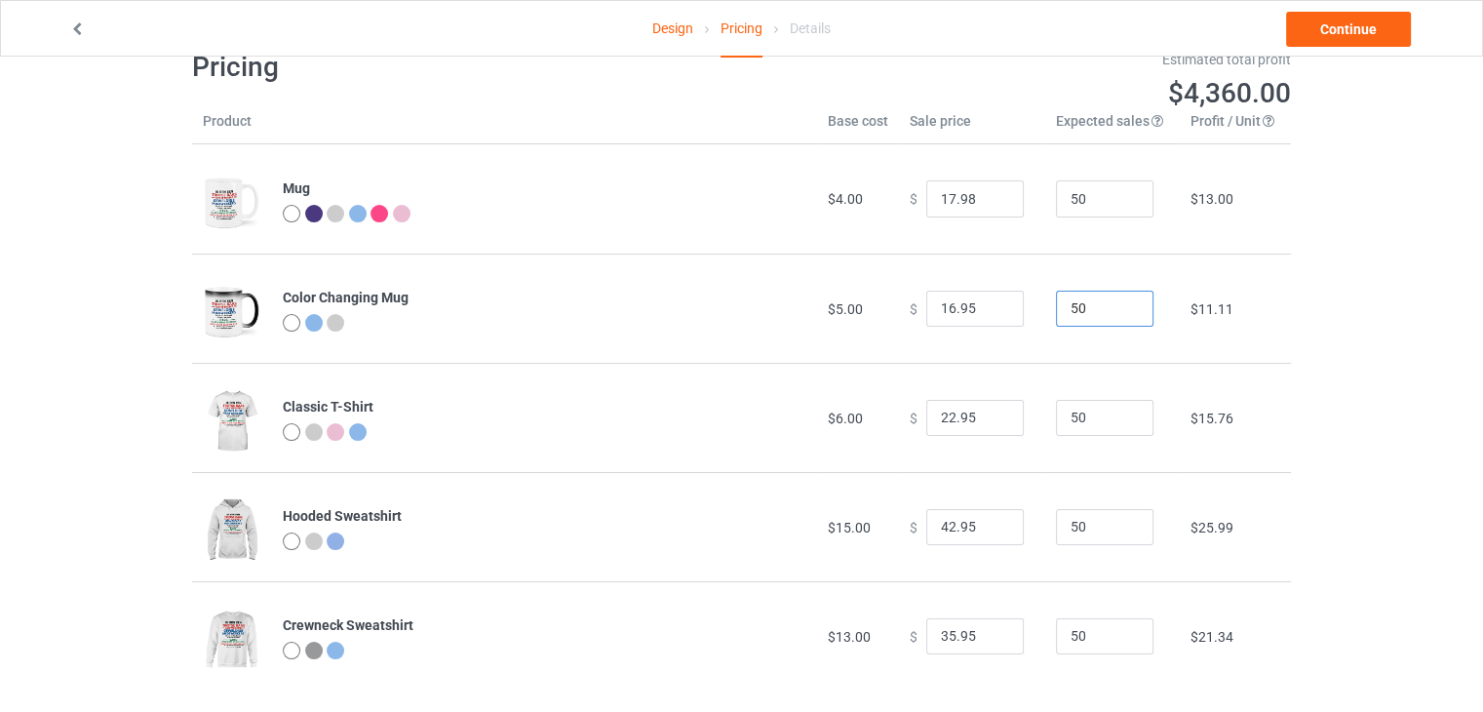
scroll to position [59, 0]
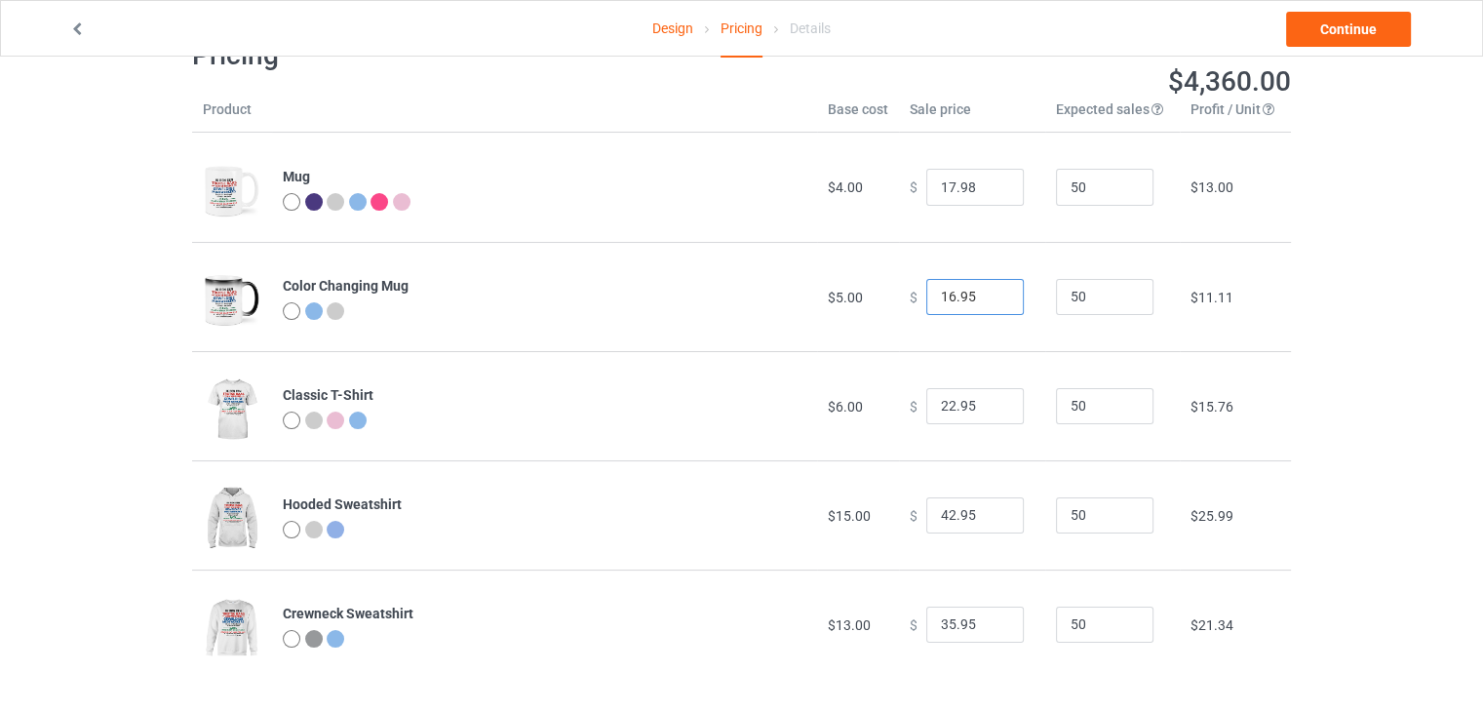
click at [943, 301] on input "16.95" at bounding box center [975, 297] width 98 height 37
click at [943, 301] on input "1998" at bounding box center [975, 297] width 98 height 37
type input "19.98"
click at [1474, 346] on div "Design Pricing Details Continue Pricing Estimated total profit $4,501.00 Produc…" at bounding box center [741, 358] width 1483 height 723
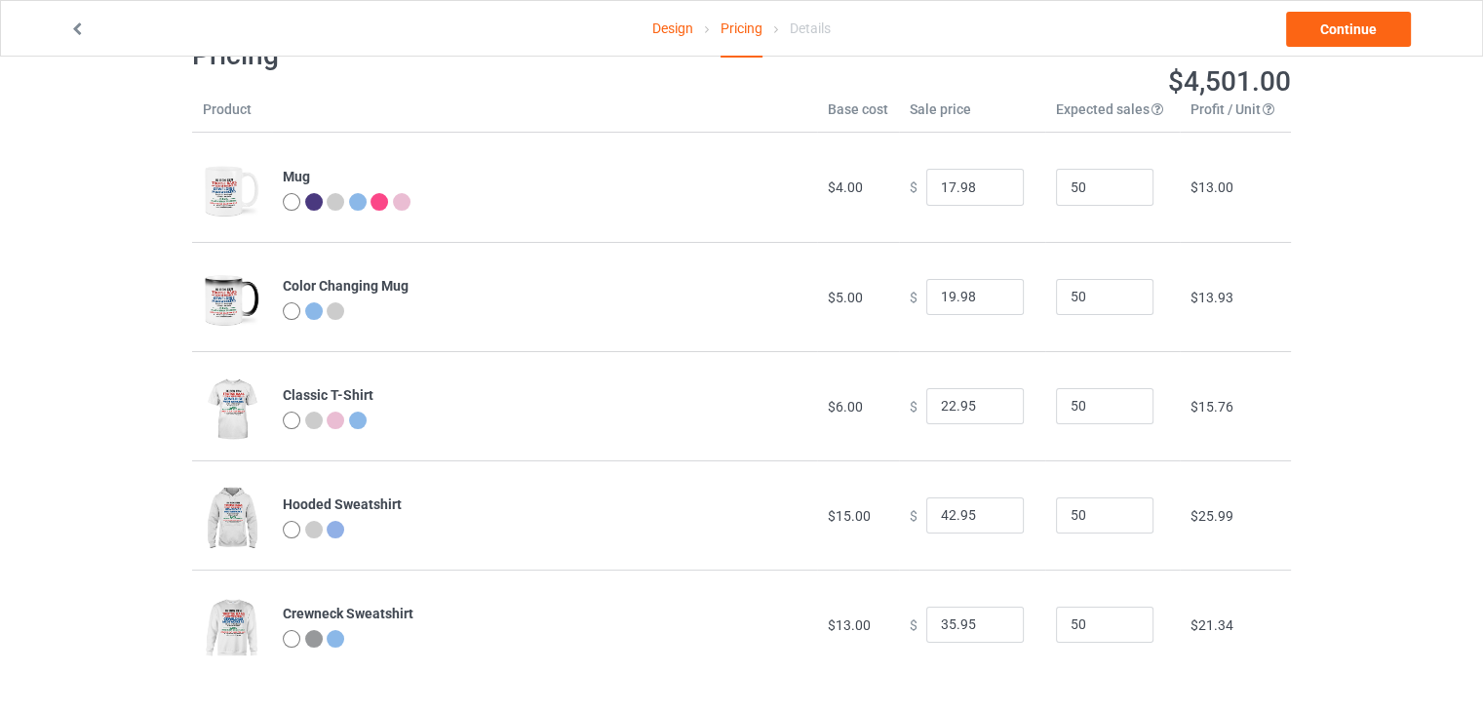
scroll to position [67, 0]
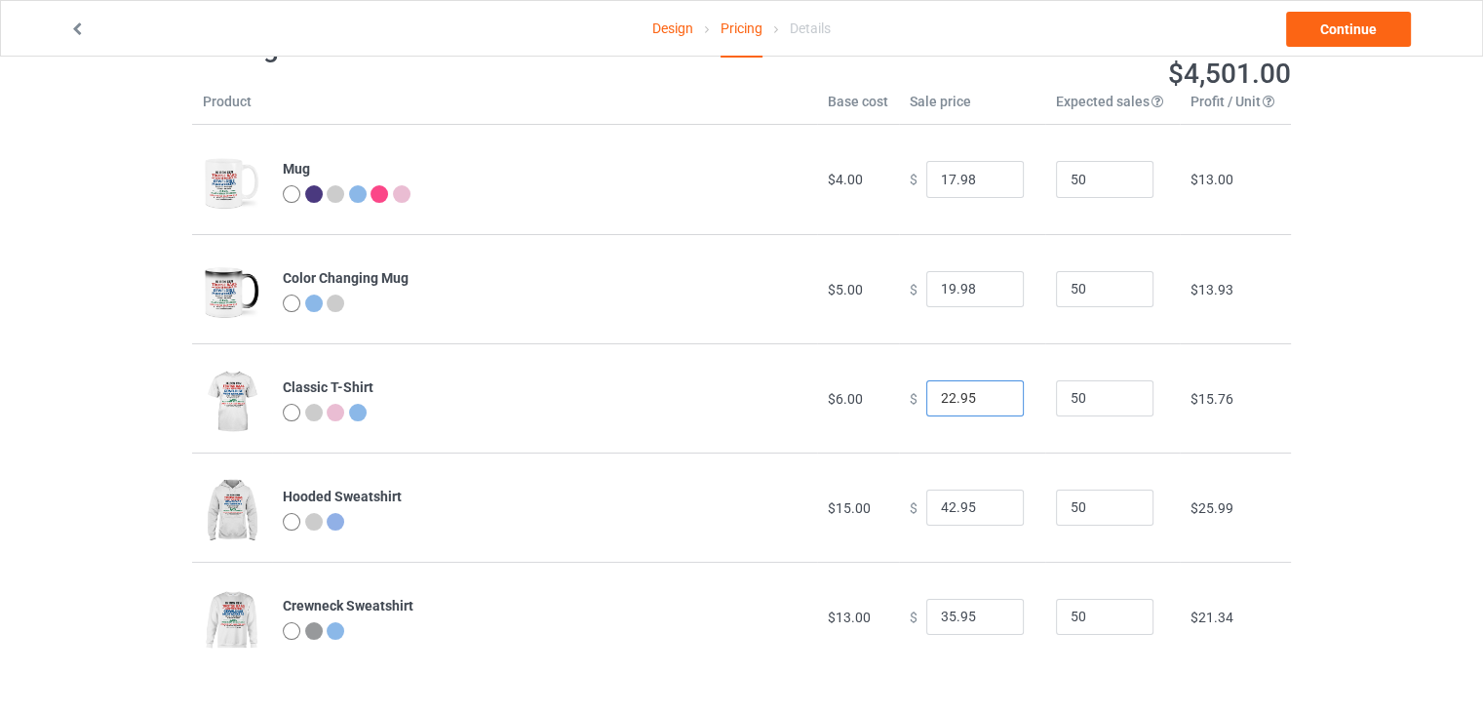
click at [937, 399] on input "22.95" at bounding box center [975, 398] width 98 height 37
type input "19.98"
click at [1419, 424] on div "Design Pricing Details Continue Pricing Estimated total profit $4,363.00 Produc…" at bounding box center [741, 350] width 1483 height 723
click at [939, 514] on input "42.95" at bounding box center [975, 508] width 98 height 37
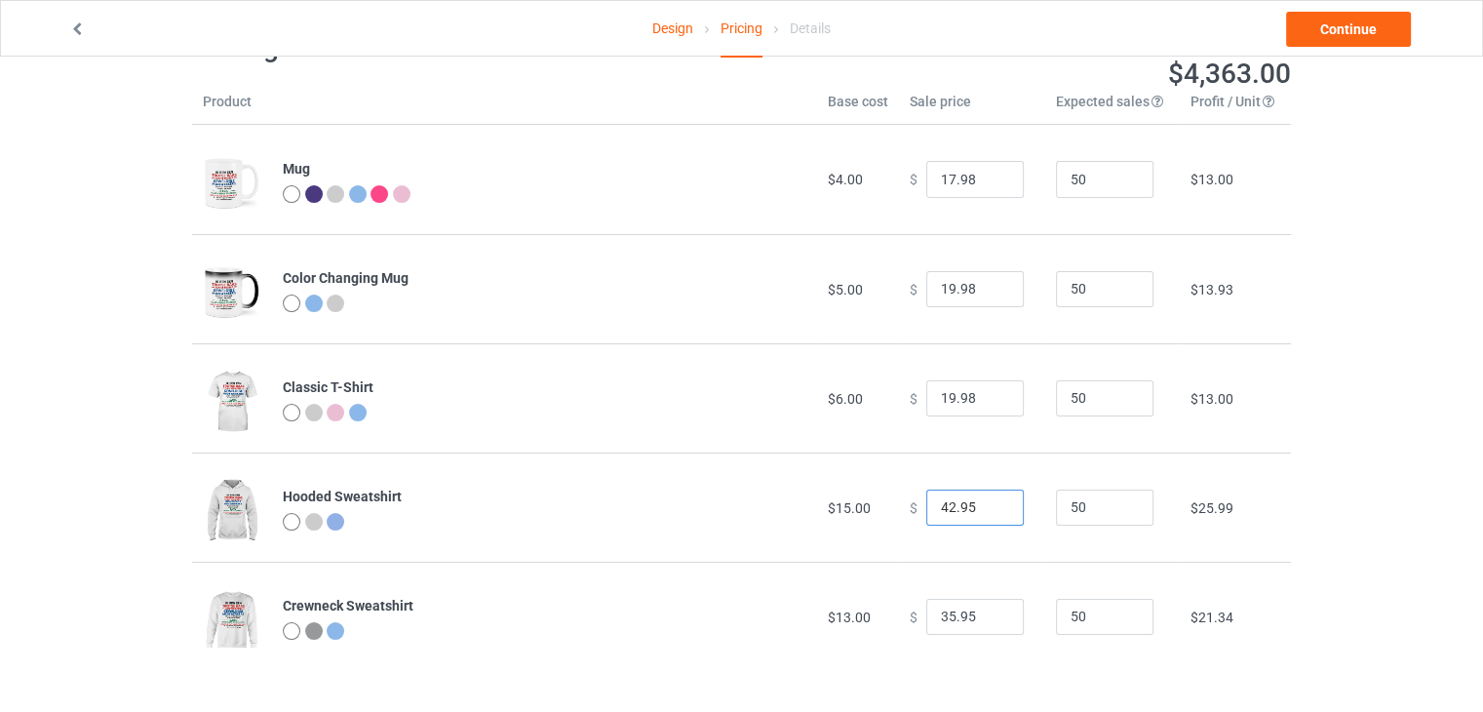
click at [939, 514] on input "42.95" at bounding box center [975, 508] width 98 height 37
type input "31.98"
click at [926, 616] on input "35.95" at bounding box center [975, 617] width 98 height 37
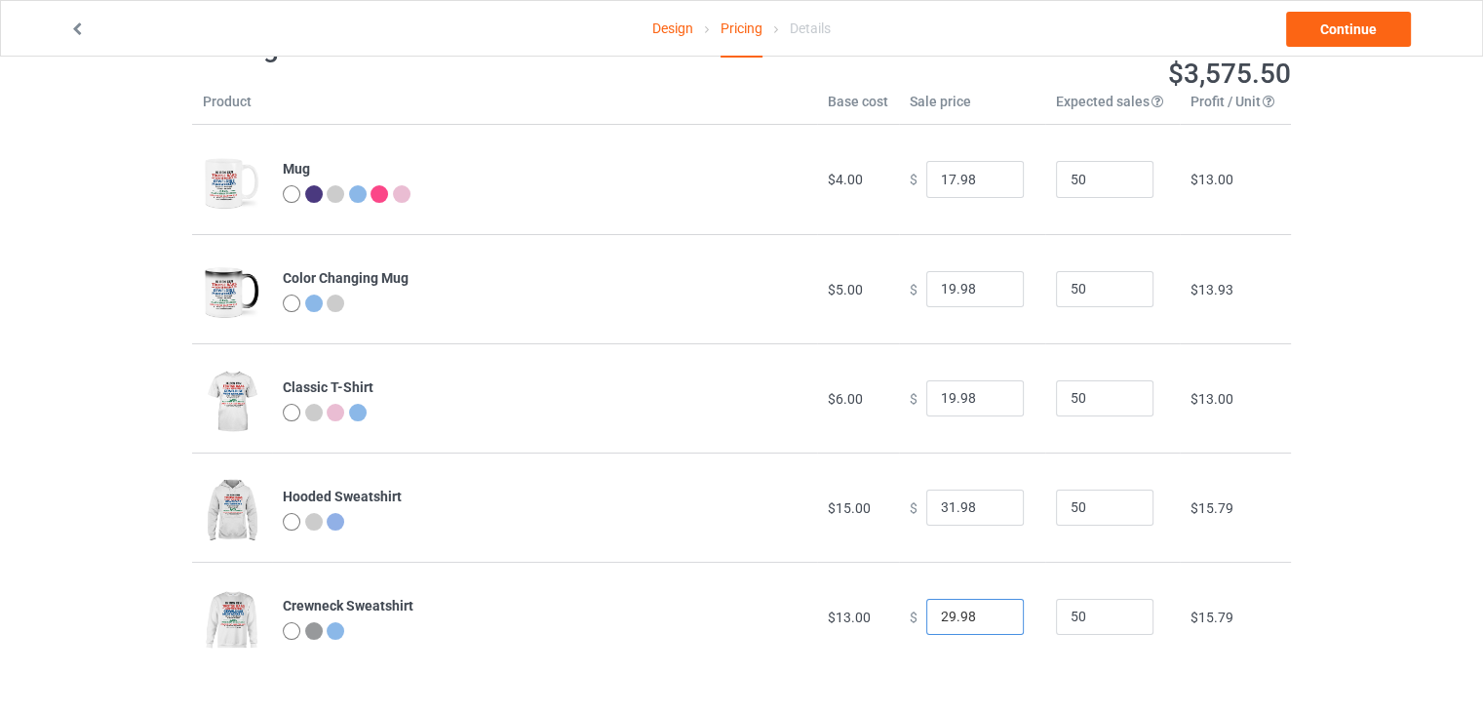
type input "29.98"
click at [1268, 435] on td "$13.00" at bounding box center [1235, 397] width 111 height 109
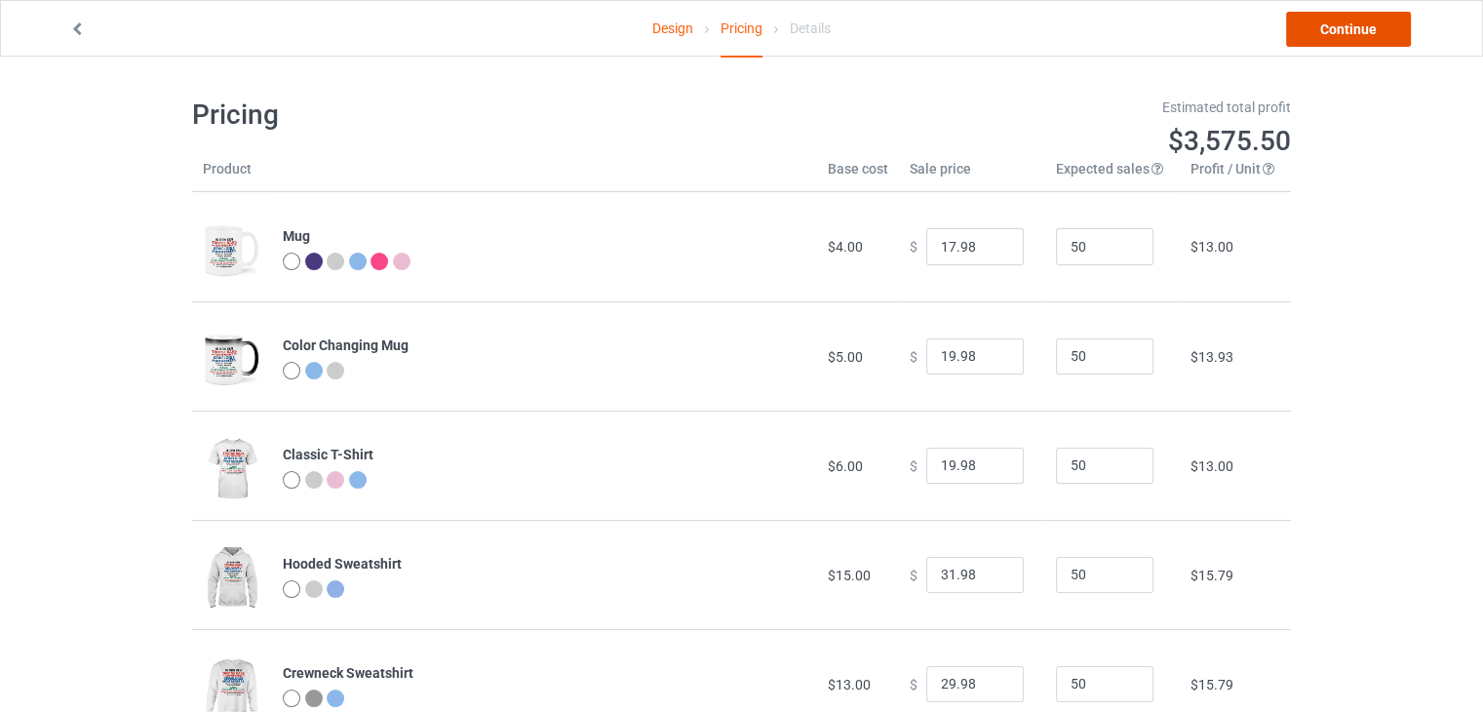
click at [1338, 32] on link "Continue" at bounding box center [1348, 29] width 125 height 35
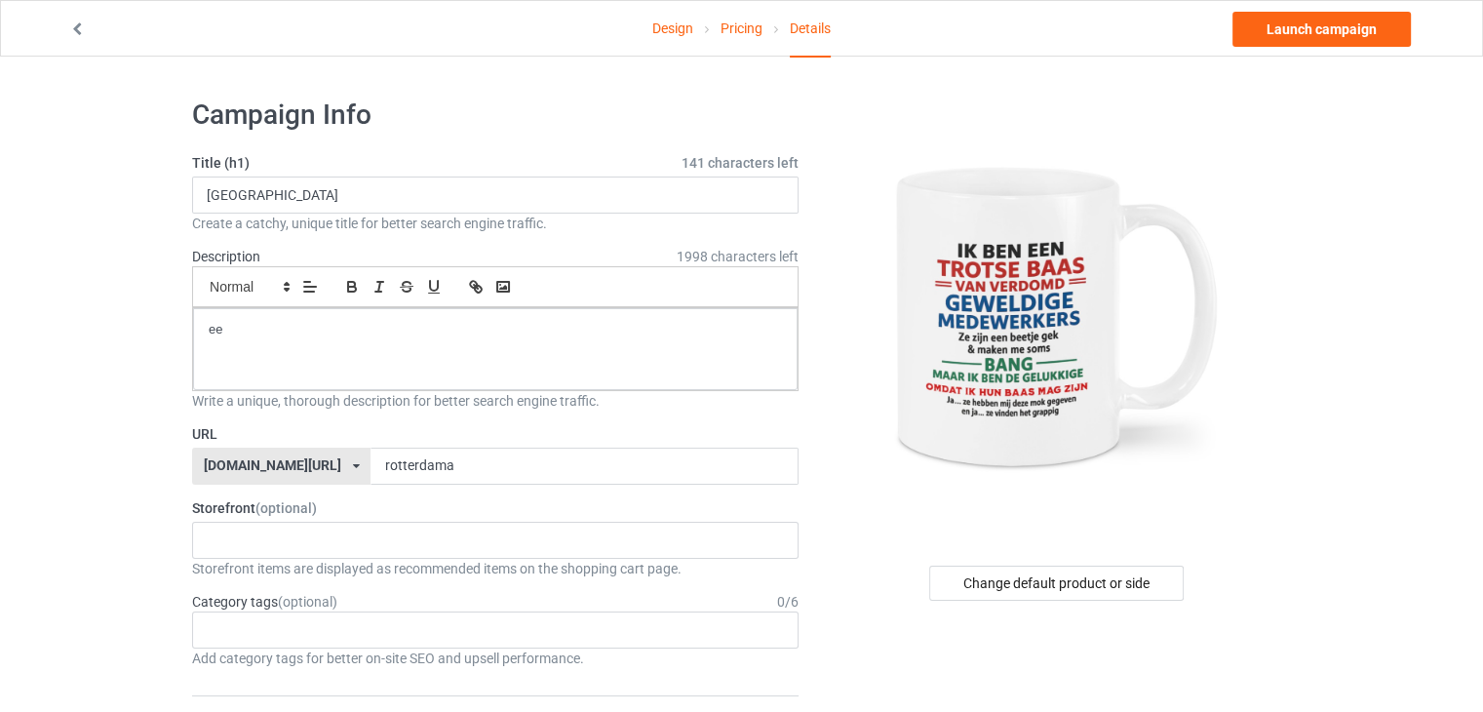
click at [1022, 345] on img at bounding box center [1057, 317] width 351 height 439
click at [299, 192] on input "[GEOGRAPHIC_DATA]" at bounding box center [495, 194] width 607 height 37
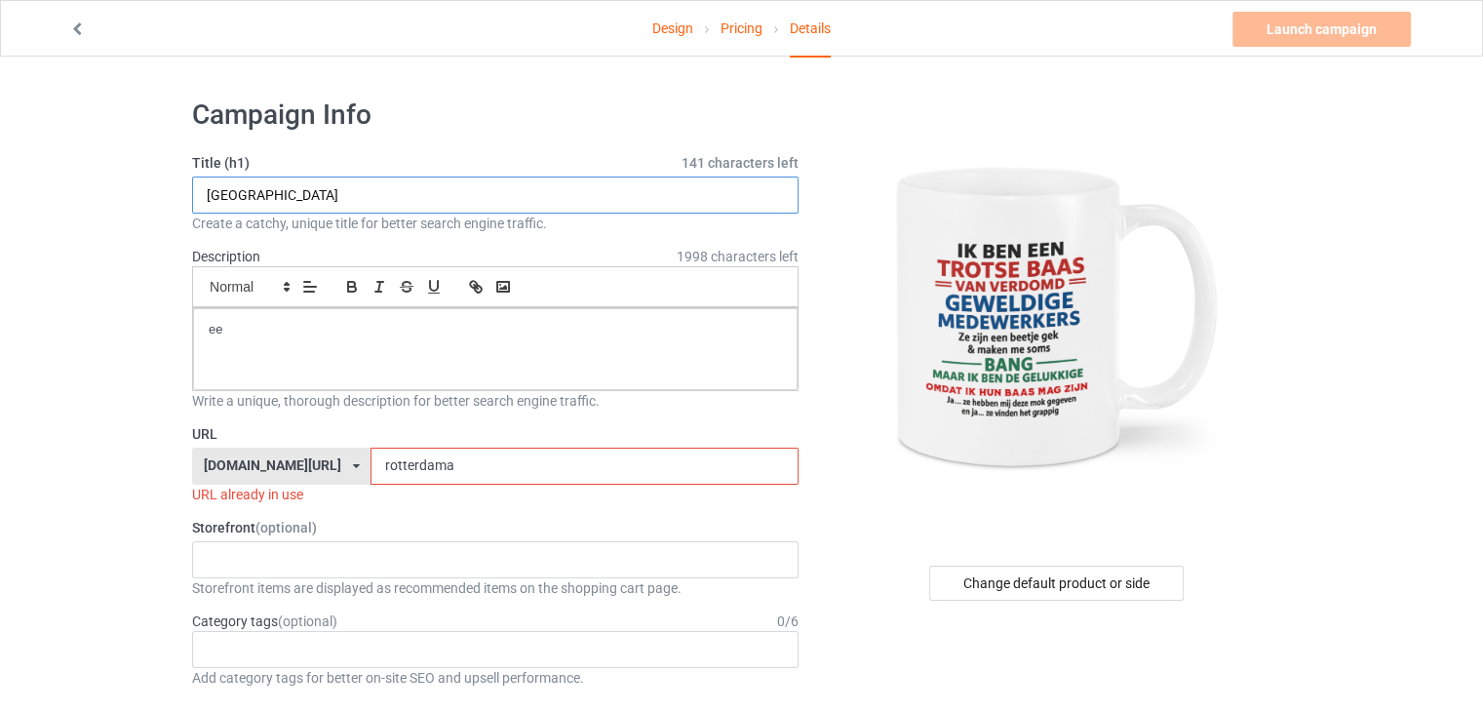
click at [299, 192] on input "[GEOGRAPHIC_DATA]" at bounding box center [495, 194] width 607 height 37
type input "R"
type input "TROTSE [PERSON_NAME]"
click at [213, 325] on p "ee" at bounding box center [495, 330] width 573 height 19
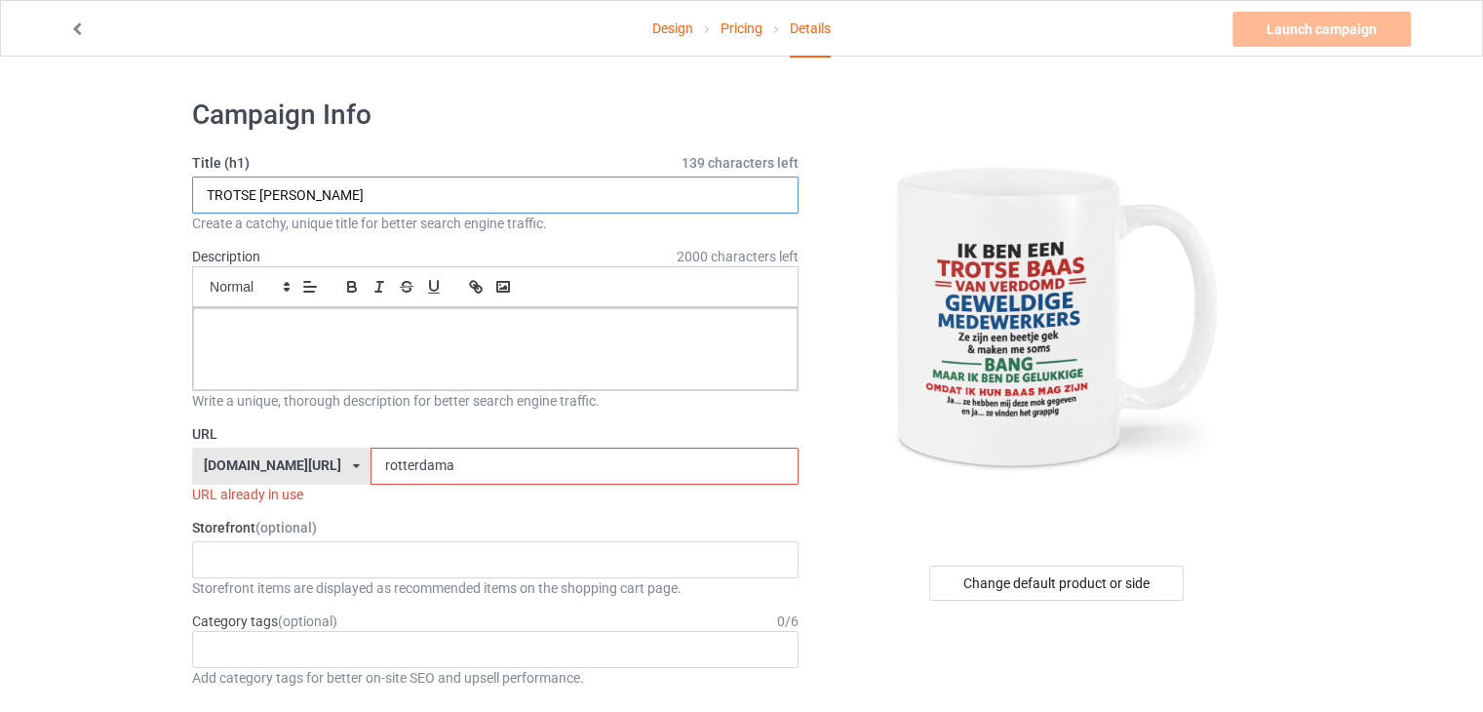
click at [261, 183] on input "TROTSE [PERSON_NAME]" at bounding box center [495, 194] width 607 height 37
click at [371, 472] on input "rotterdama" at bounding box center [584, 466] width 427 height 37
click at [371, 471] on input "rotterdama" at bounding box center [584, 466] width 427 height 37
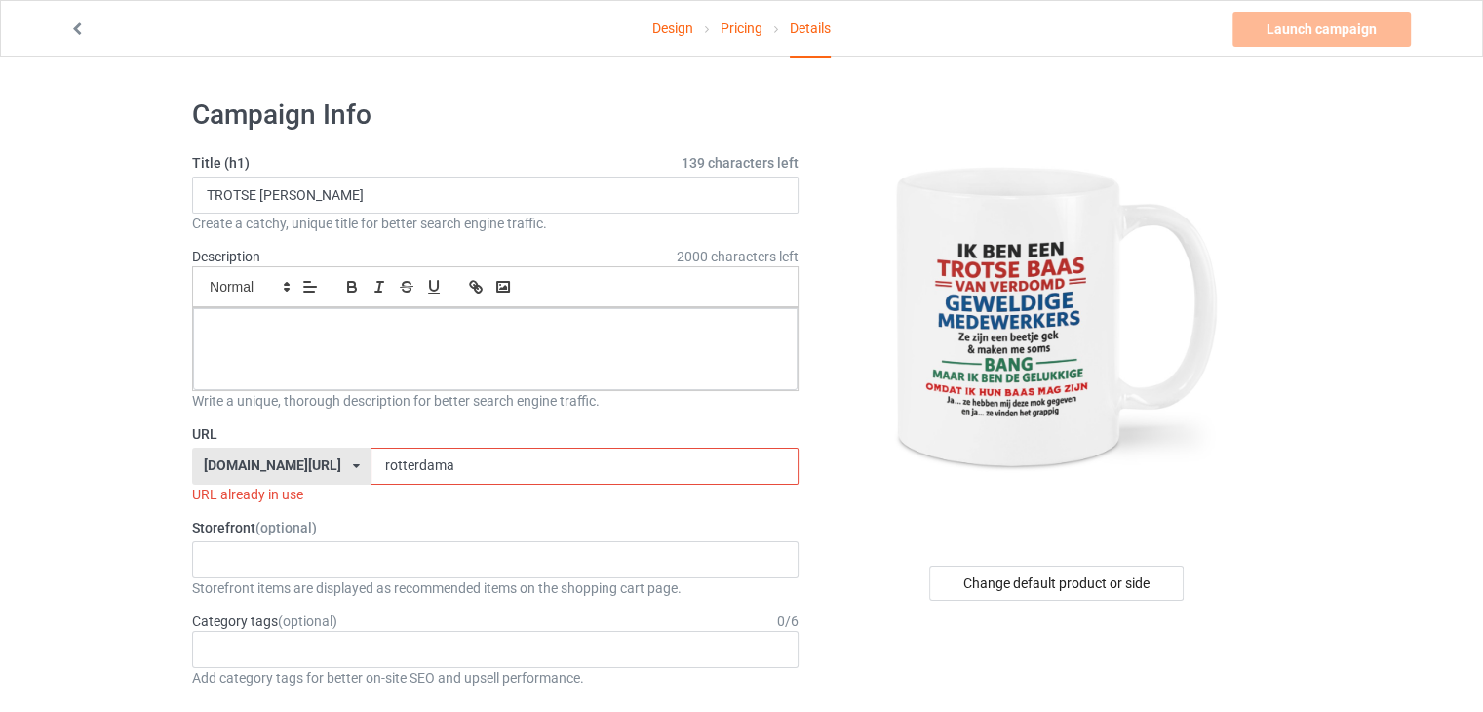
click at [371, 471] on input "rotterdama" at bounding box center [584, 466] width 427 height 37
paste input "TROTSE [PERSON_NAME]"
type input "TROTSE [PERSON_NAME]"
click at [393, 465] on input "TROTSE [PERSON_NAME]" at bounding box center [584, 466] width 427 height 37
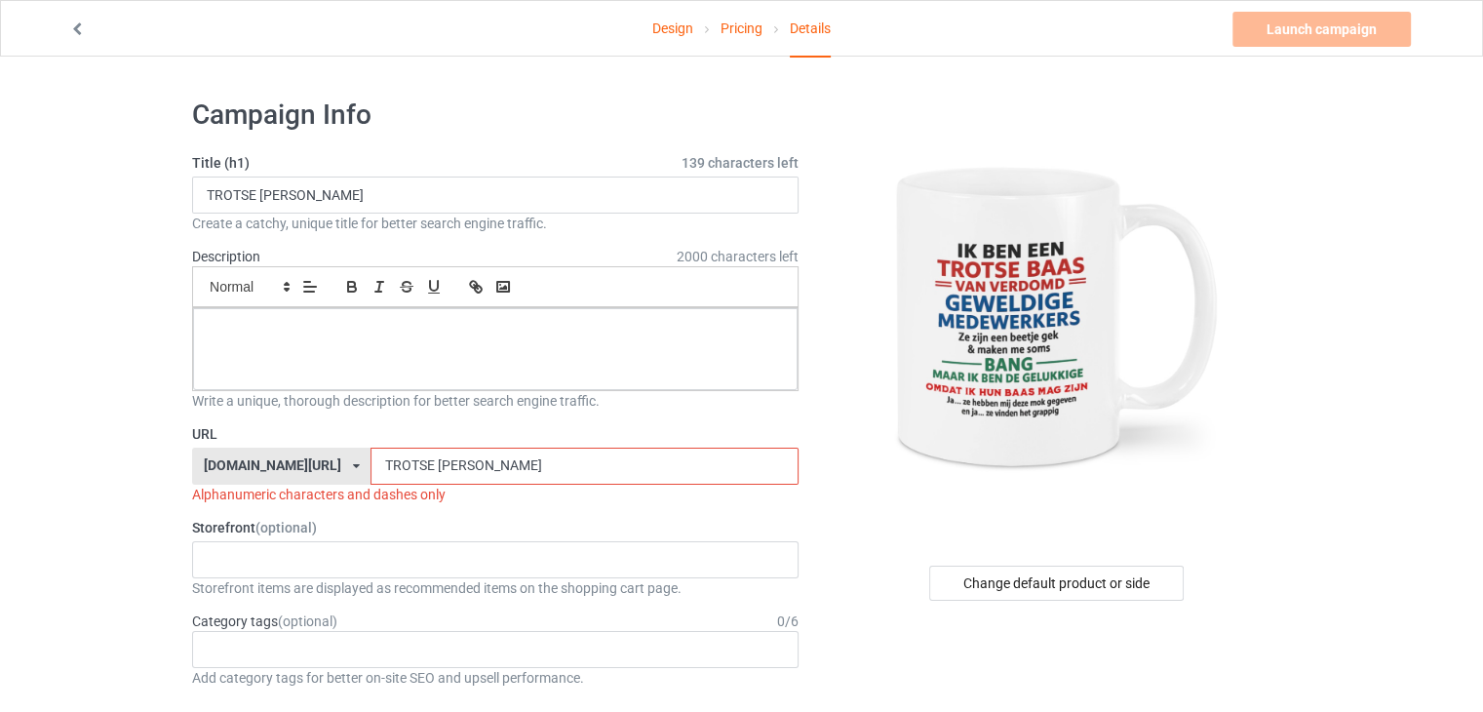
click at [393, 465] on input "TROTSE [PERSON_NAME]" at bounding box center [584, 466] width 427 height 37
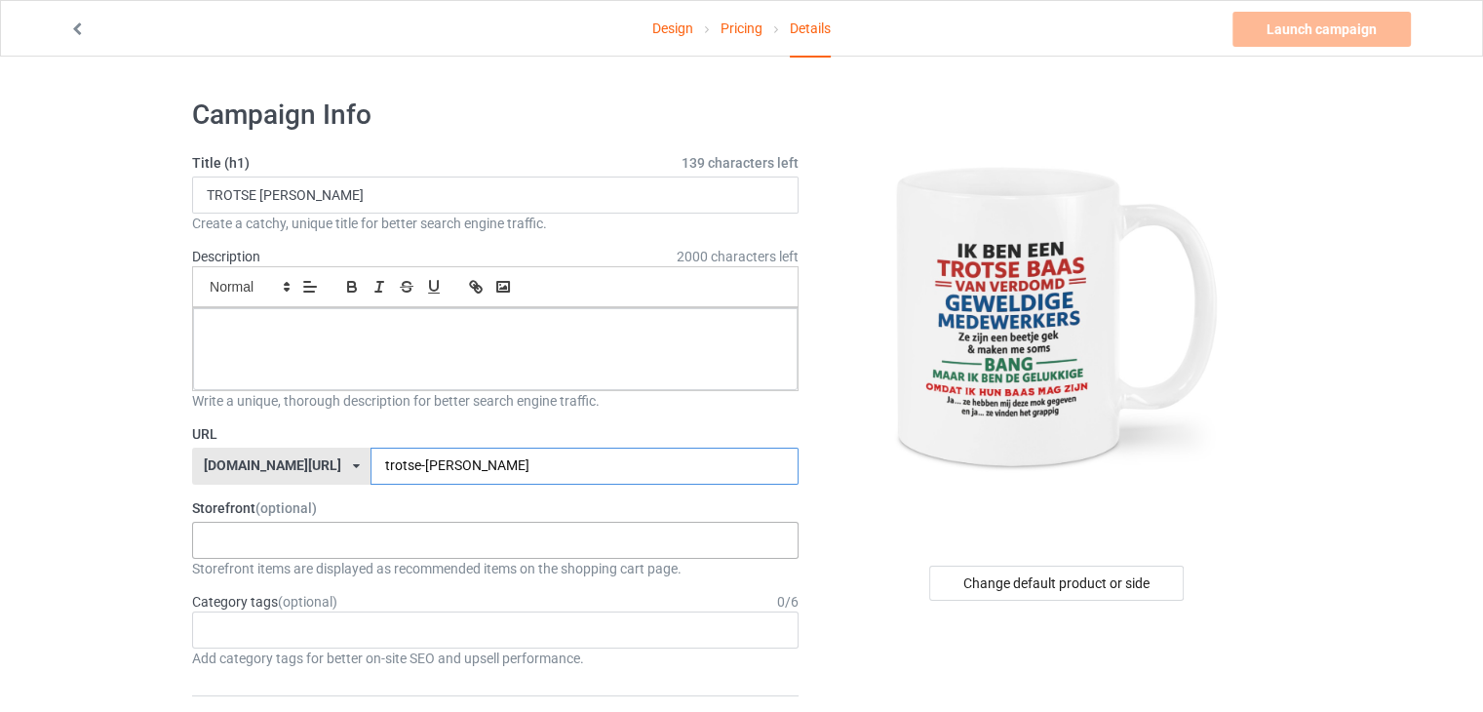
type input "trotse-[PERSON_NAME]"
click at [372, 548] on div "No result found" at bounding box center [495, 540] width 607 height 37
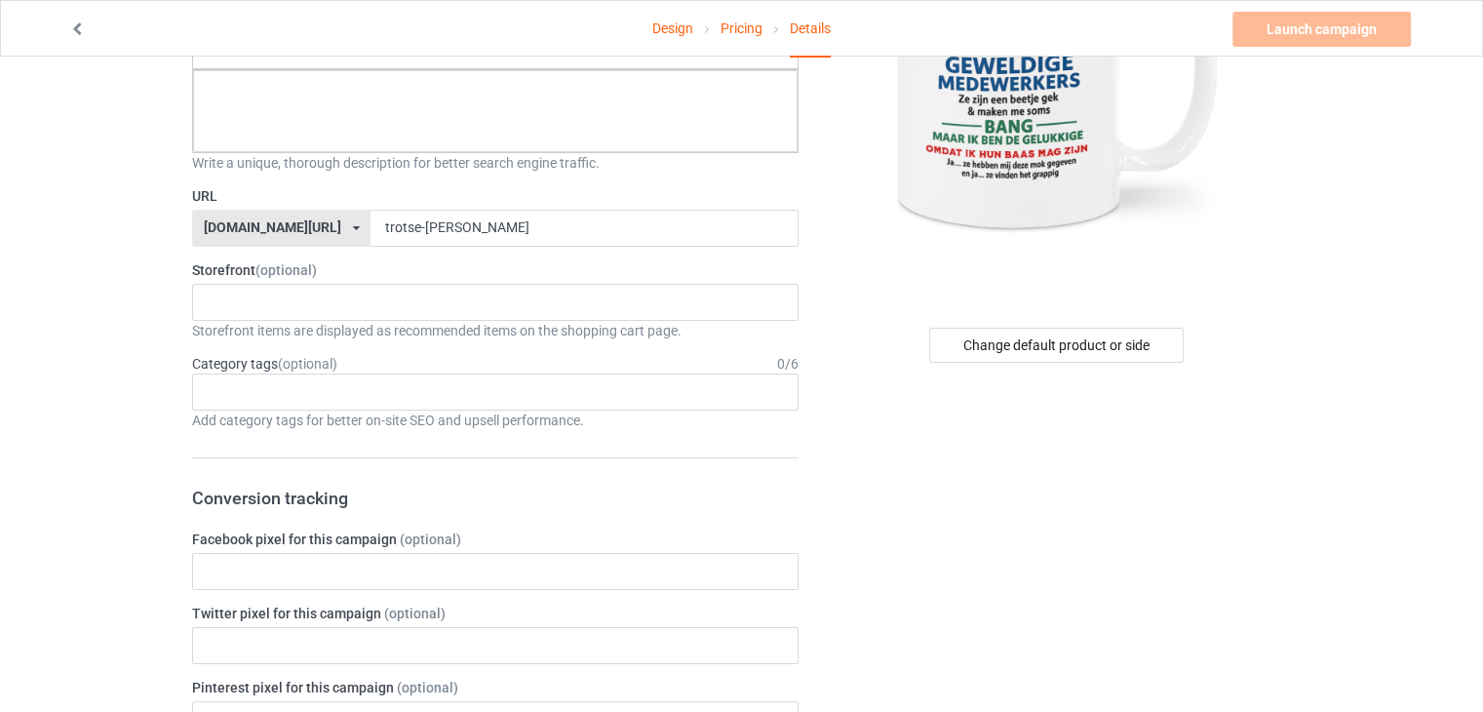
scroll to position [248, 0]
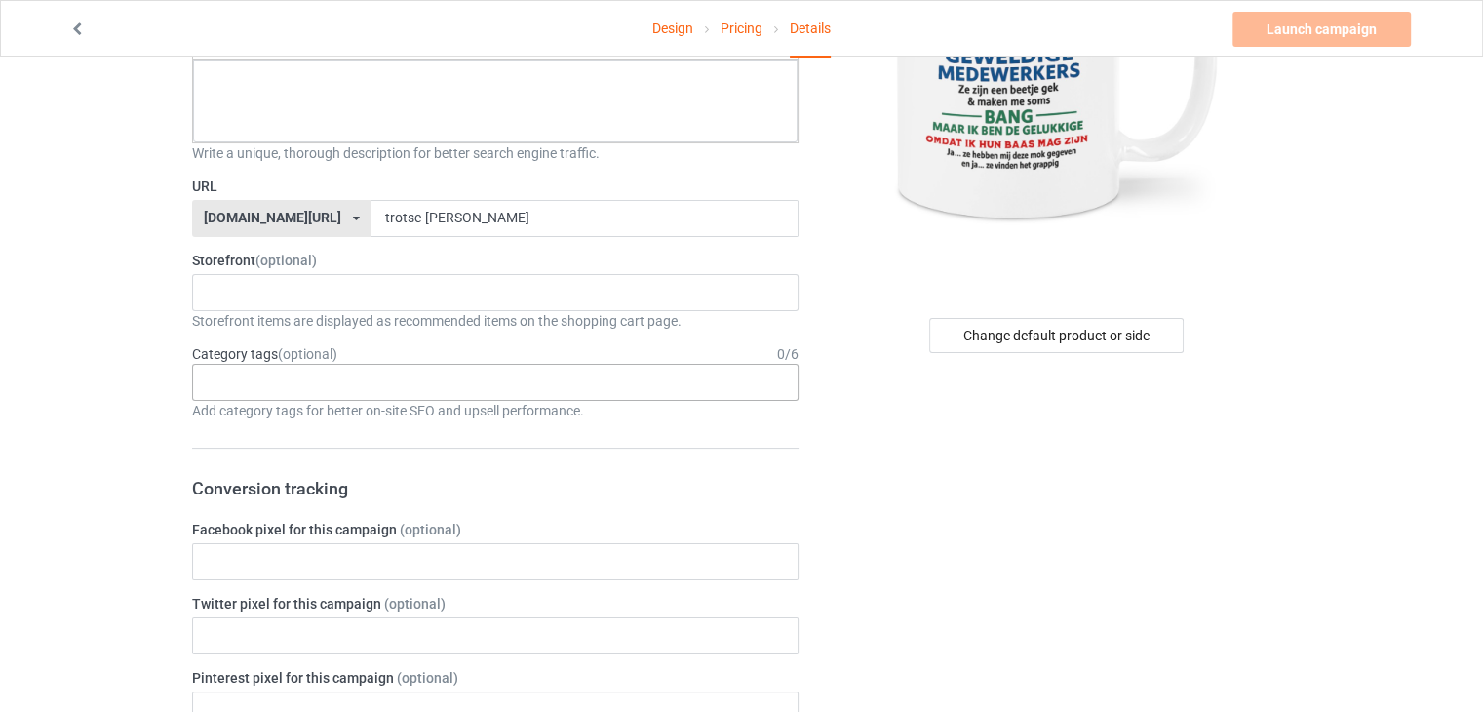
click at [351, 384] on div "Age > [DEMOGRAPHIC_DATA] > 1 Age > [DEMOGRAPHIC_DATA] Months > 1 Month Age > [D…" at bounding box center [495, 382] width 607 height 37
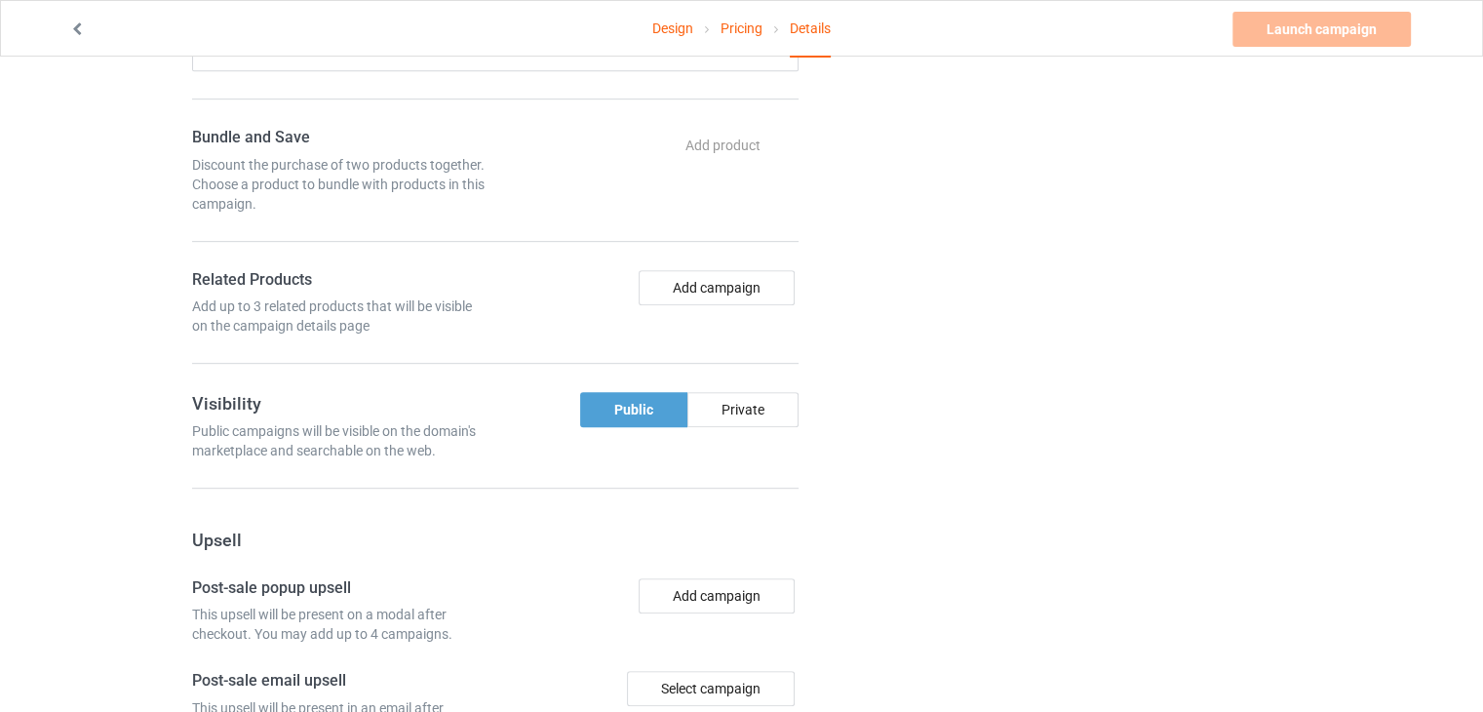
scroll to position [991, 0]
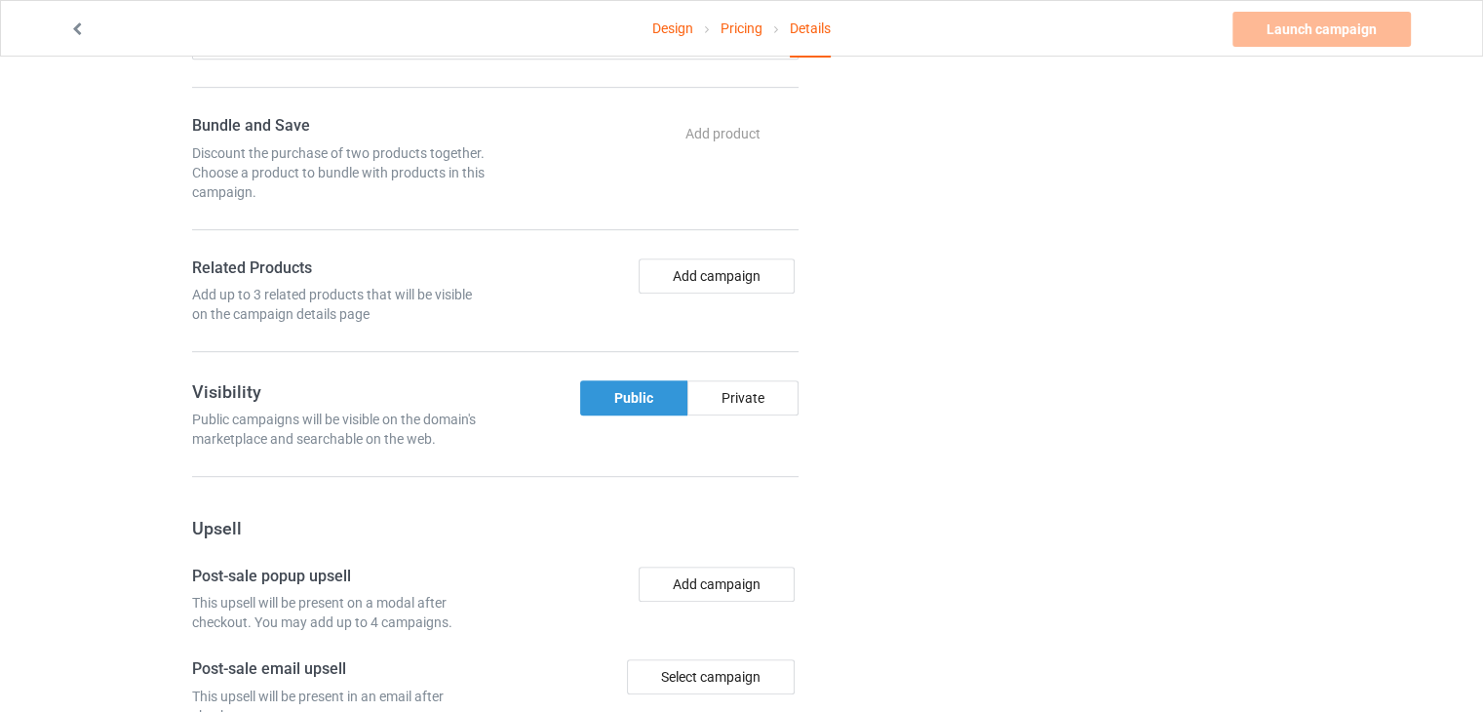
click at [635, 387] on div "Public" at bounding box center [633, 397] width 107 height 35
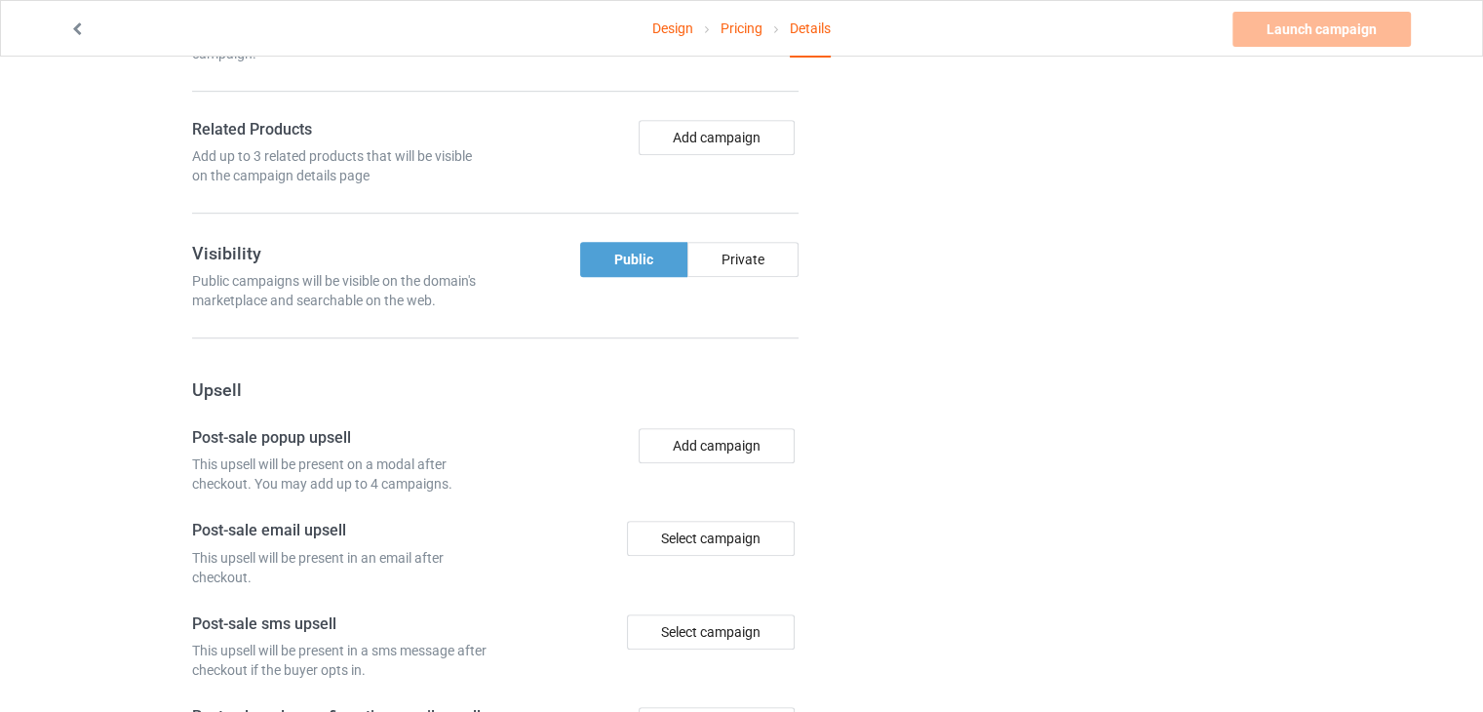
scroll to position [1245, 0]
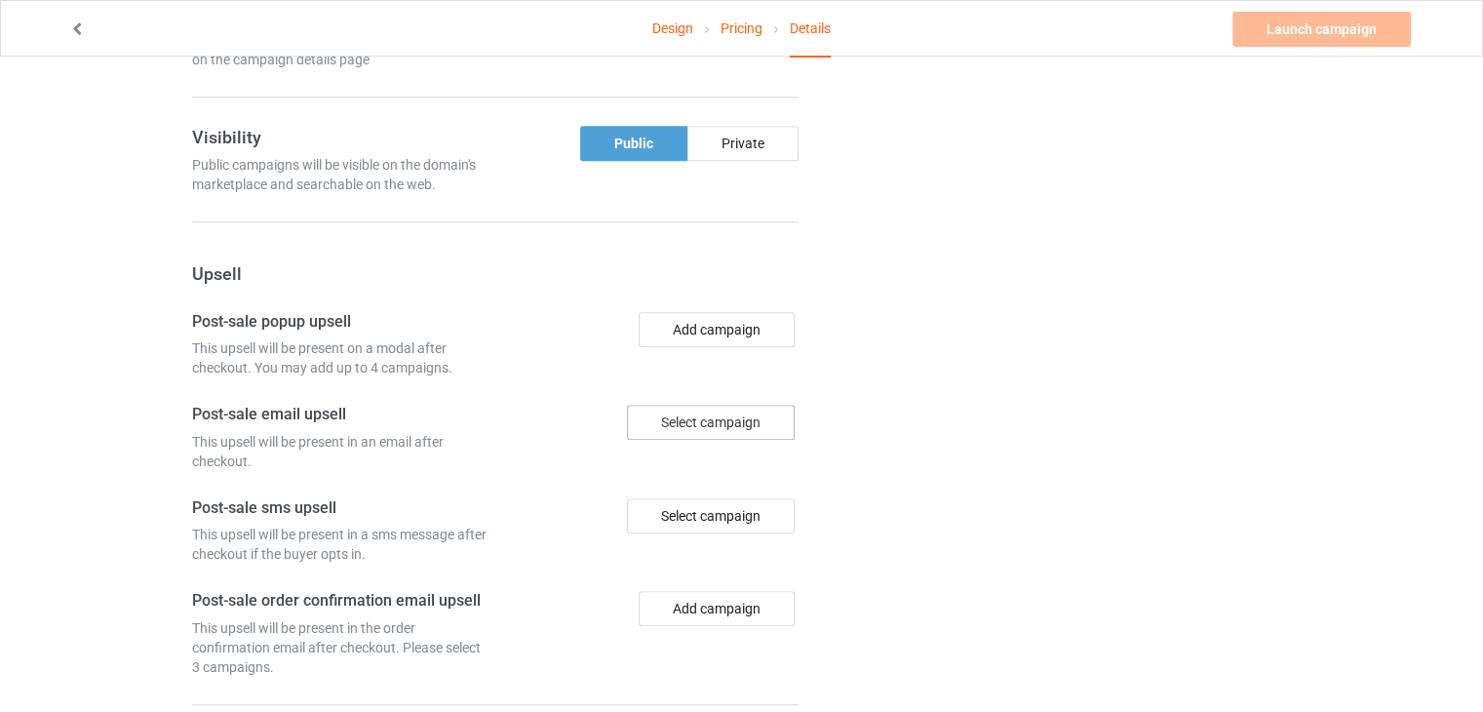
click at [686, 419] on div "Select campaign" at bounding box center [711, 422] width 168 height 35
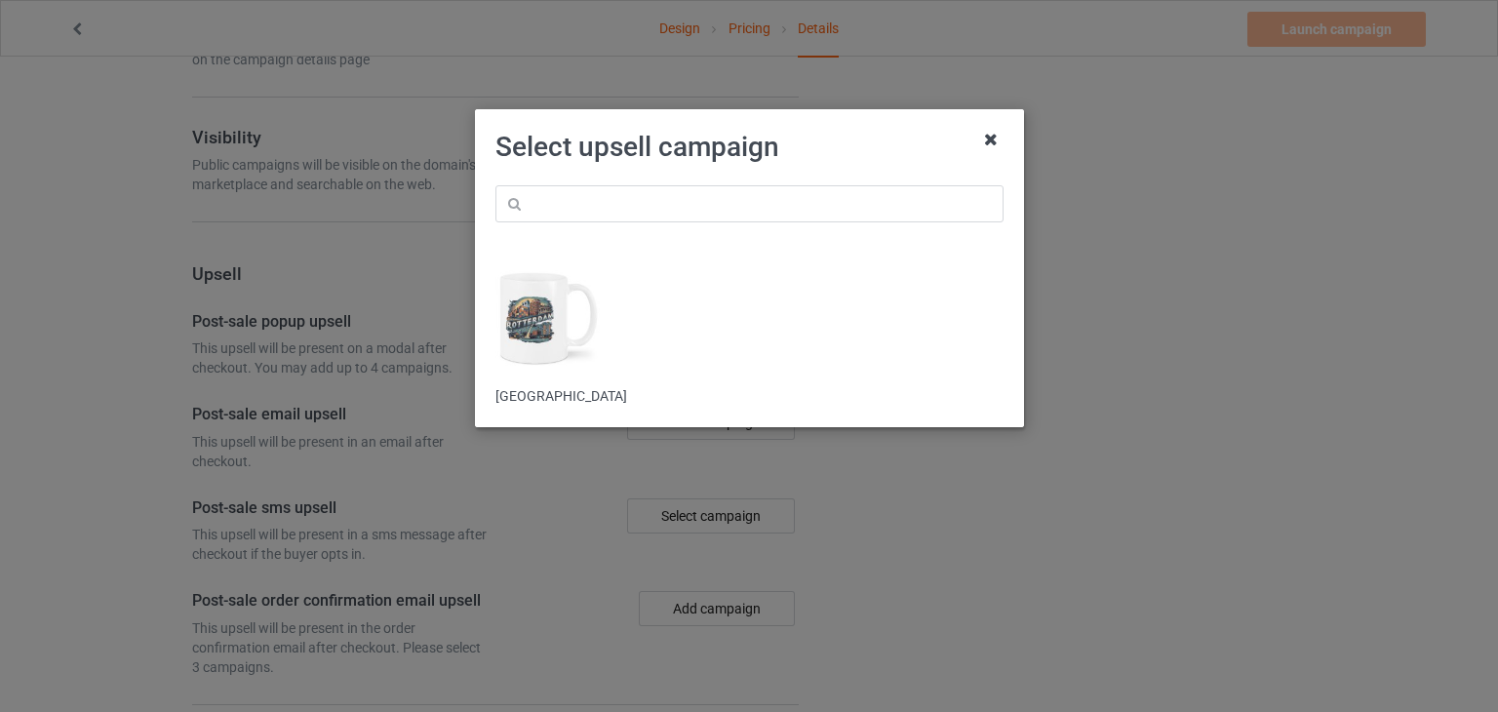
click at [999, 137] on icon at bounding box center [990, 139] width 31 height 31
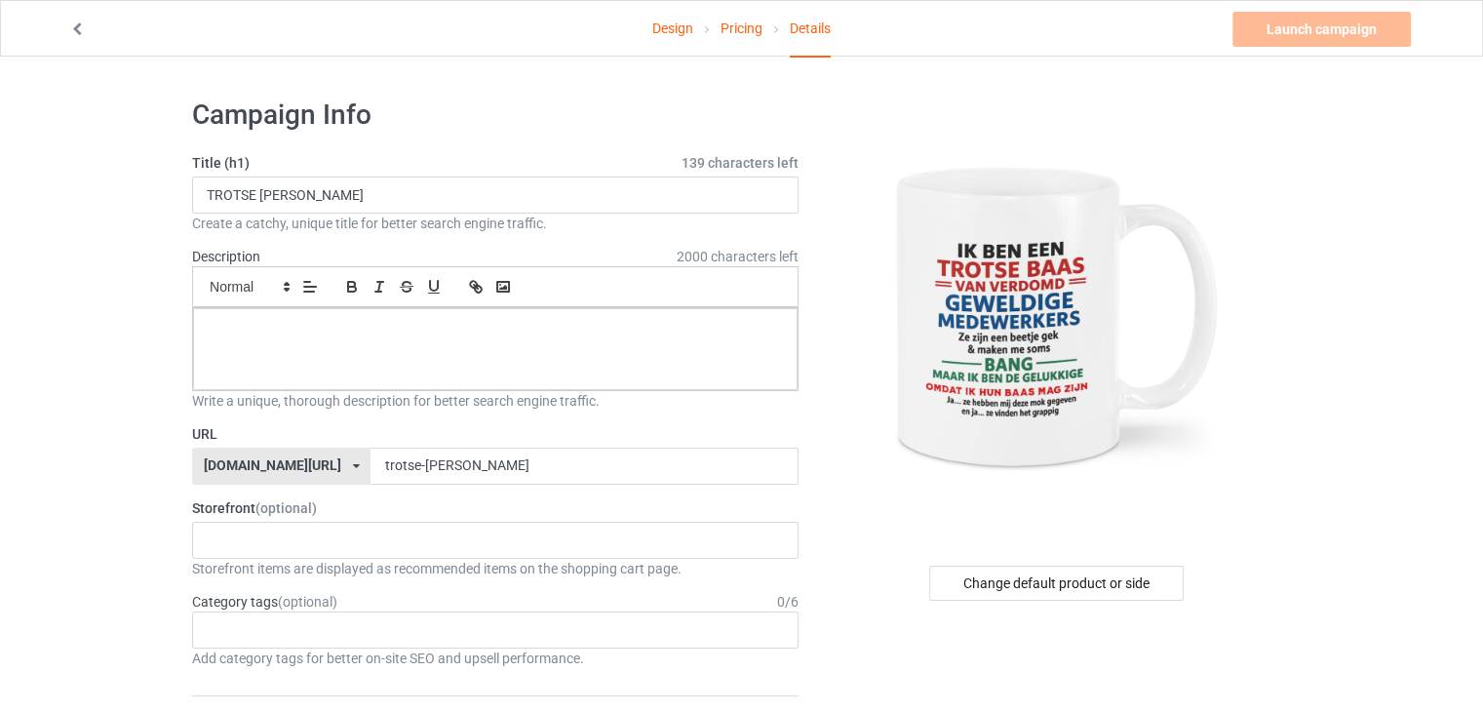
click at [1019, 311] on img at bounding box center [1057, 317] width 351 height 439
click at [1065, 590] on div "Change default product or side" at bounding box center [1056, 583] width 255 height 35
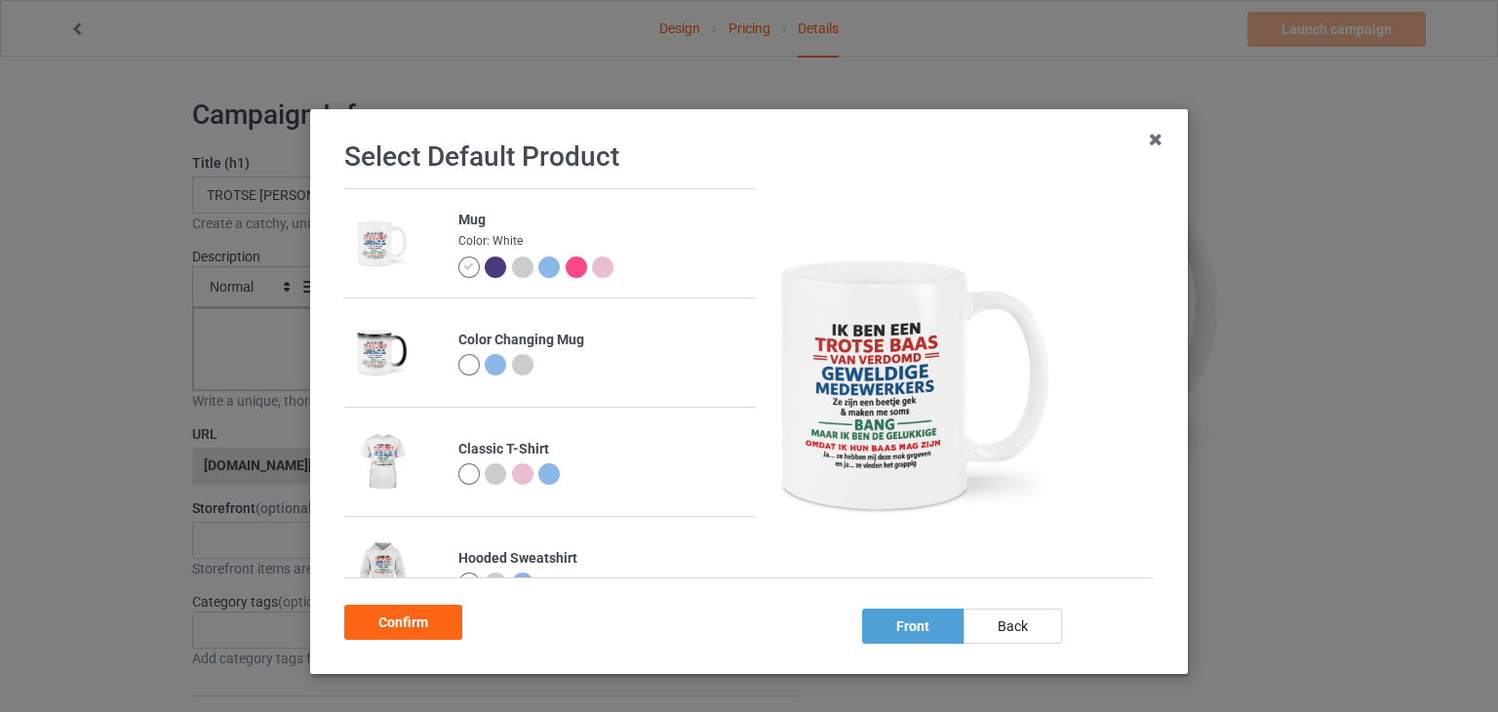
click at [599, 346] on div "Color Changing Mug" at bounding box center [602, 341] width 288 height 20
click at [355, 351] on img at bounding box center [382, 352] width 54 height 67
click at [769, 347] on img at bounding box center [915, 385] width 293 height 366
click at [425, 342] on td at bounding box center [395, 352] width 103 height 108
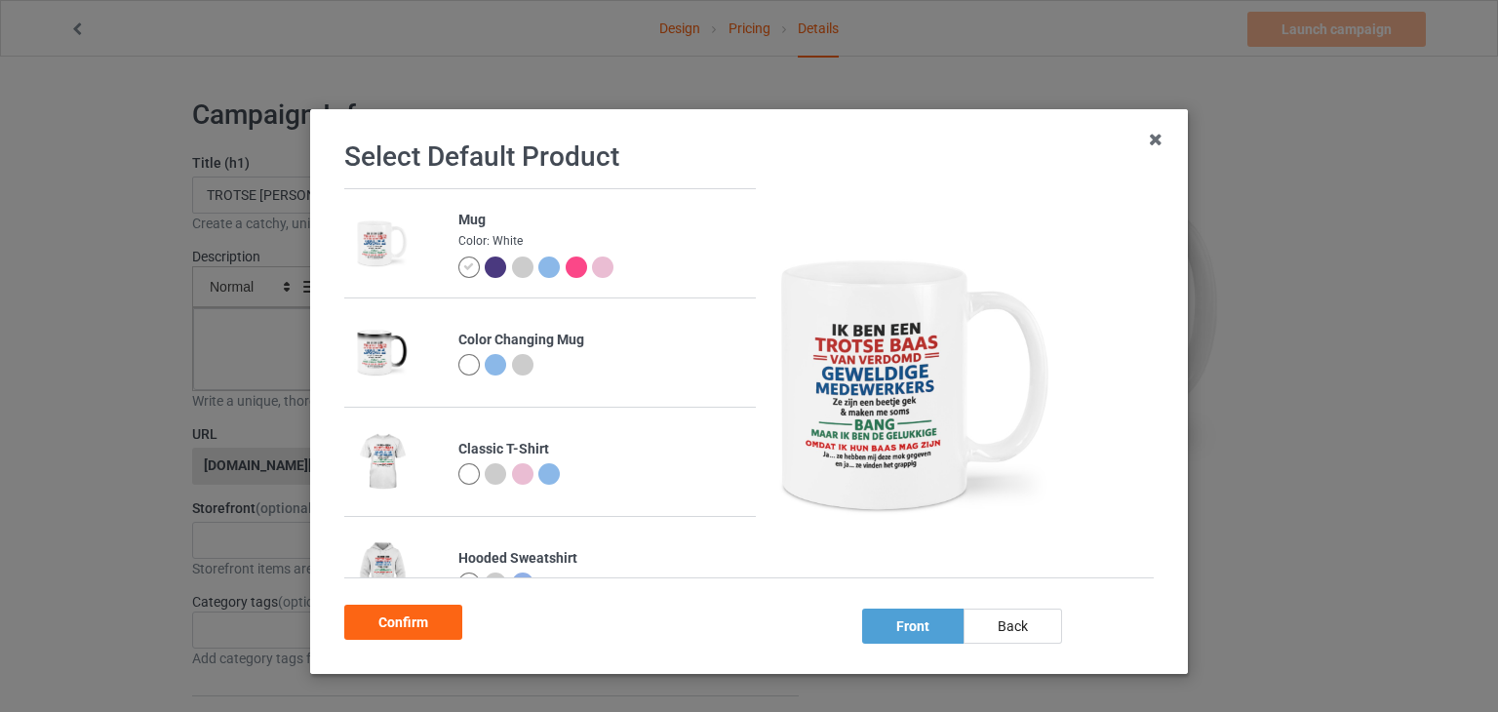
click at [317, 348] on div "Select Default Product Mug Color: White Color Changing Mug Classic T-Shirt Hood…" at bounding box center [749, 391] width 878 height 565
drag, startPoint x: 339, startPoint y: 349, endPoint x: 359, endPoint y: 231, distance: 119.6
click at [359, 231] on div "Mug Color: White Color Changing Mug Classic T-Shirt Hooded Sweatshirt Crewneck …" at bounding box center [549, 383] width 411 height 388
drag, startPoint x: 326, startPoint y: 349, endPoint x: 499, endPoint y: 346, distance: 173.6
click at [331, 350] on div "Select Default Product Mug Color: White Color Changing Mug Classic T-Shirt Hood…" at bounding box center [749, 392] width 837 height 524
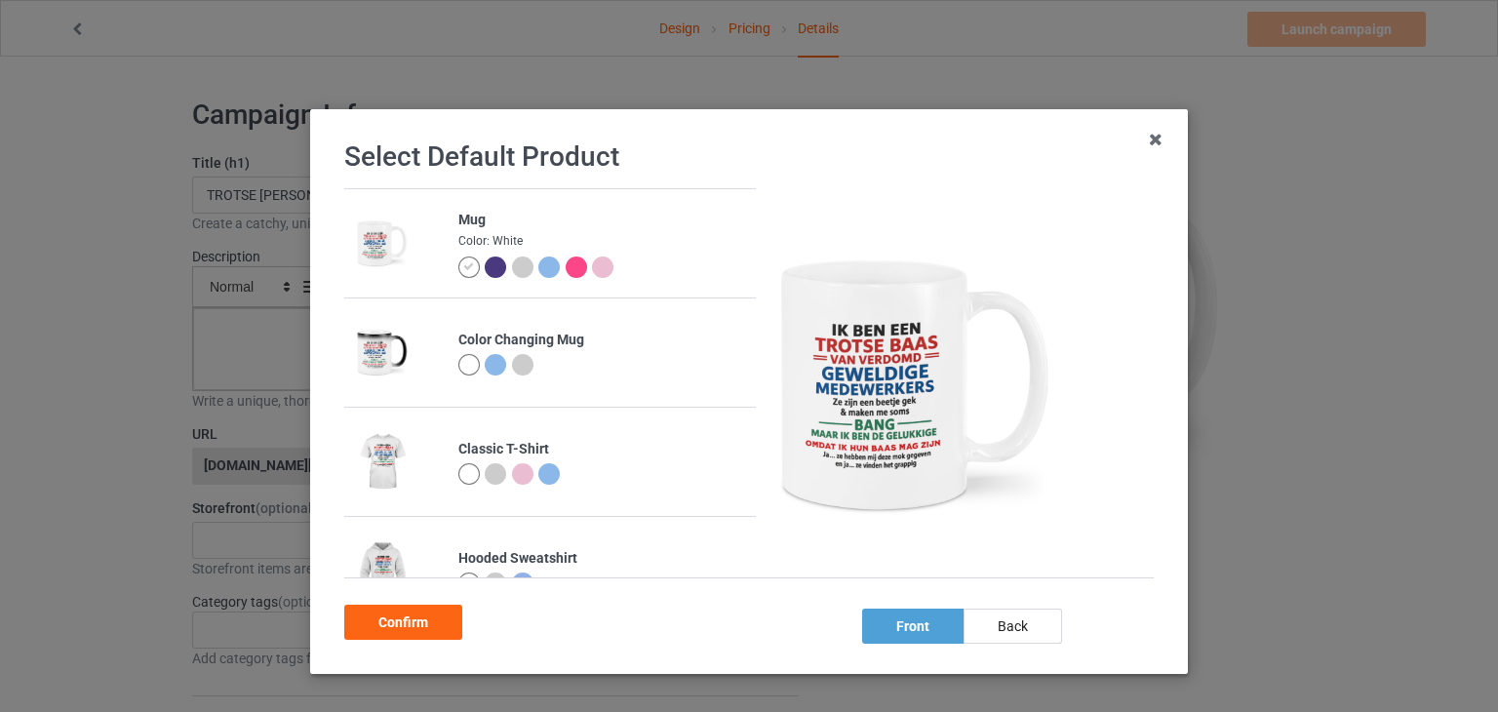
click at [865, 341] on img at bounding box center [915, 385] width 293 height 366
click at [914, 633] on div "front" at bounding box center [912, 625] width 101 height 35
click at [979, 618] on div "back" at bounding box center [1012, 625] width 98 height 35
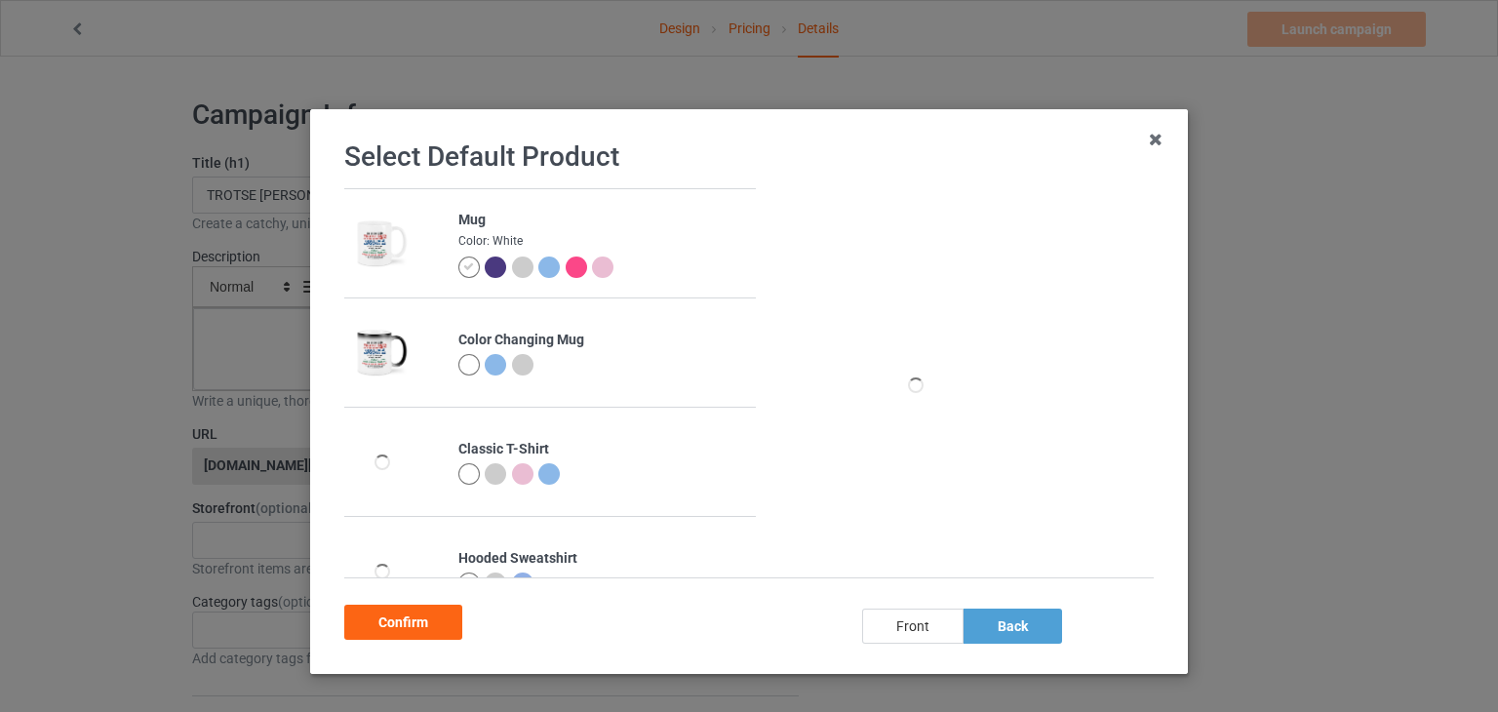
click at [915, 631] on div "front" at bounding box center [912, 625] width 101 height 35
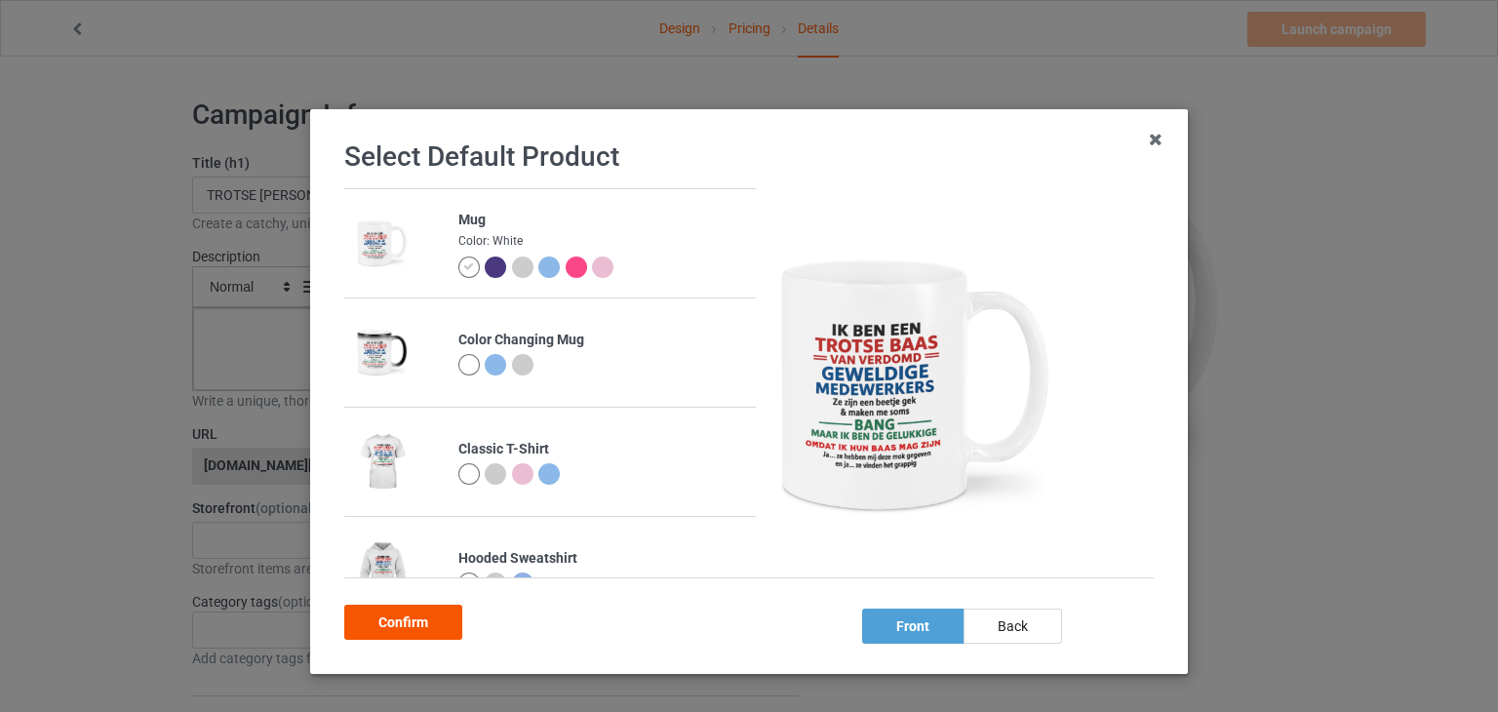
click at [387, 621] on div "Confirm" at bounding box center [403, 622] width 118 height 35
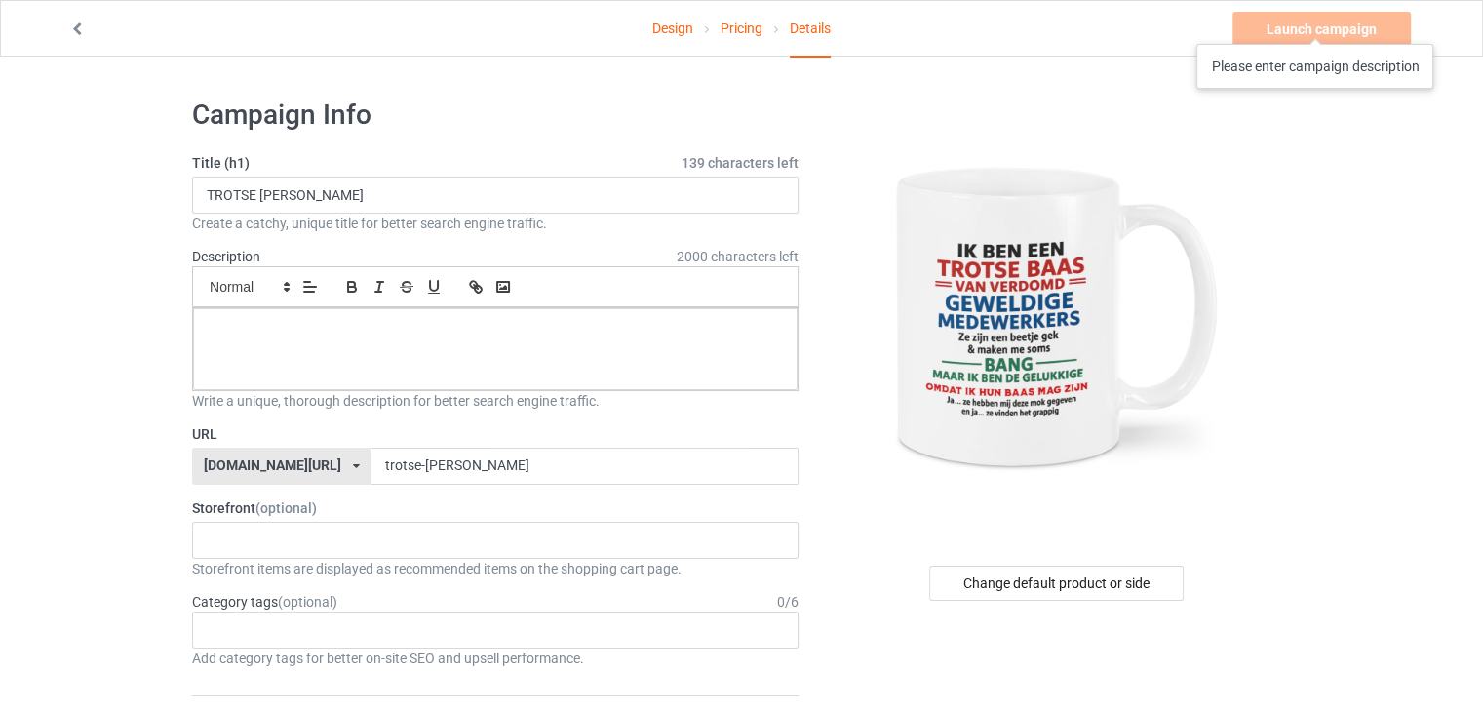
click at [1316, 24] on div "Launch campaign Please enter campaign description" at bounding box center [1324, 29] width 182 height 35
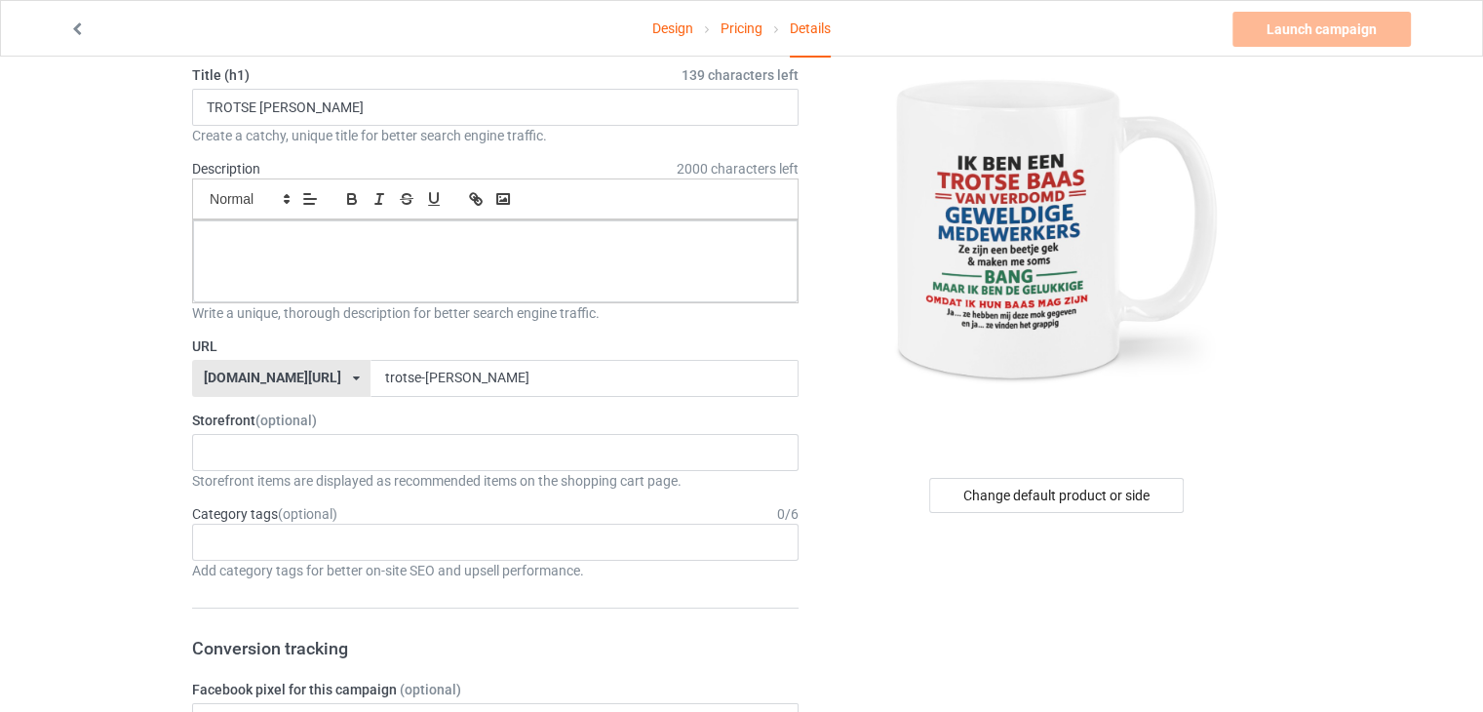
scroll to position [99, 0]
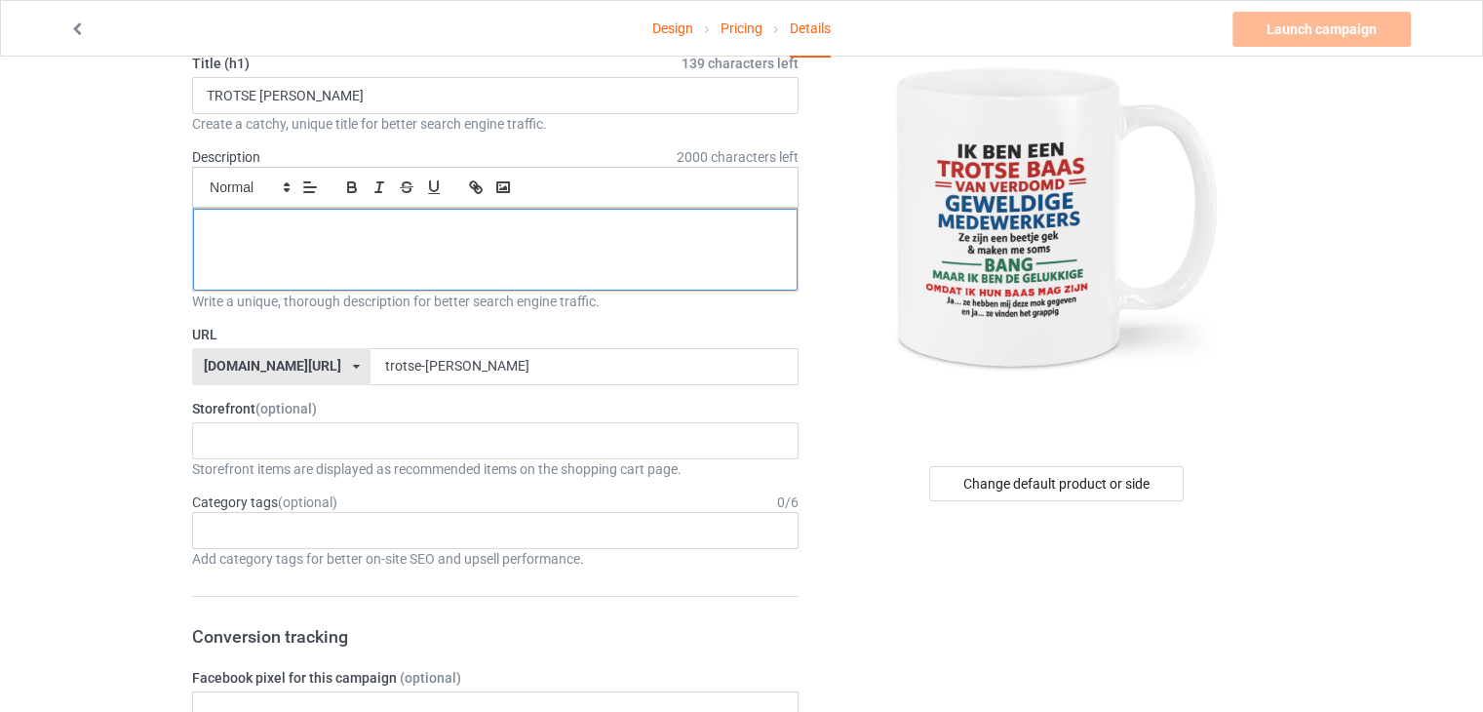
click at [367, 223] on p at bounding box center [495, 230] width 573 height 19
click at [253, 85] on input "TROTSE [PERSON_NAME]" at bounding box center [495, 95] width 607 height 37
click at [256, 221] on p at bounding box center [495, 230] width 573 height 19
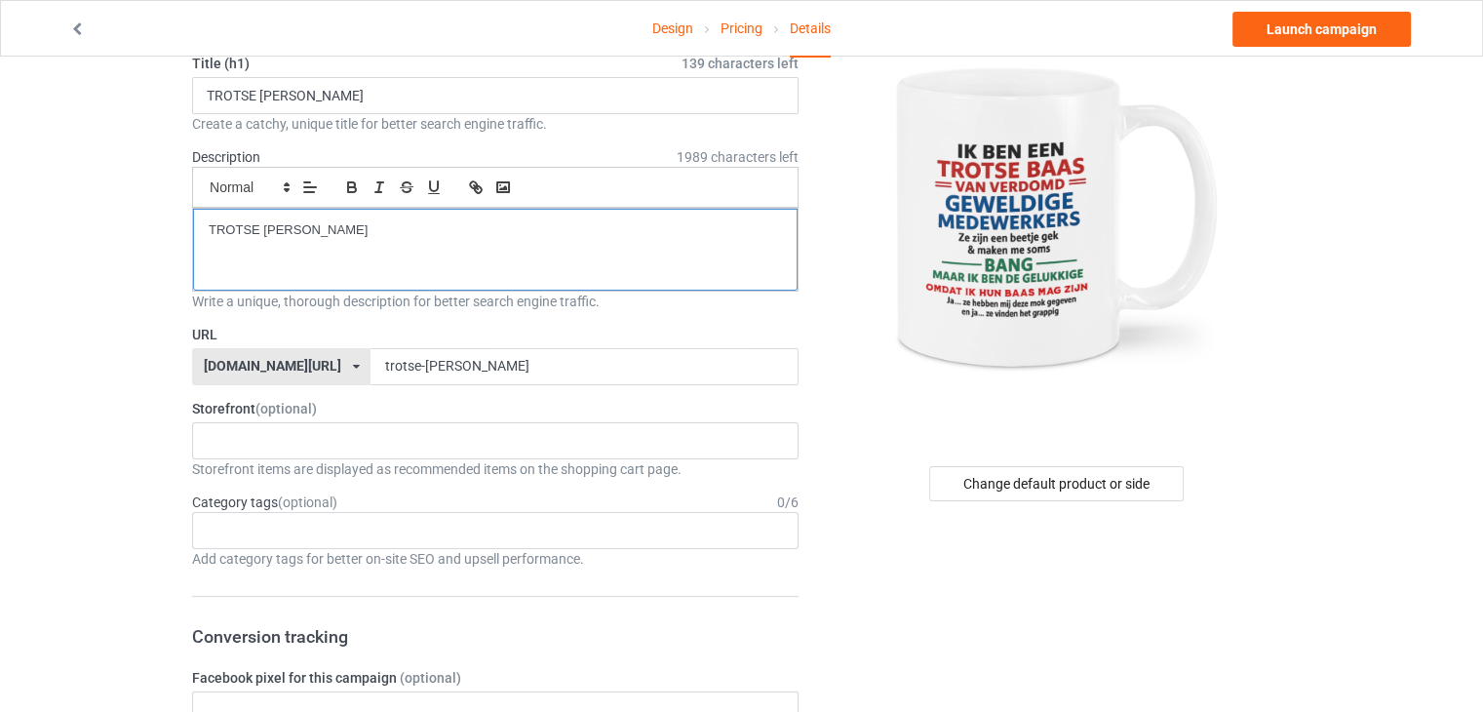
scroll to position [0, 0]
click at [1346, 20] on link "Launch campaign" at bounding box center [1322, 29] width 178 height 35
